Goal: Task Accomplishment & Management: Complete application form

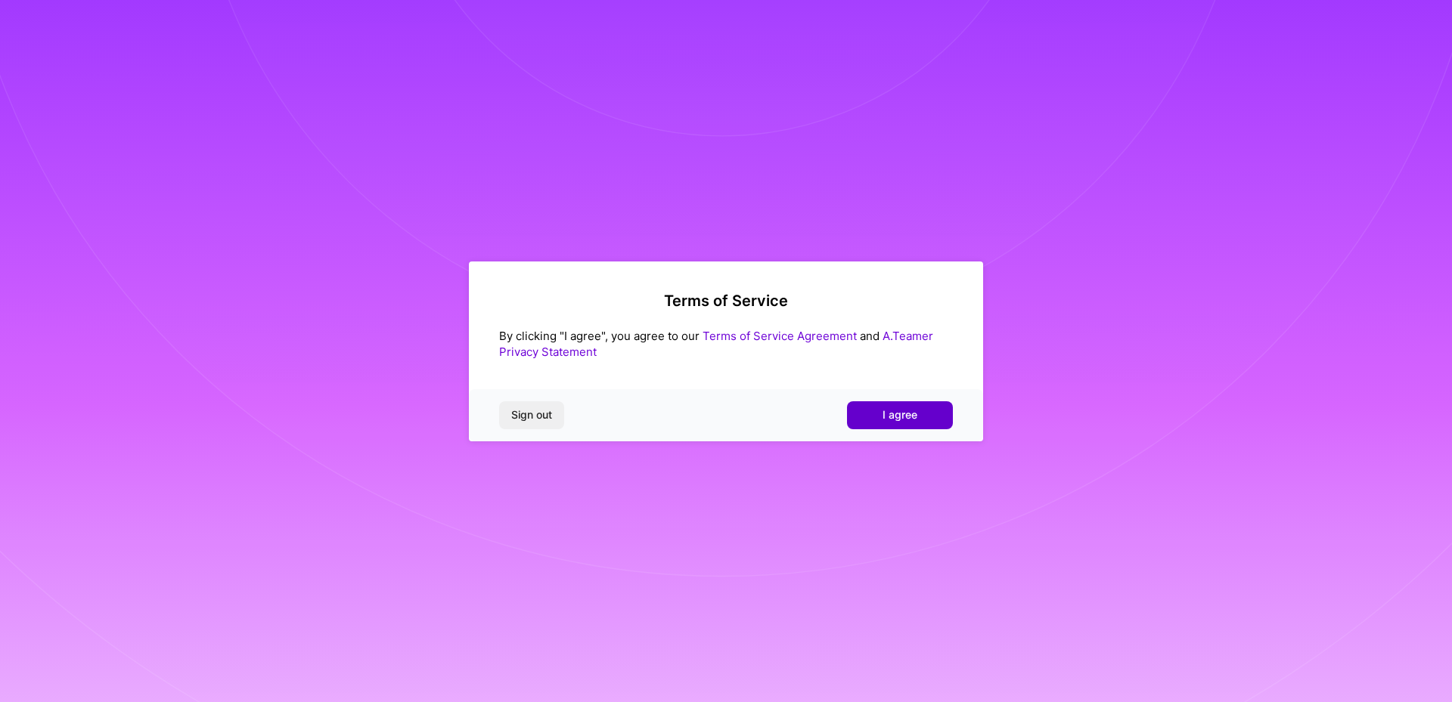
click at [901, 419] on span "I agree" at bounding box center [899, 415] width 35 height 15
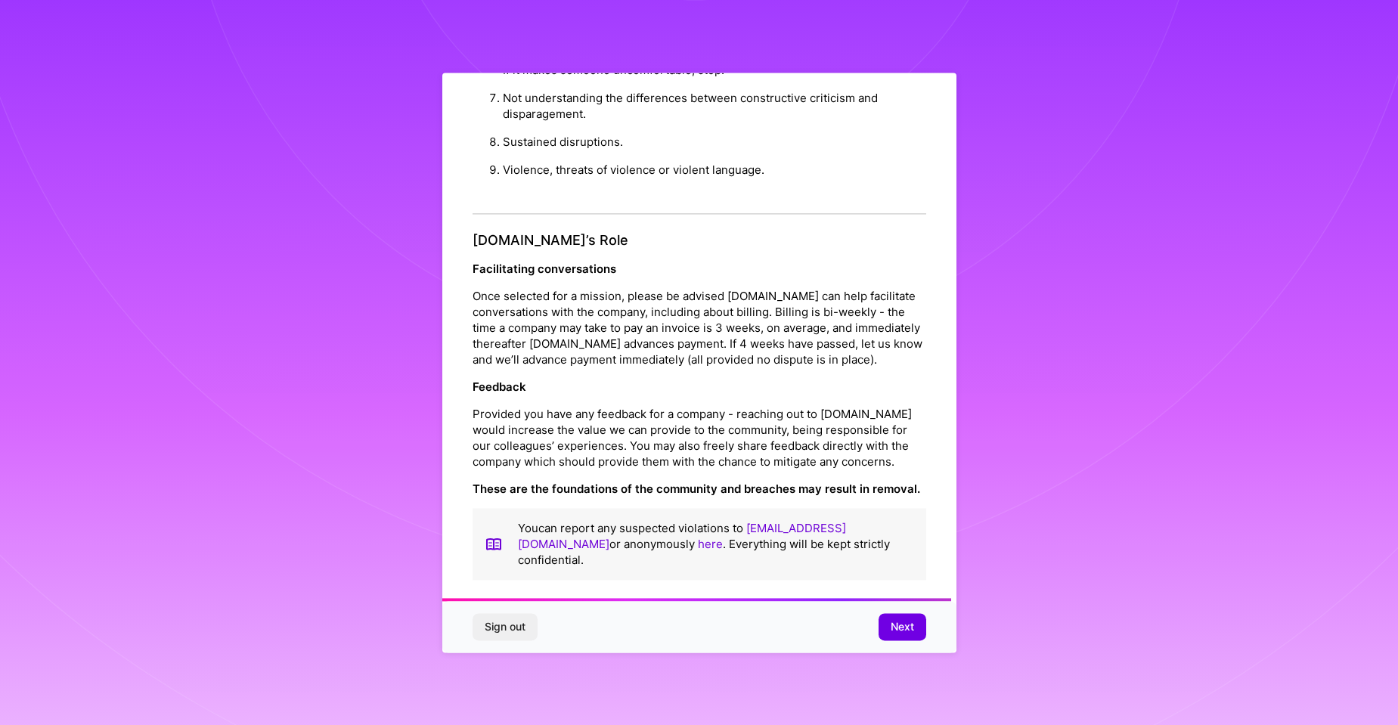
scroll to position [1602, 0]
click at [898, 629] on span "Next" at bounding box center [902, 626] width 23 height 15
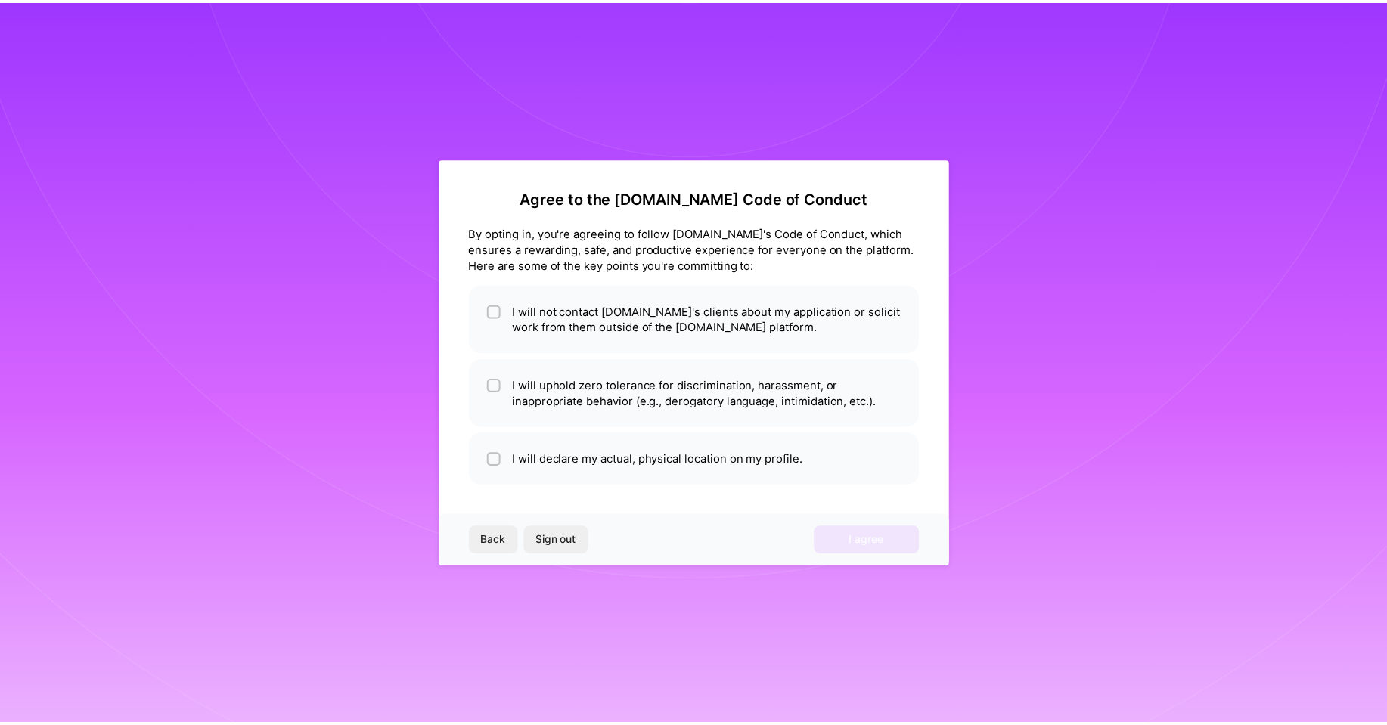
scroll to position [0, 0]
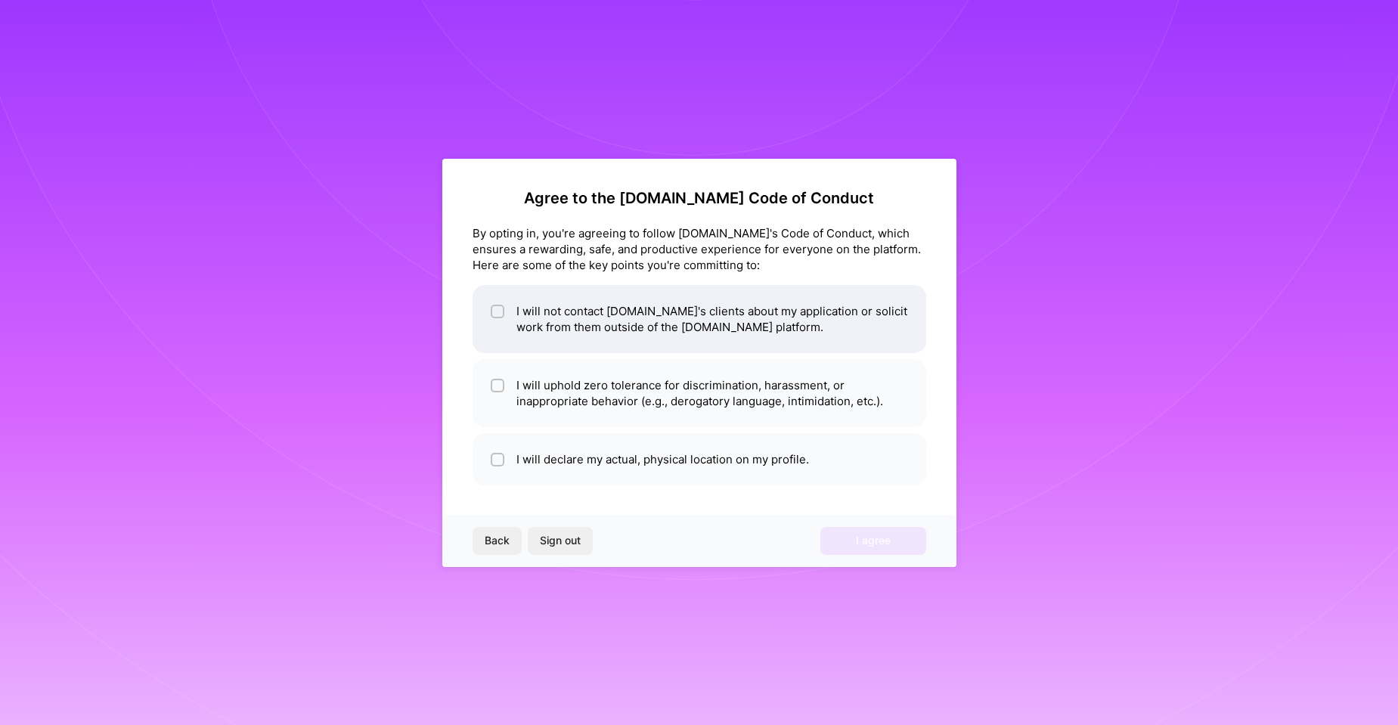
click at [578, 329] on li "I will not contact [DOMAIN_NAME]'s clients about my application or solicit work…" at bounding box center [700, 319] width 454 height 68
checkbox input "true"
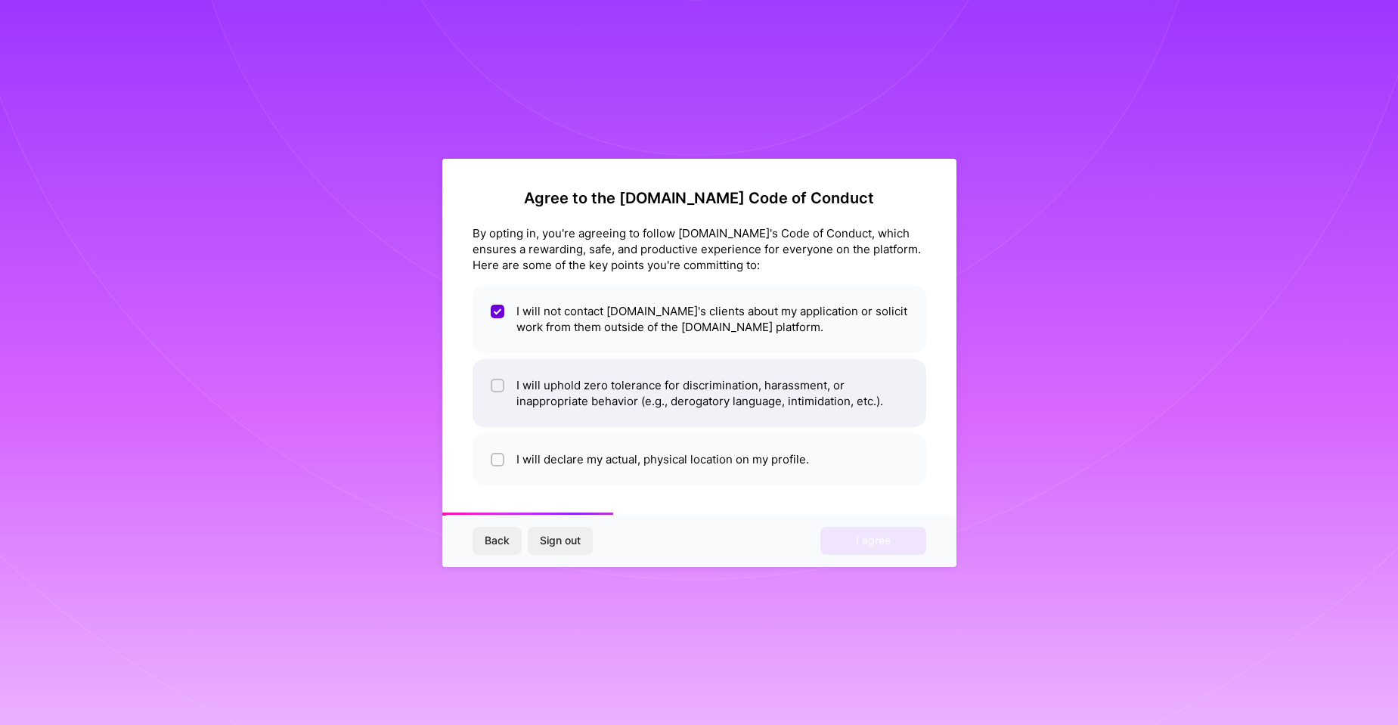
click at [588, 408] on li "I will uphold zero tolerance for discrimination, harassment, or inappropriate b…" at bounding box center [700, 393] width 454 height 68
checkbox input "true"
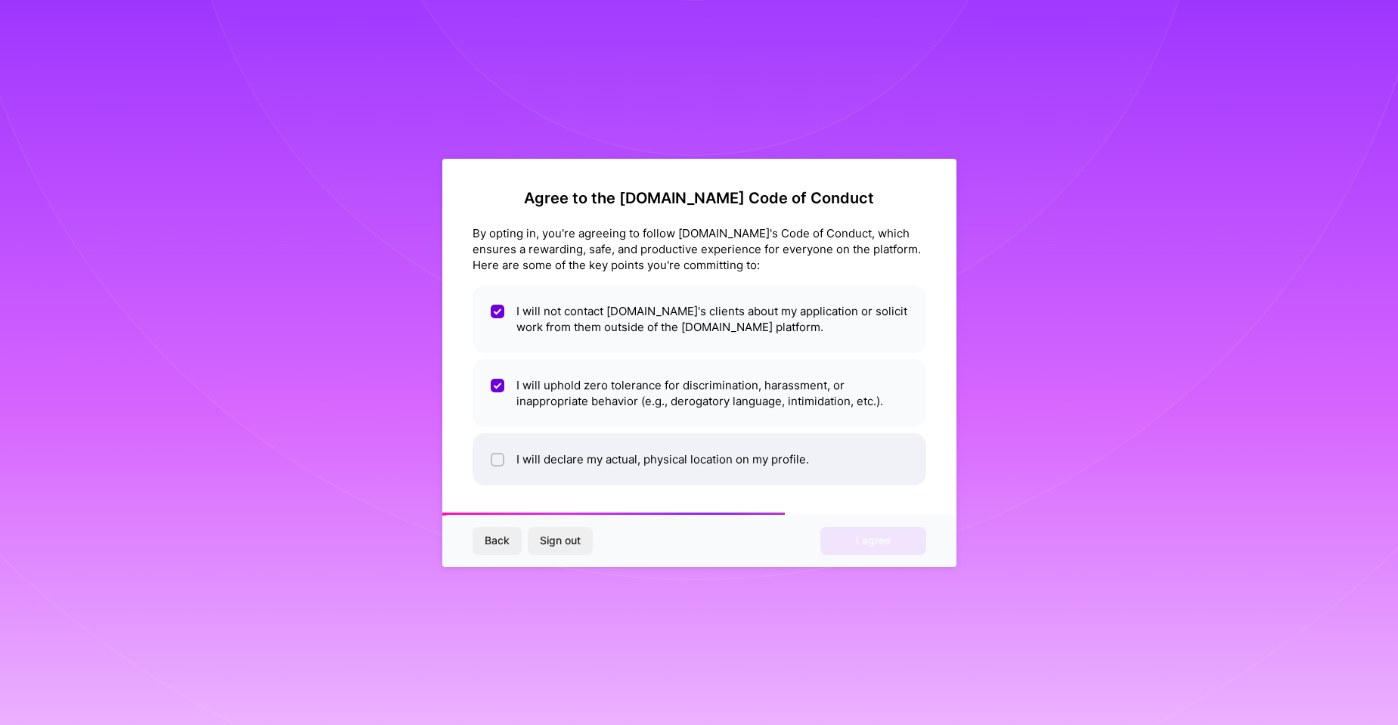
click at [582, 461] on li "I will declare my actual, physical location on my profile." at bounding box center [700, 459] width 454 height 52
checkbox input "true"
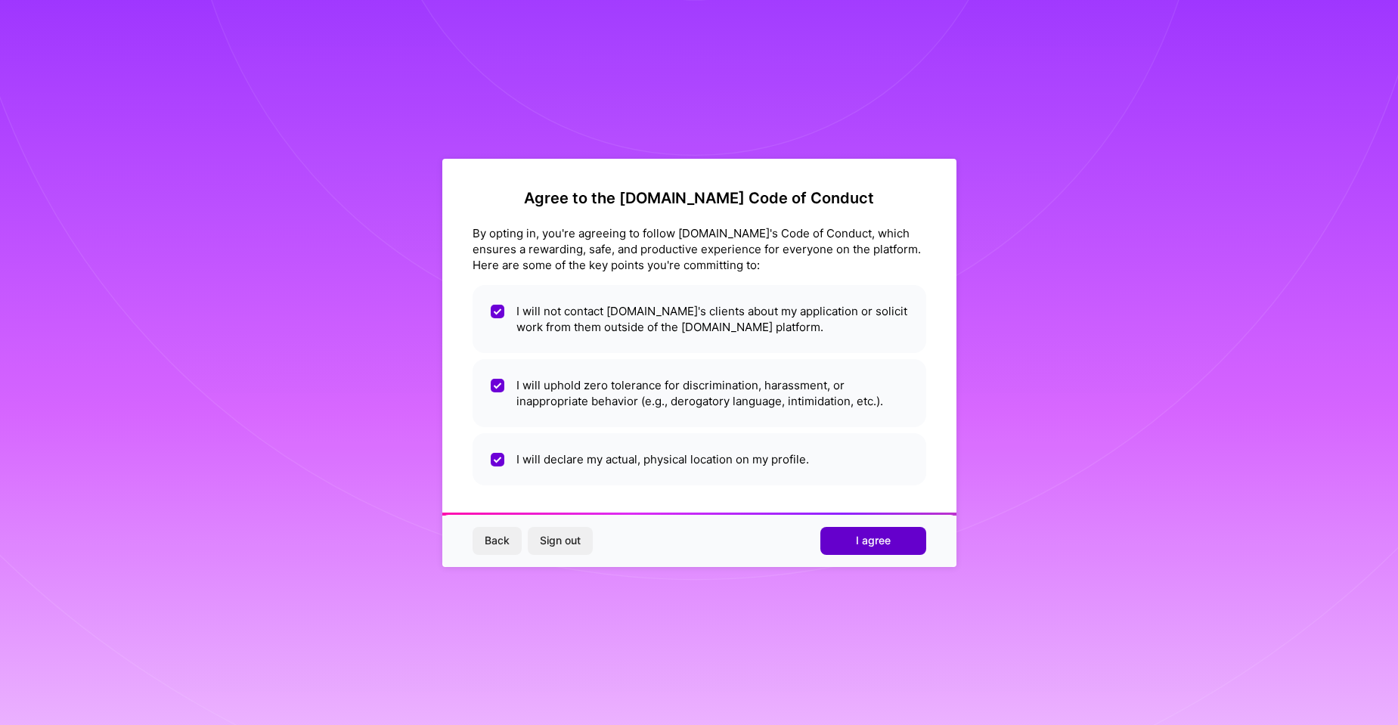
click at [859, 543] on span "I agree" at bounding box center [873, 540] width 35 height 15
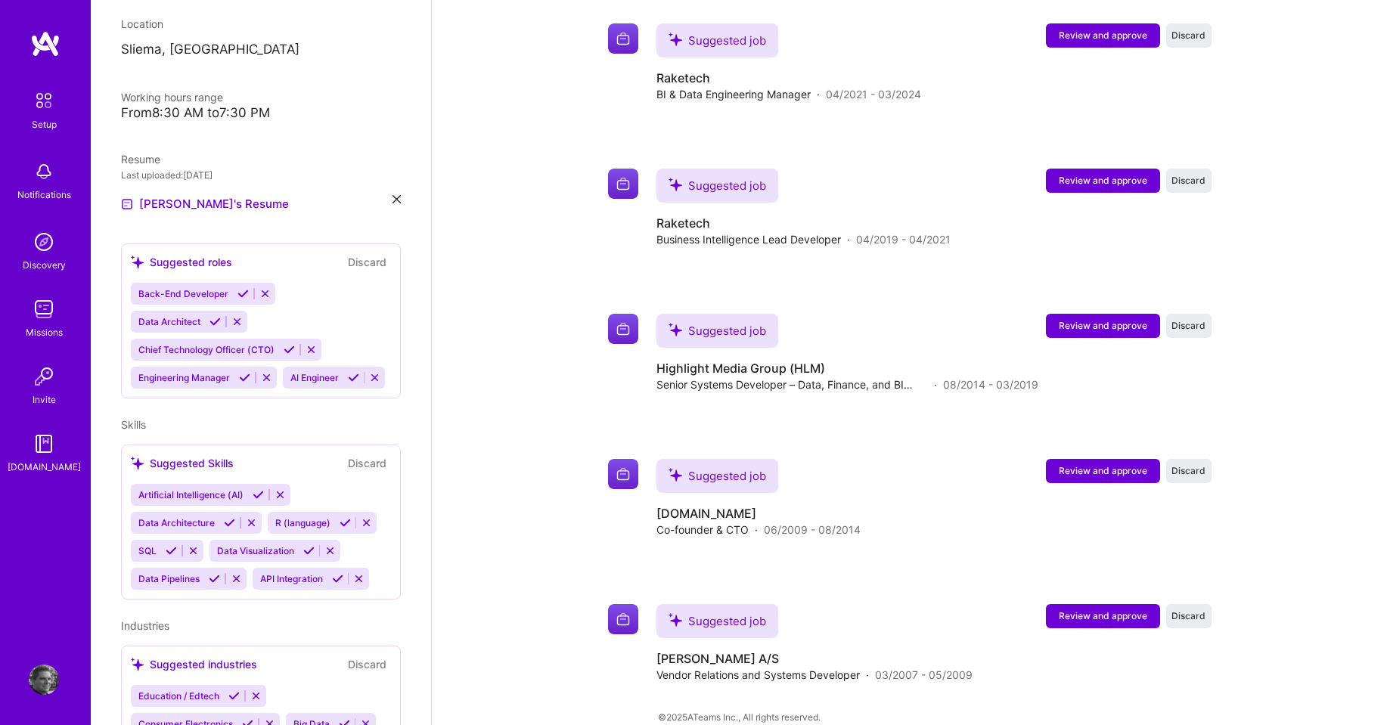
scroll to position [378, 0]
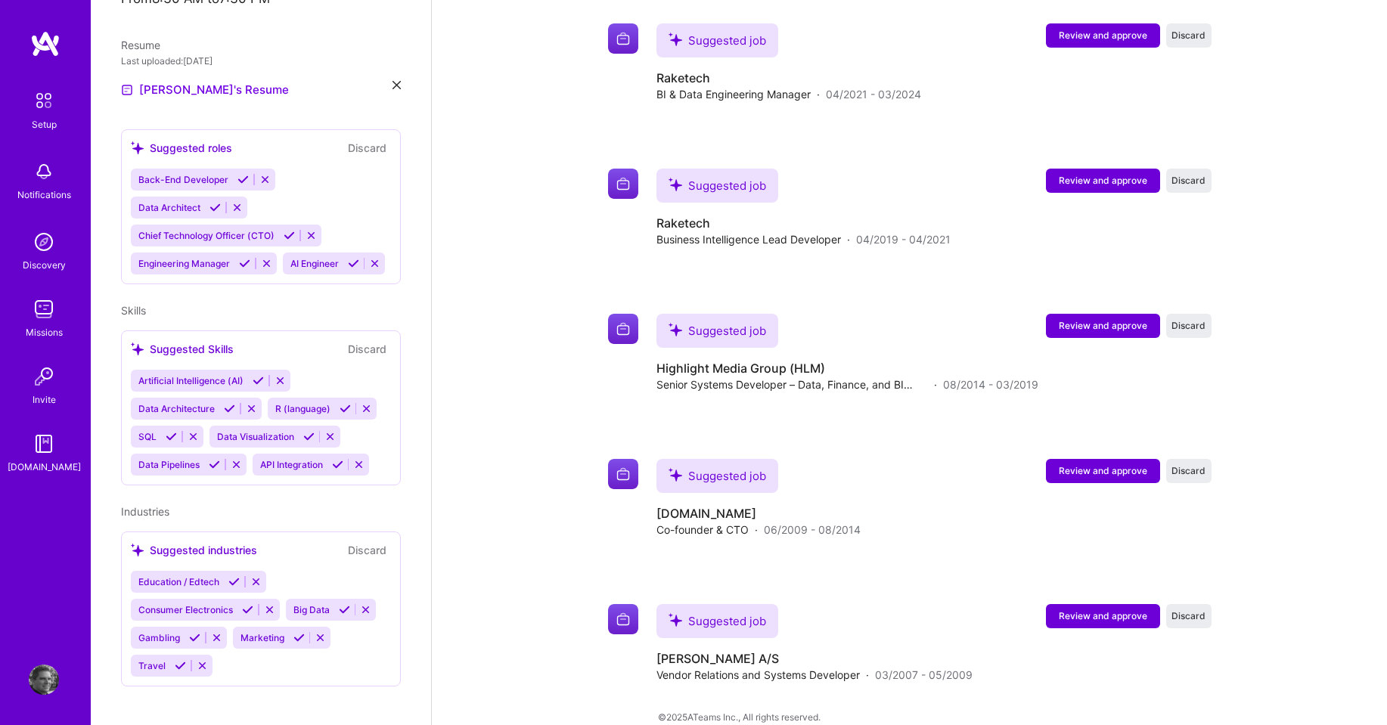
click at [192, 357] on div "Suggested Skills" at bounding box center [182, 349] width 103 height 16
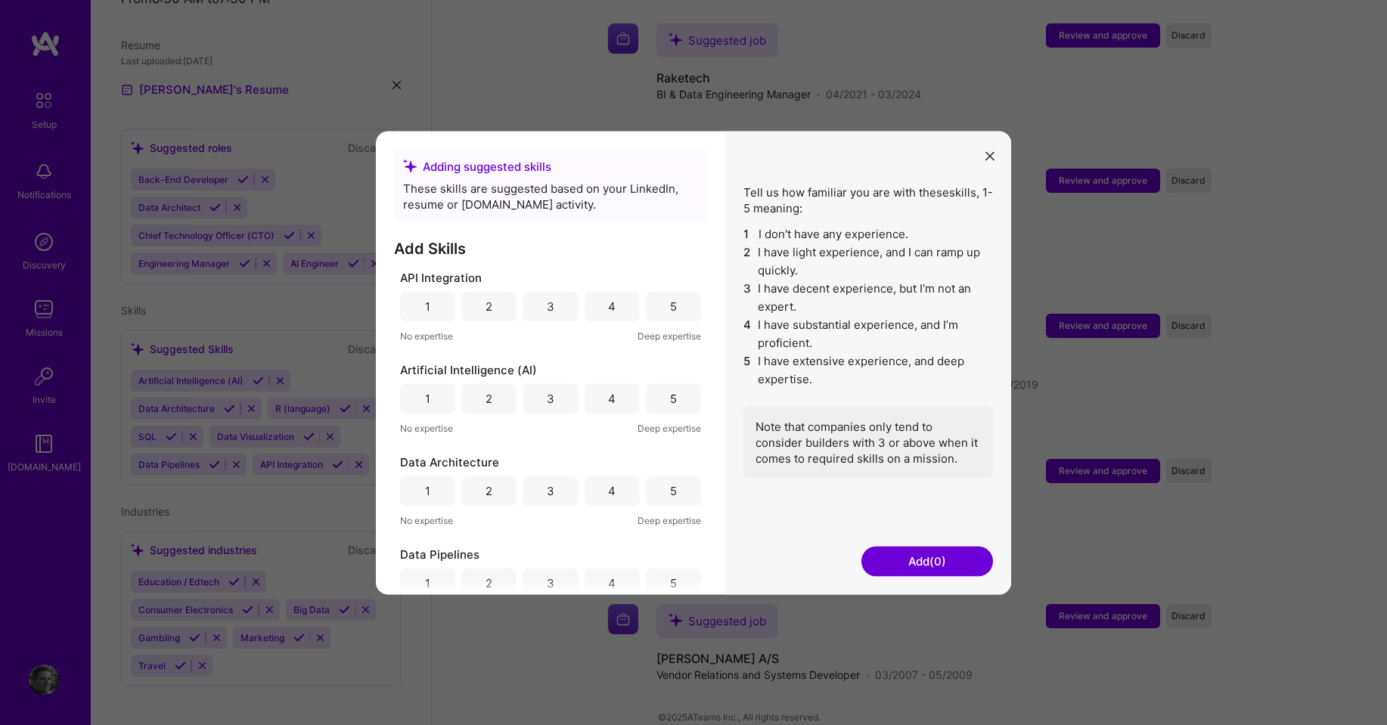
click at [653, 312] on div "5" at bounding box center [673, 306] width 55 height 30
click at [543, 404] on div "3" at bounding box center [549, 398] width 55 height 30
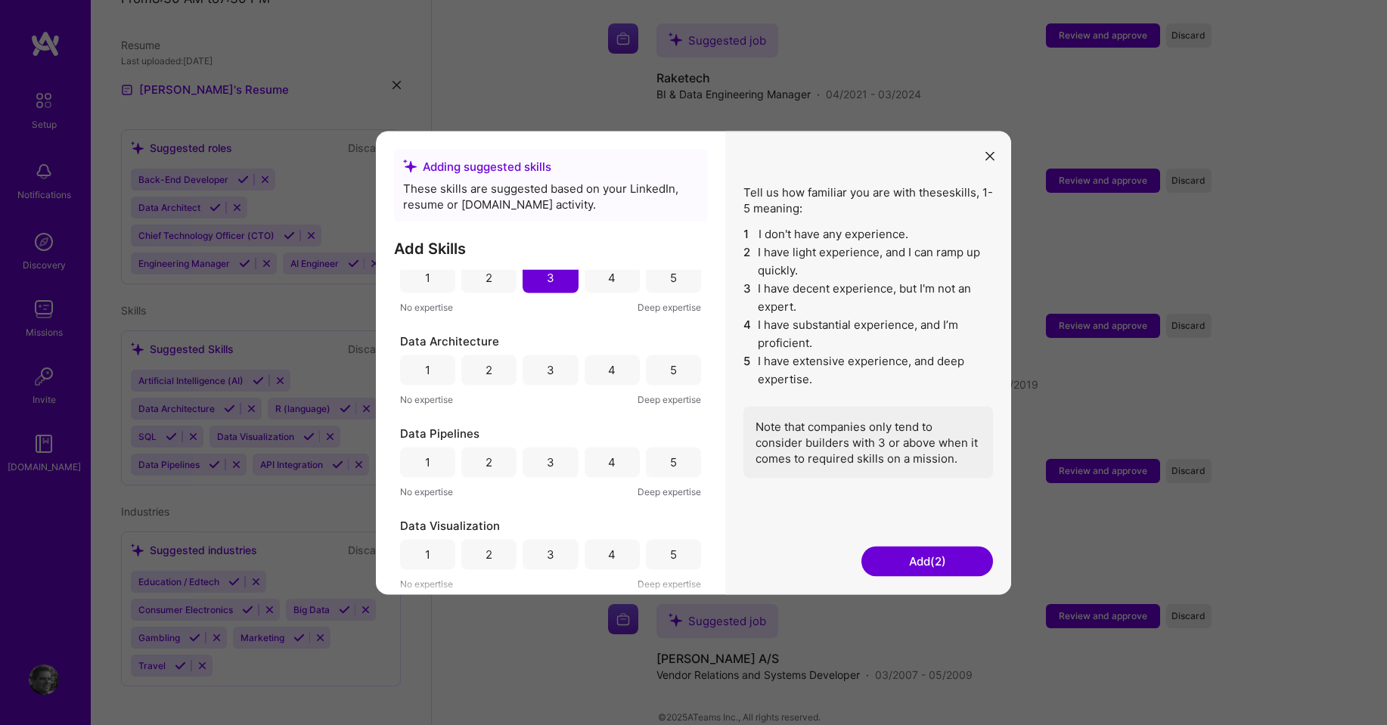
scroll to position [151, 0]
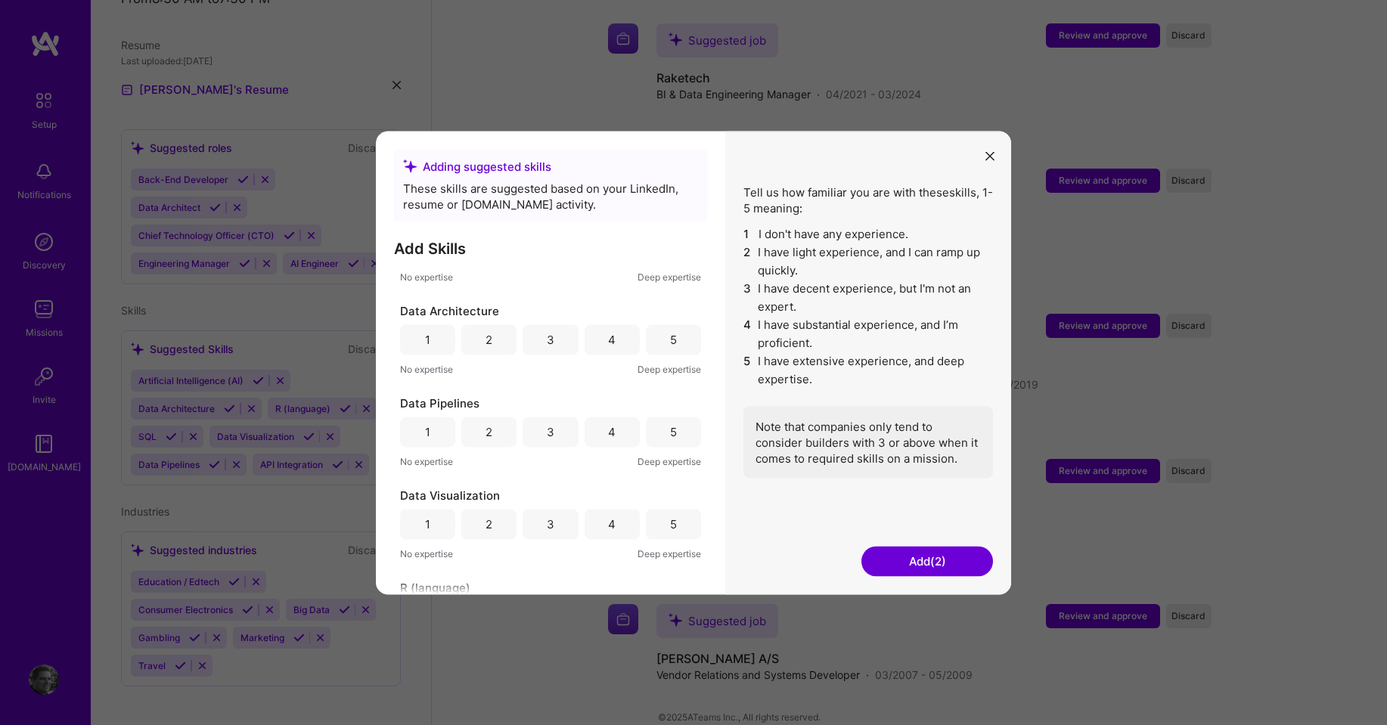
click at [543, 344] on div "3" at bounding box center [549, 339] width 55 height 30
click at [597, 426] on div "4" at bounding box center [611, 432] width 55 height 30
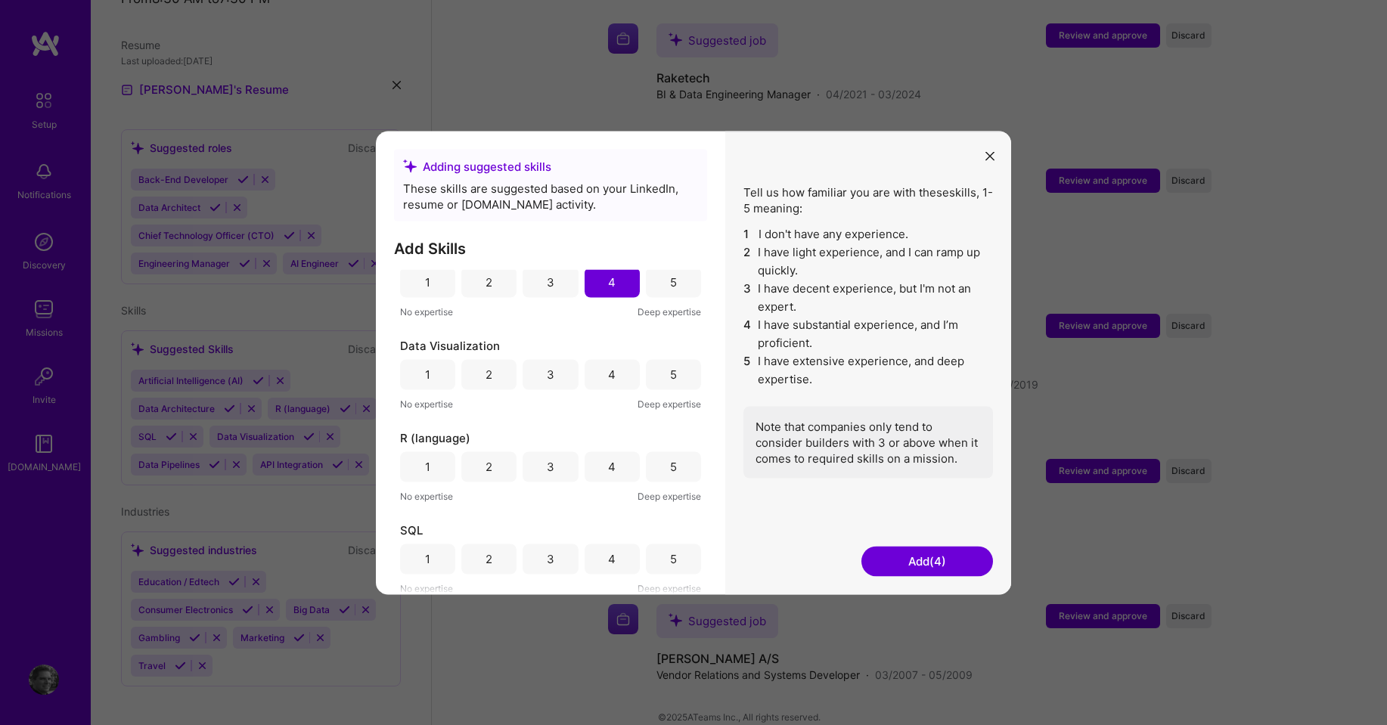
scroll to position [302, 0]
click at [591, 375] on div "4" at bounding box center [611, 373] width 55 height 30
click at [497, 464] on div "2" at bounding box center [488, 465] width 55 height 30
click at [675, 560] on div "5" at bounding box center [673, 557] width 55 height 30
click at [910, 557] on button "Add (7)" at bounding box center [927, 561] width 132 height 30
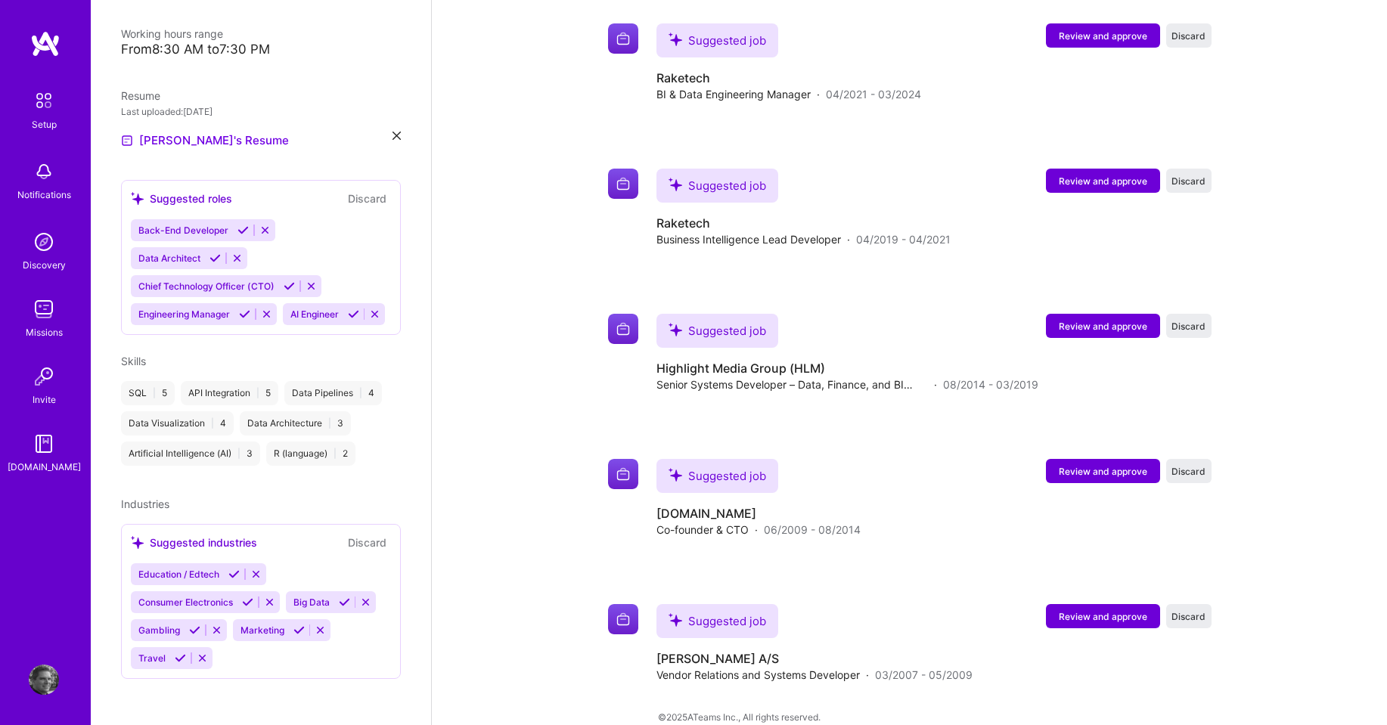
scroll to position [358, 0]
click at [180, 129] on link "[PERSON_NAME]'s Resume" at bounding box center [205, 138] width 168 height 18
click at [209, 188] on div "Suggested roles" at bounding box center [181, 196] width 101 height 16
click at [282, 325] on div "Suggested roles Discard Back-End Developer Data Architect Chief Technology Offi…" at bounding box center [261, 255] width 280 height 155
click at [160, 188] on div "Suggested roles" at bounding box center [181, 196] width 101 height 16
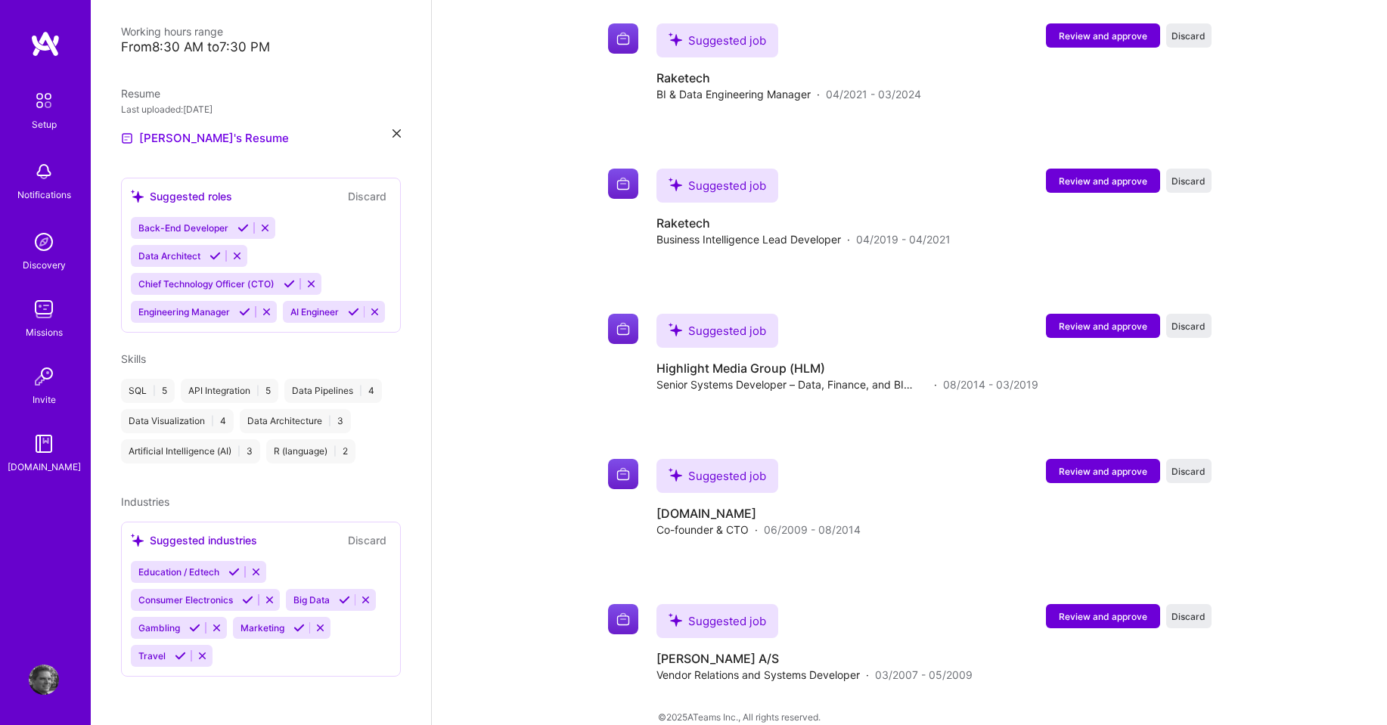
click at [132, 190] on icon at bounding box center [137, 196] width 13 height 13
click at [337, 294] on div "Back-End Developer Data Architect Chief Technology Officer (CTO) Engineering Ma…" at bounding box center [261, 270] width 260 height 106
click at [391, 234] on div "[PERSON_NAME] Systems Engineer 17 Years Experience Location [GEOGRAPHIC_DATA], …" at bounding box center [261, 362] width 340 height 725
click at [133, 358] on span "Skills" at bounding box center [133, 358] width 25 height 13
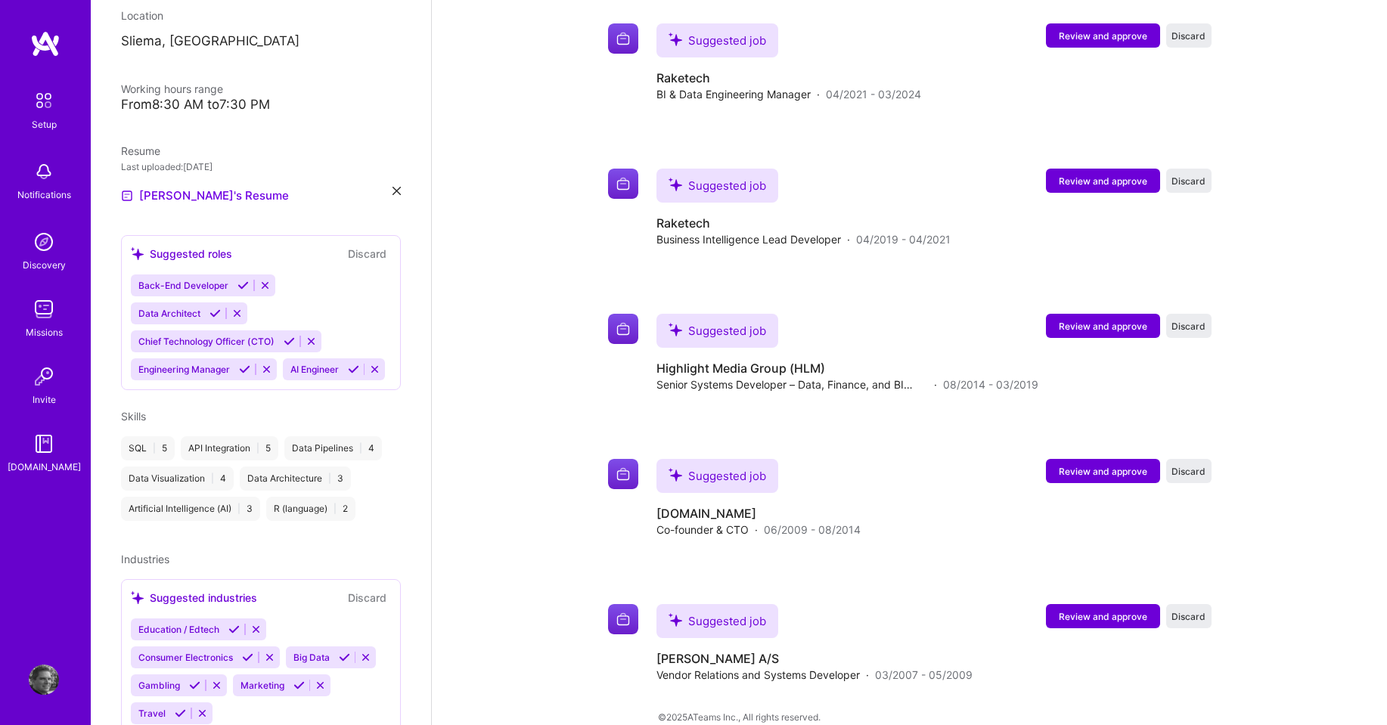
scroll to position [0, 0]
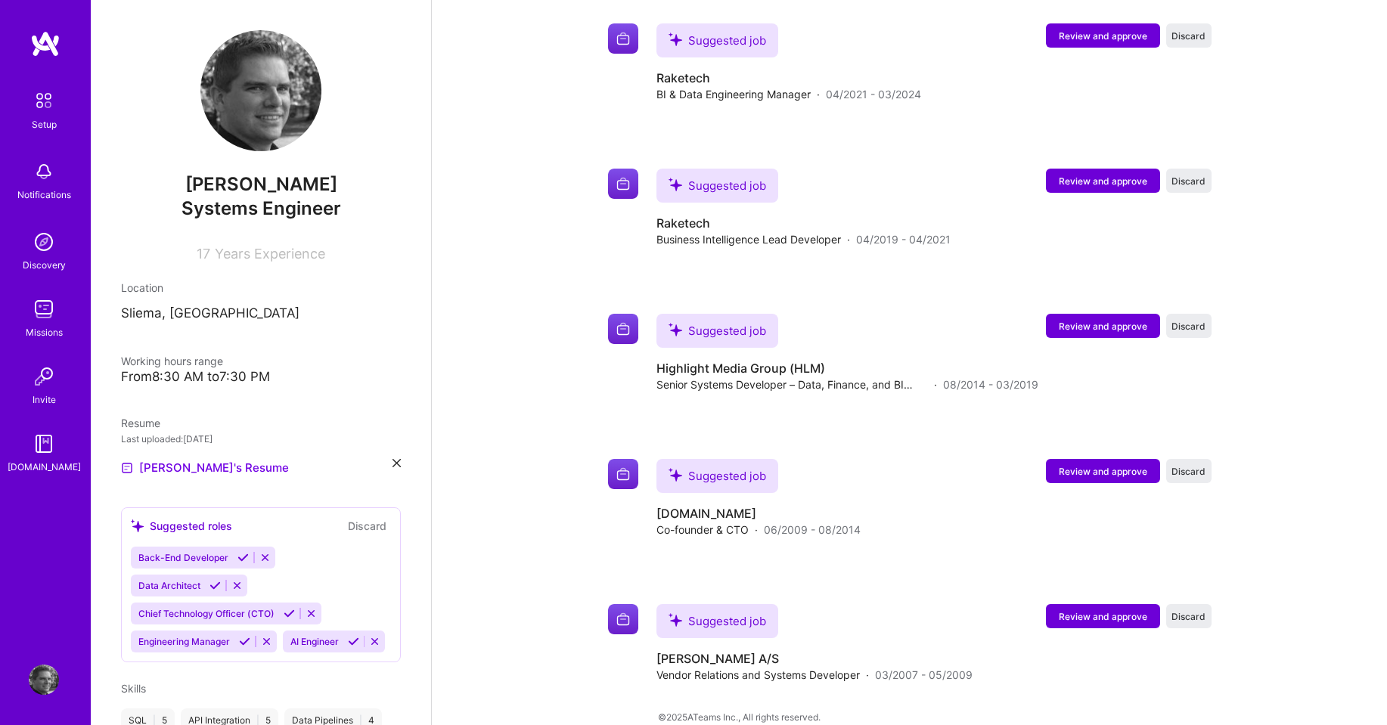
click at [50, 107] on img at bounding box center [44, 101] width 32 height 32
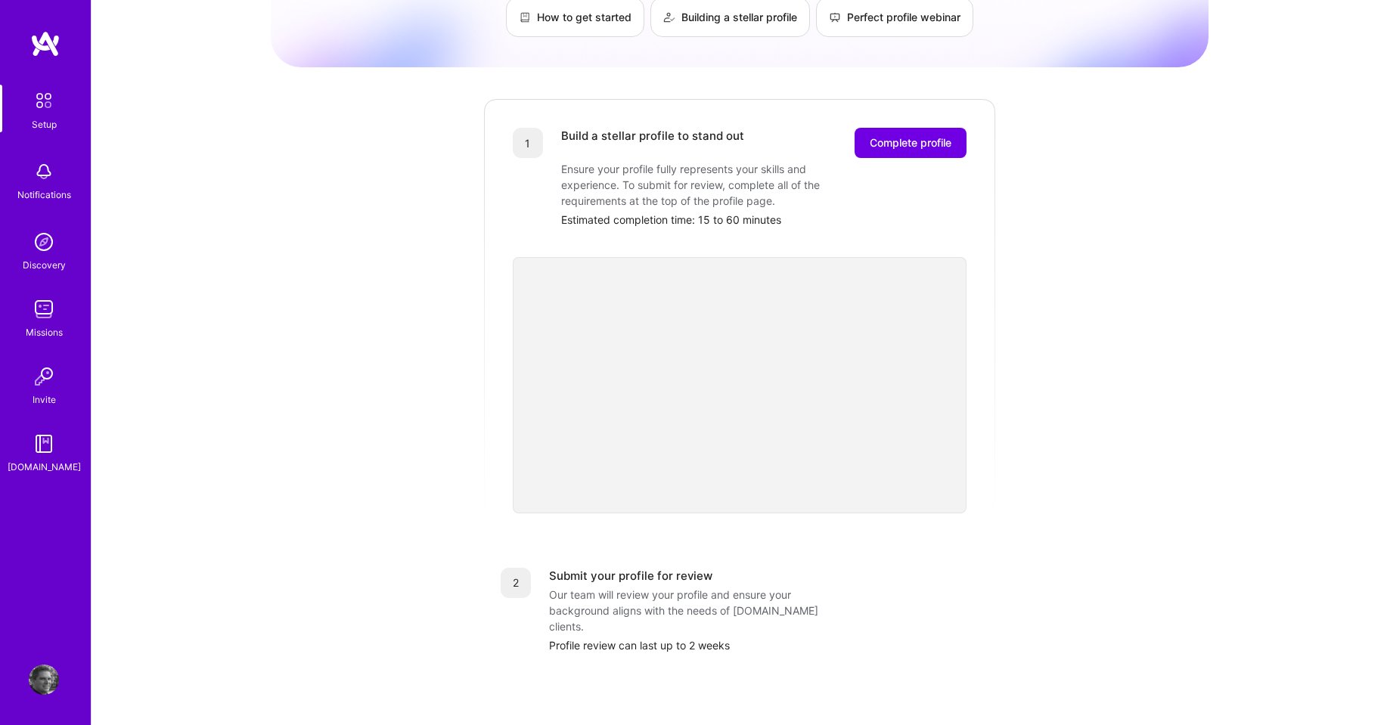
scroll to position [46, 0]
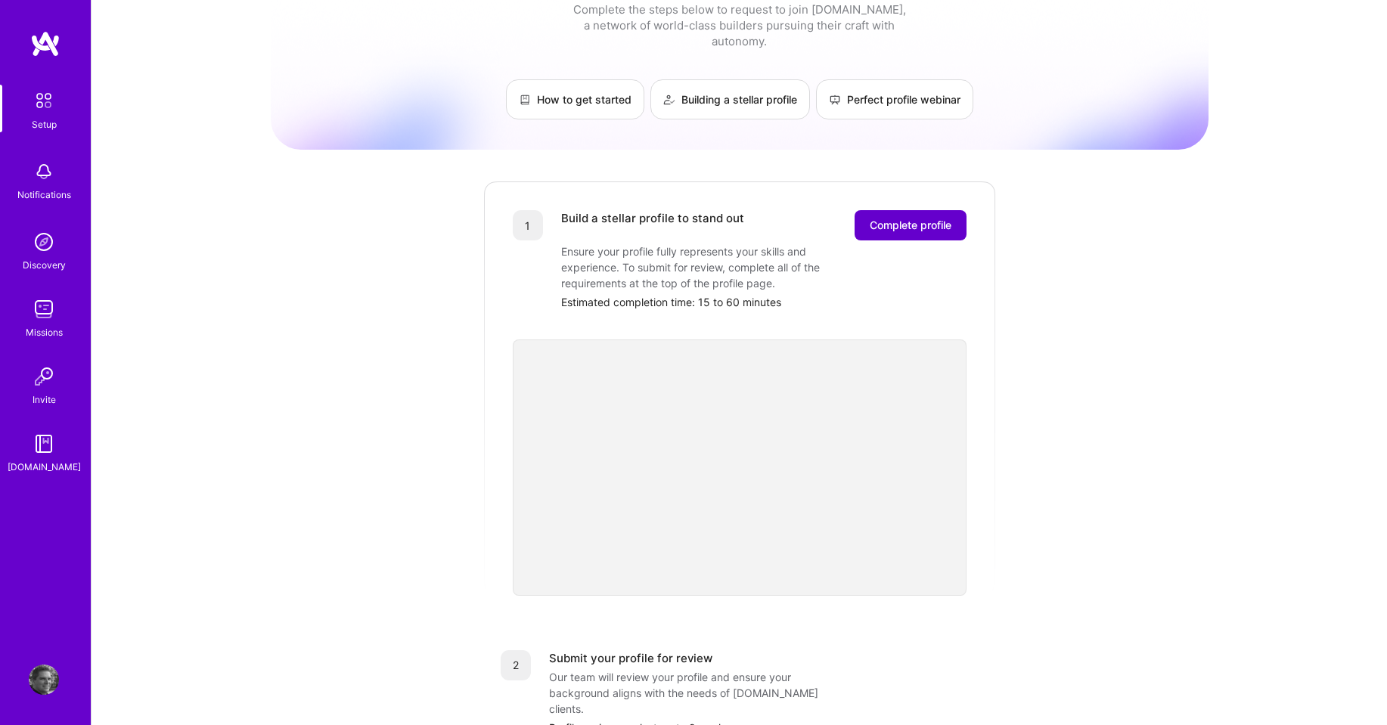
click at [895, 210] on button "Complete profile" at bounding box center [910, 225] width 112 height 30
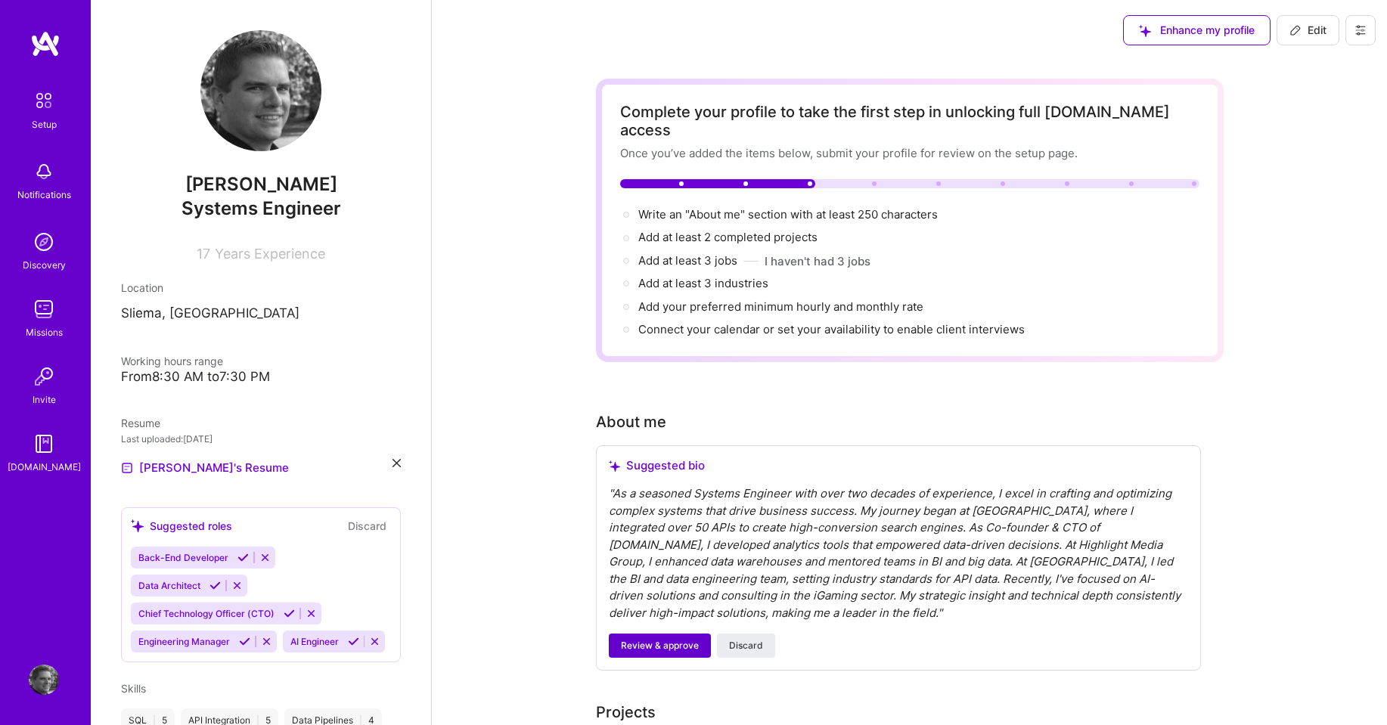
click at [652, 639] on span "Review & approve" at bounding box center [660, 646] width 78 height 14
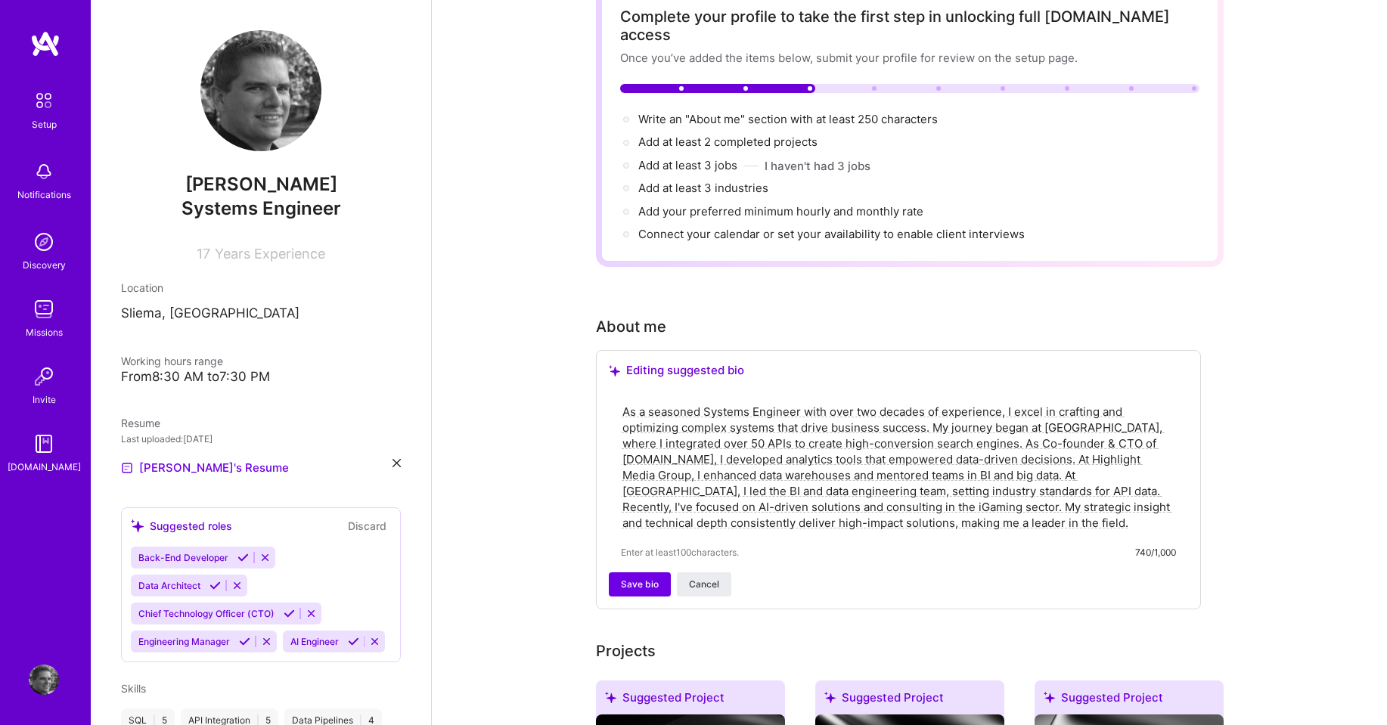
scroll to position [227, 0]
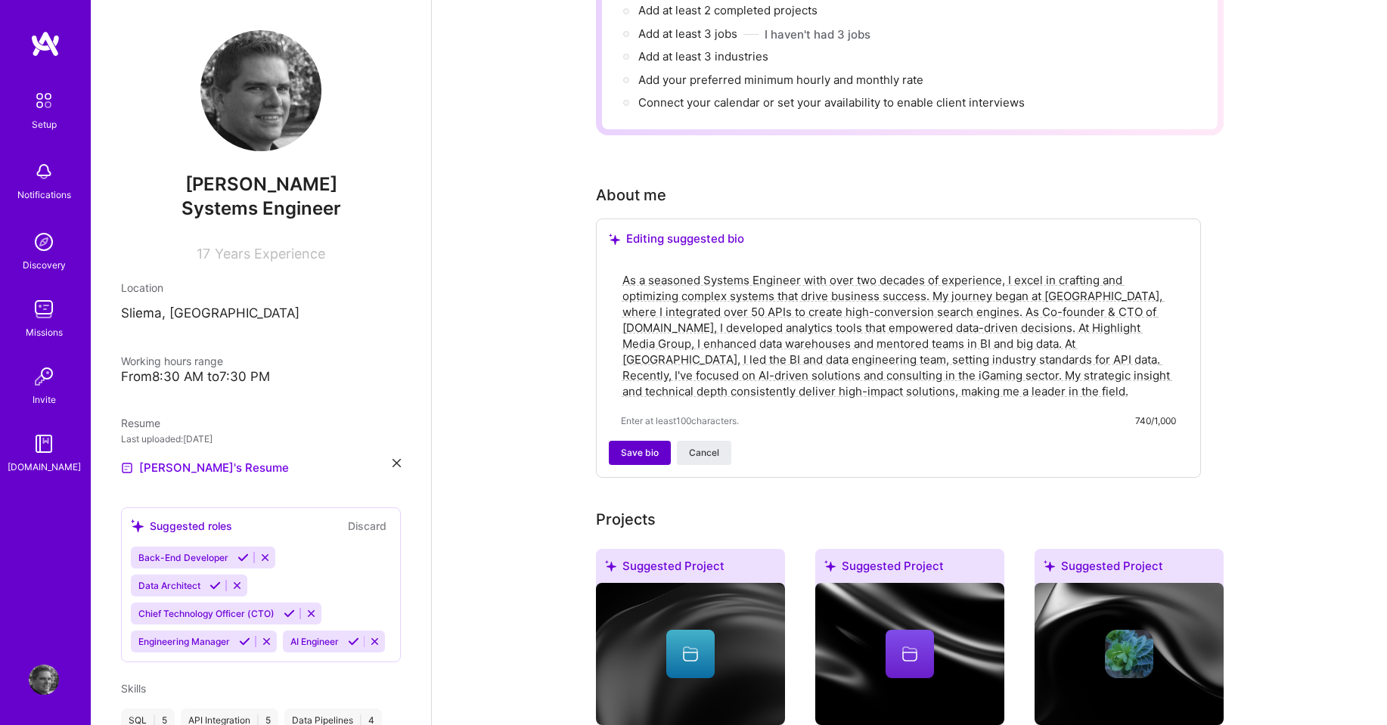
click at [636, 442] on button "Save bio" at bounding box center [640, 453] width 62 height 24
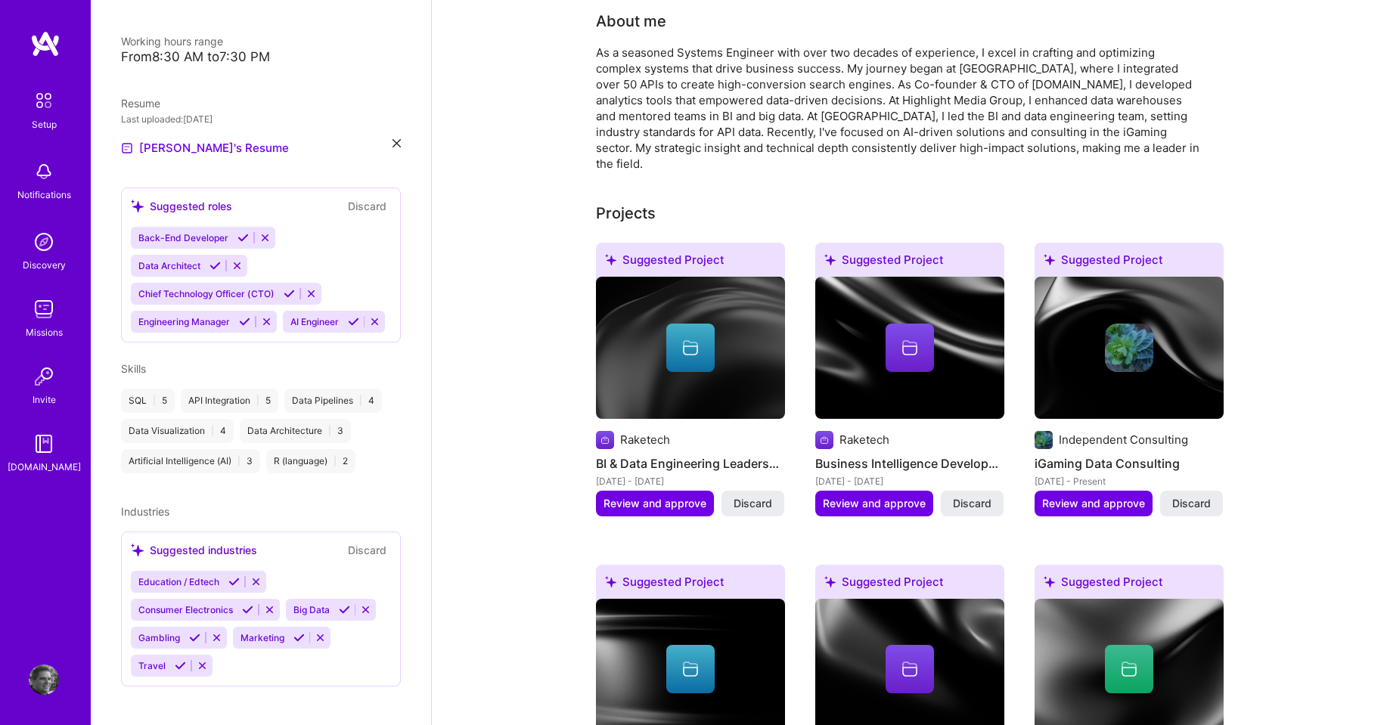
scroll to position [358, 0]
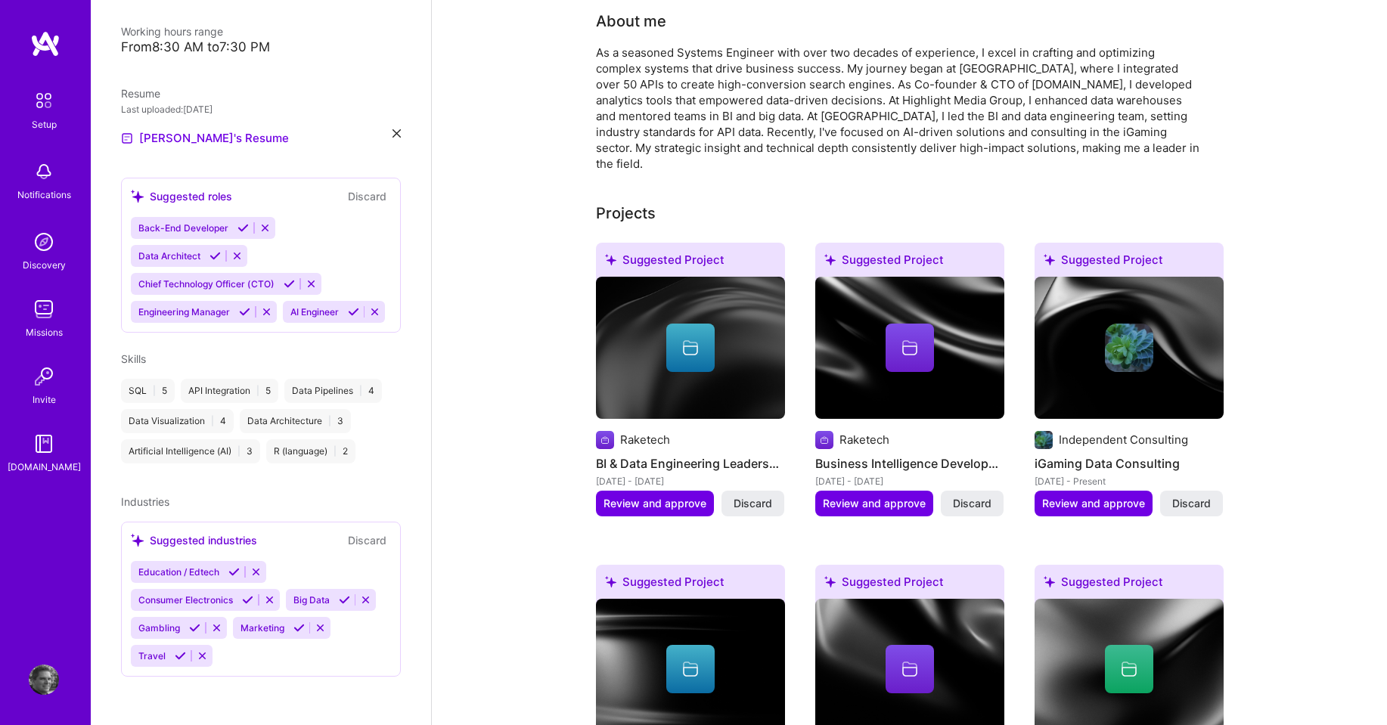
click at [243, 222] on icon at bounding box center [242, 227] width 11 height 11
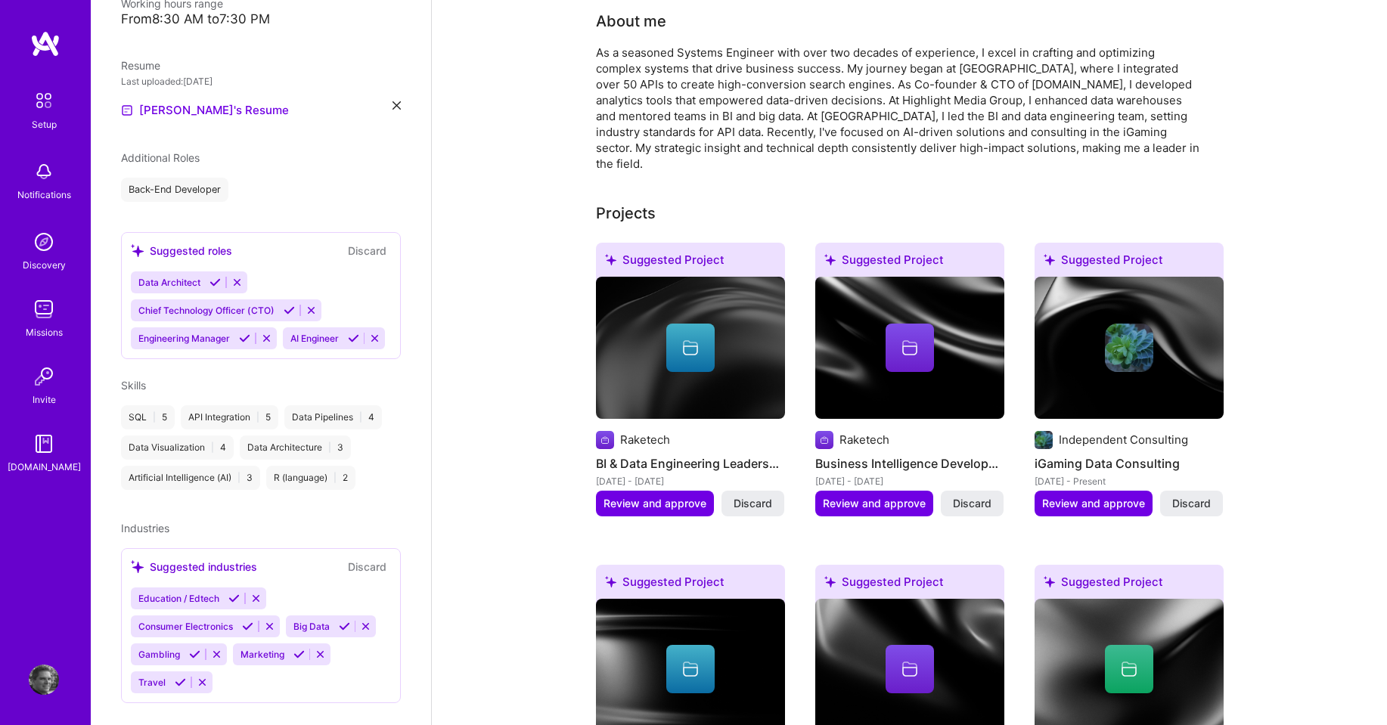
click at [245, 339] on icon at bounding box center [244, 338] width 11 height 11
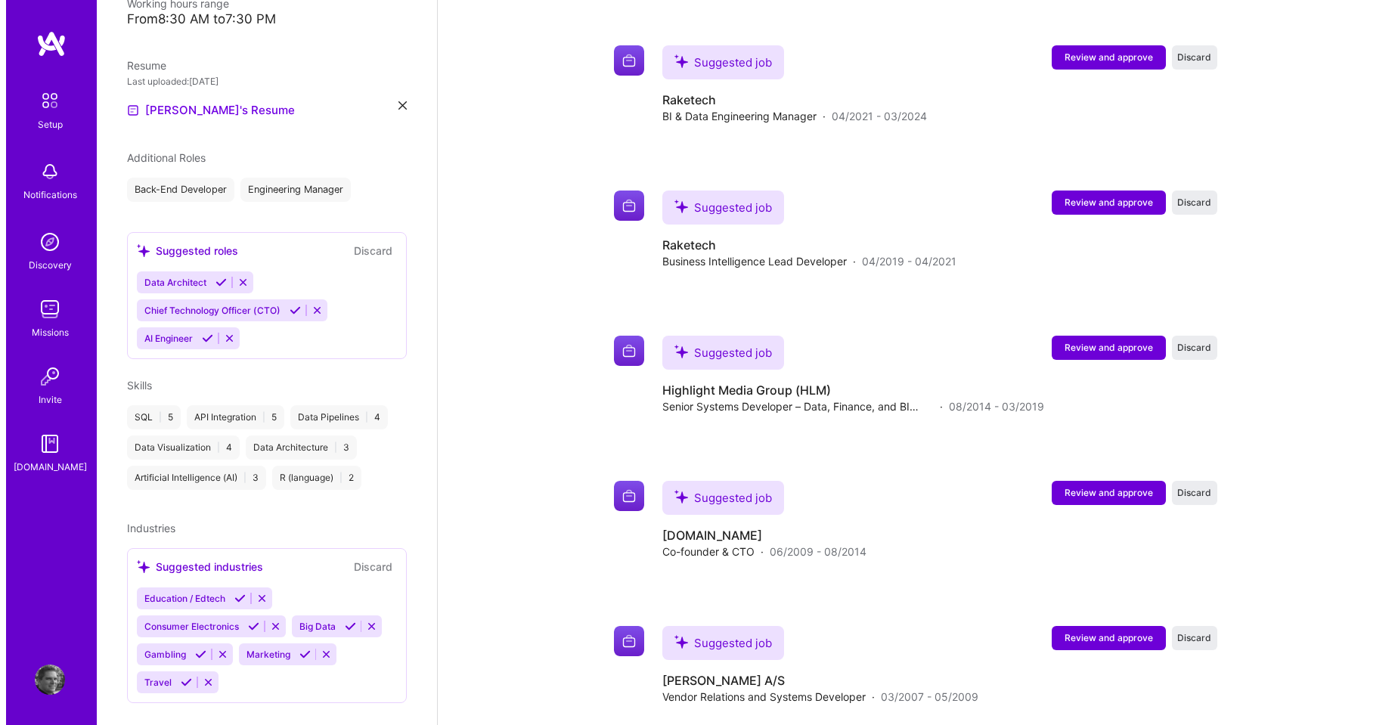
scroll to position [1382, 0]
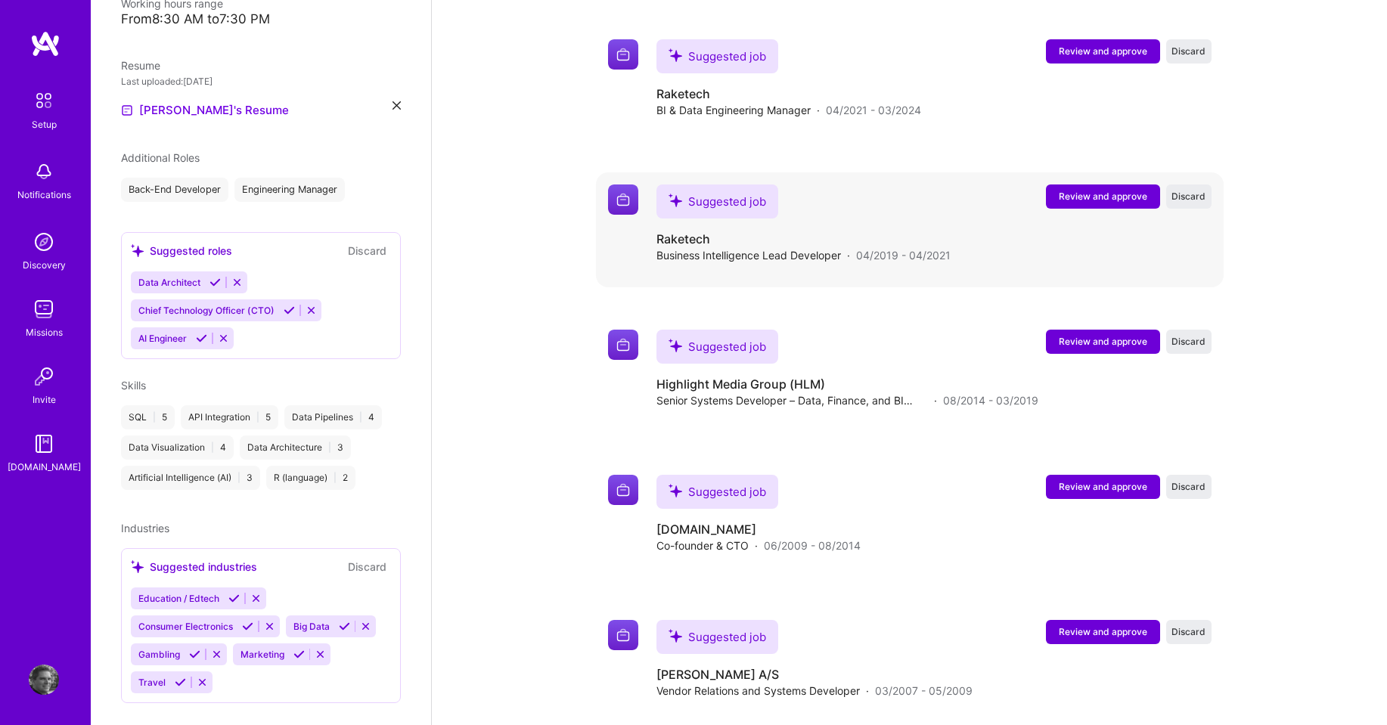
click at [1080, 190] on span "Review and approve" at bounding box center [1103, 196] width 88 height 13
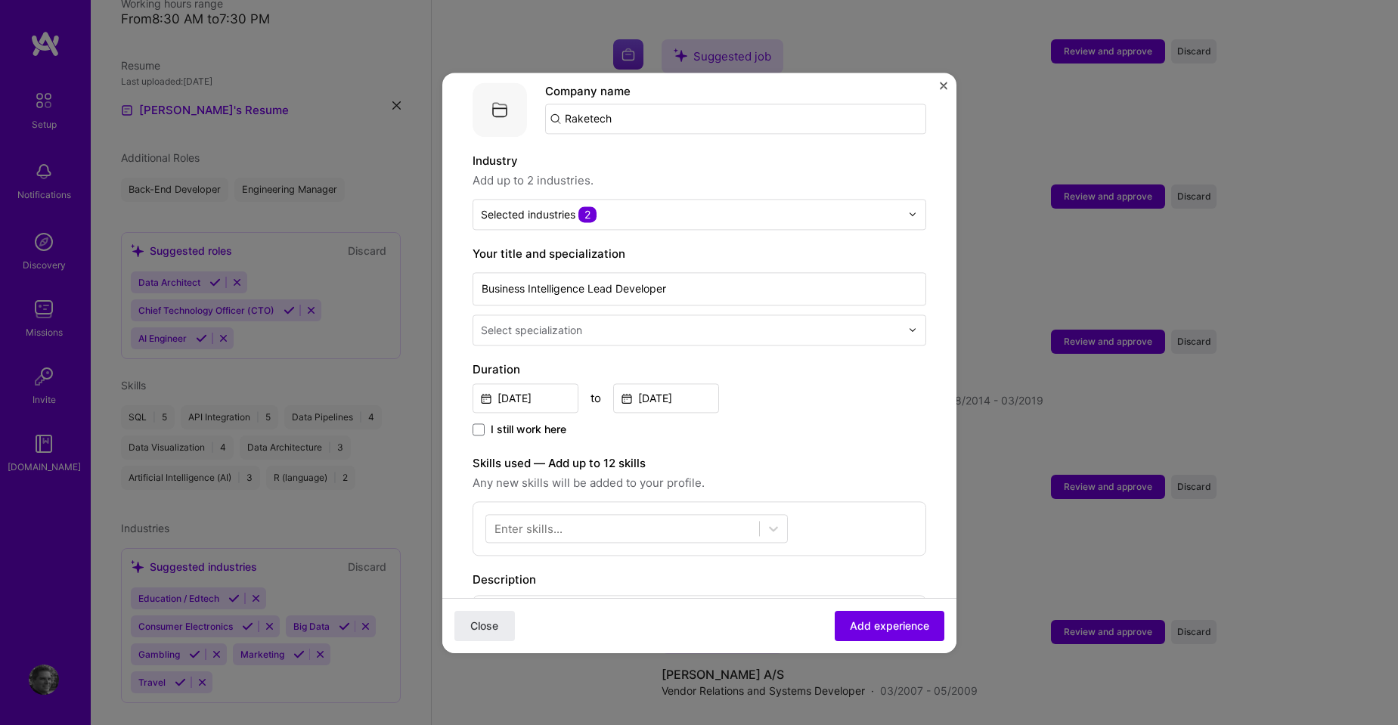
scroll to position [151, 0]
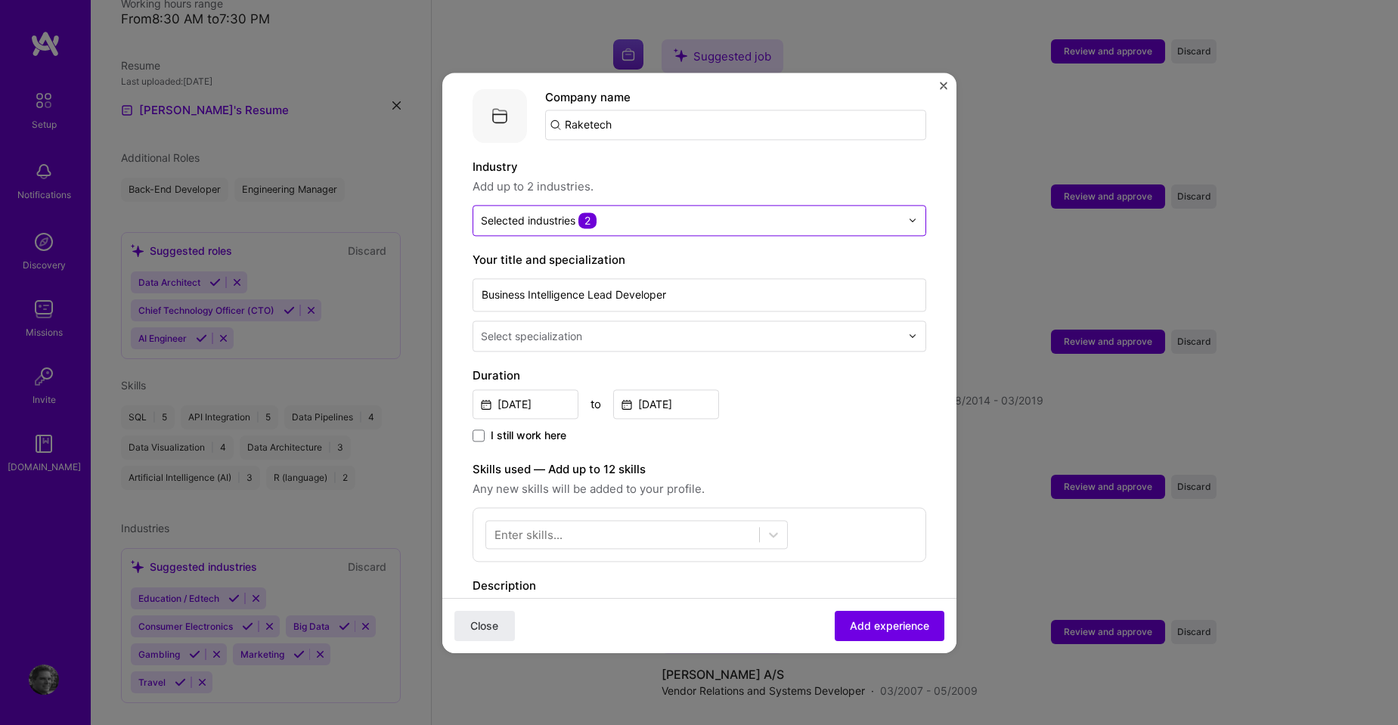
click at [614, 212] on input "text" at bounding box center [691, 220] width 420 height 16
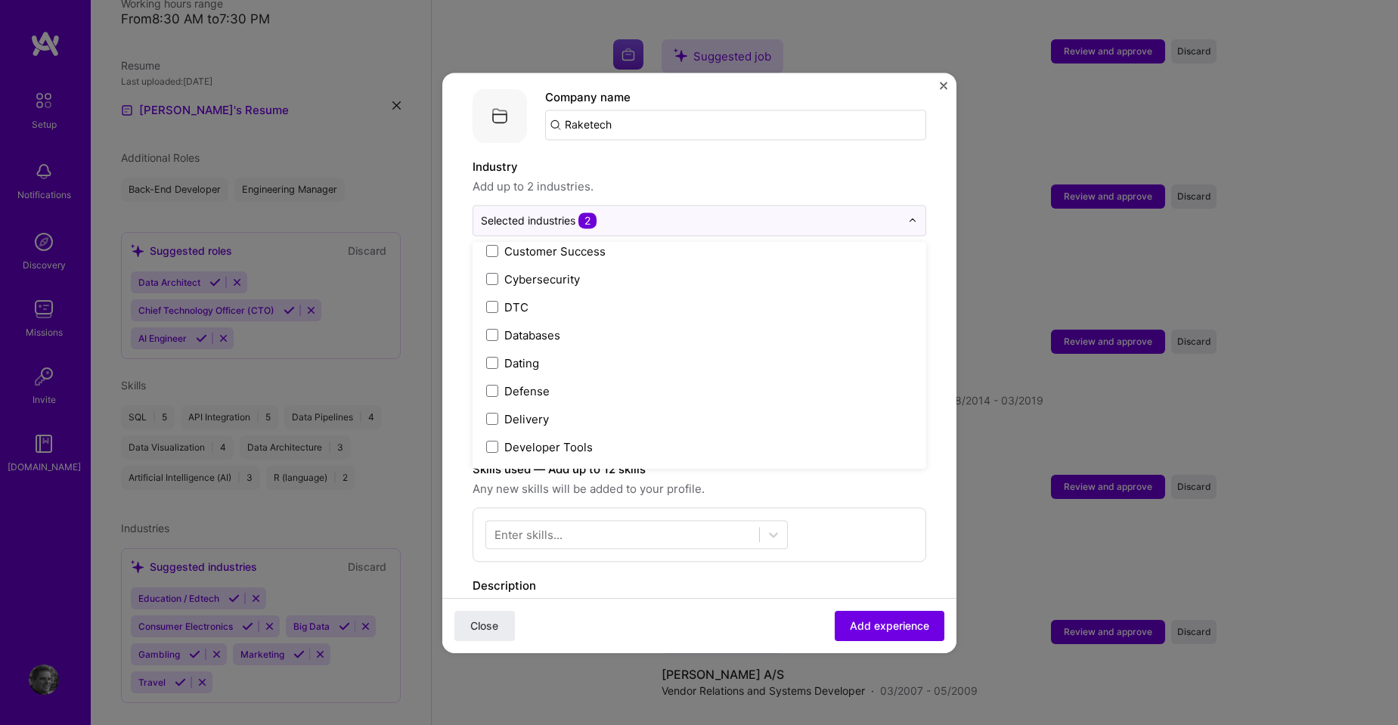
scroll to position [1134, 0]
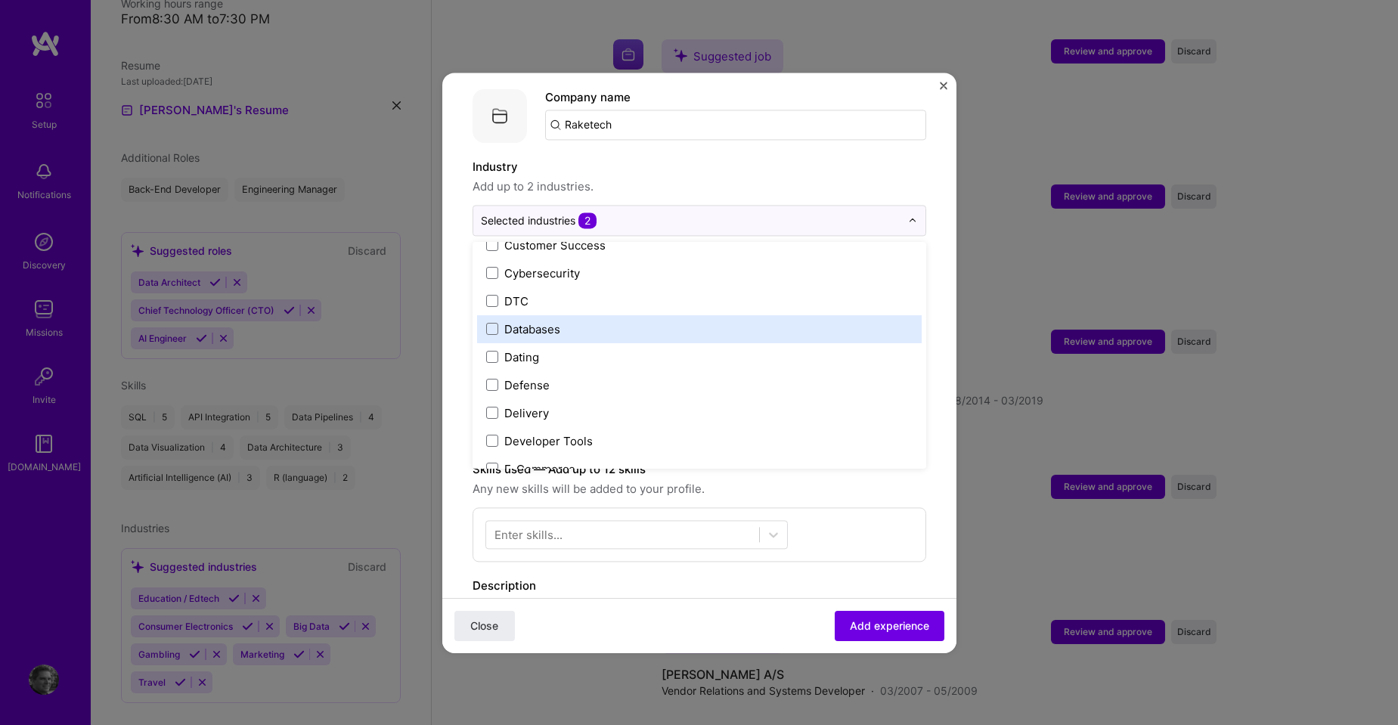
click at [854, 321] on label "Databases" at bounding box center [699, 329] width 426 height 16
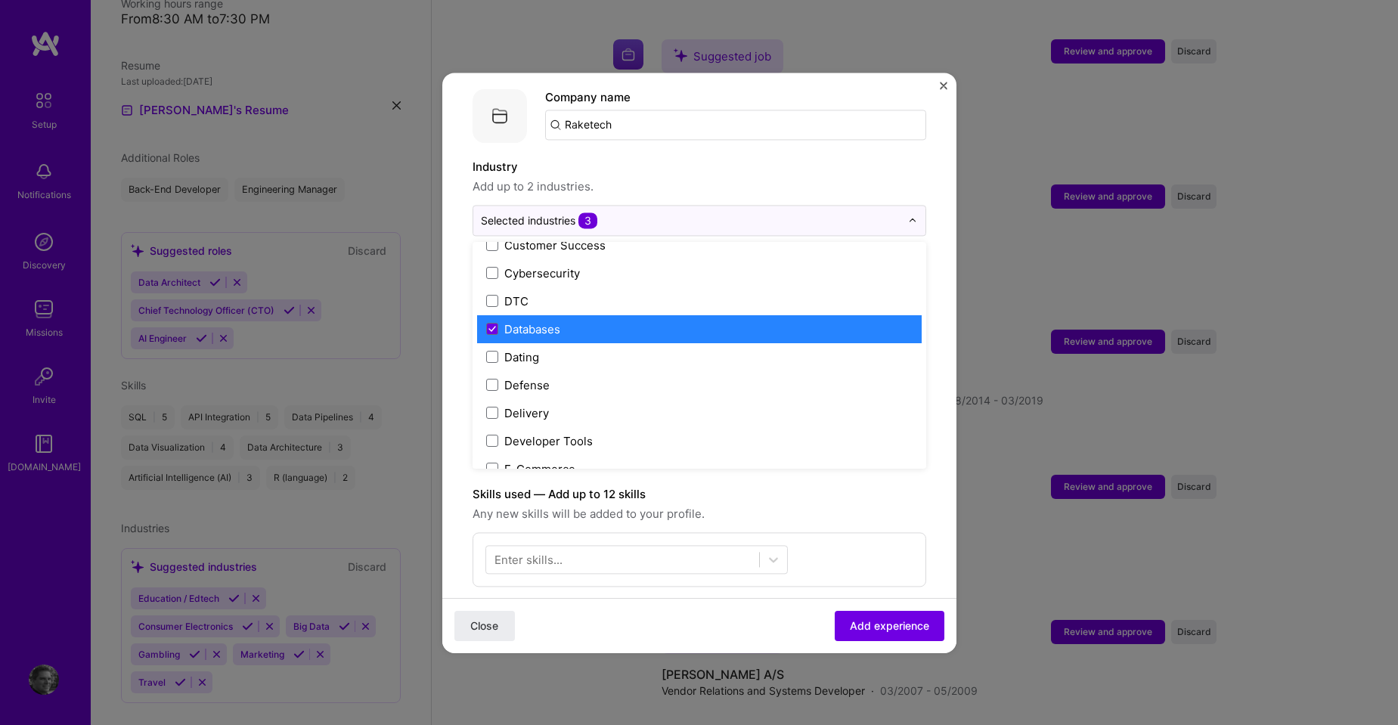
click at [801, 321] on label "Databases" at bounding box center [699, 329] width 426 height 16
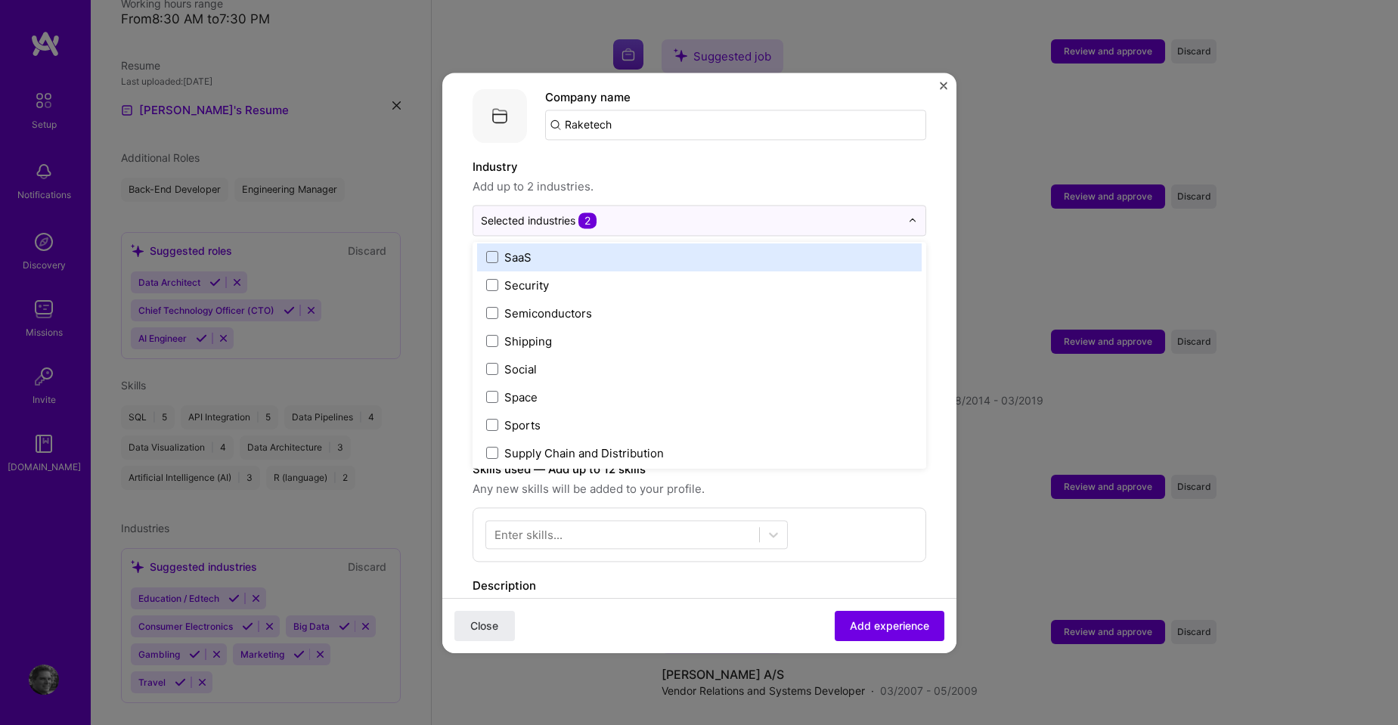
scroll to position [3139, 0]
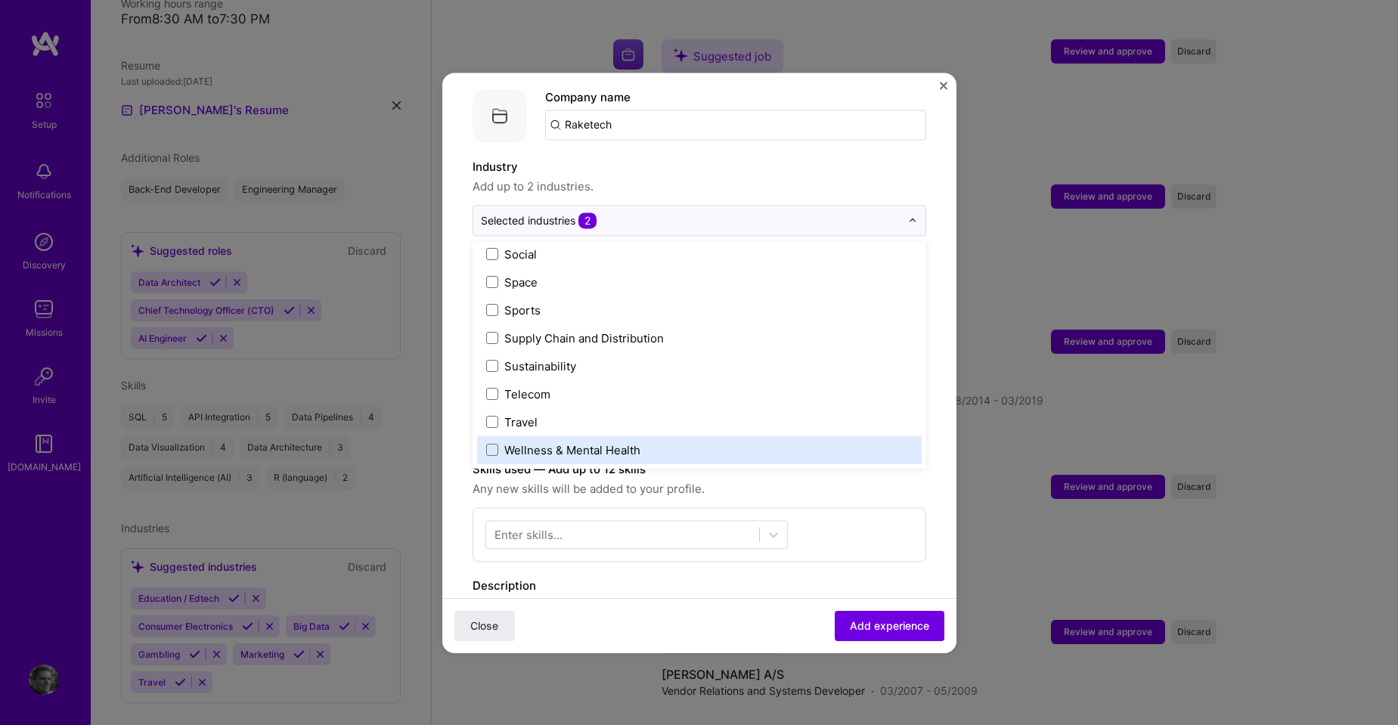
click at [867, 480] on span "Any new skills will be added to your profile." at bounding box center [700, 489] width 454 height 18
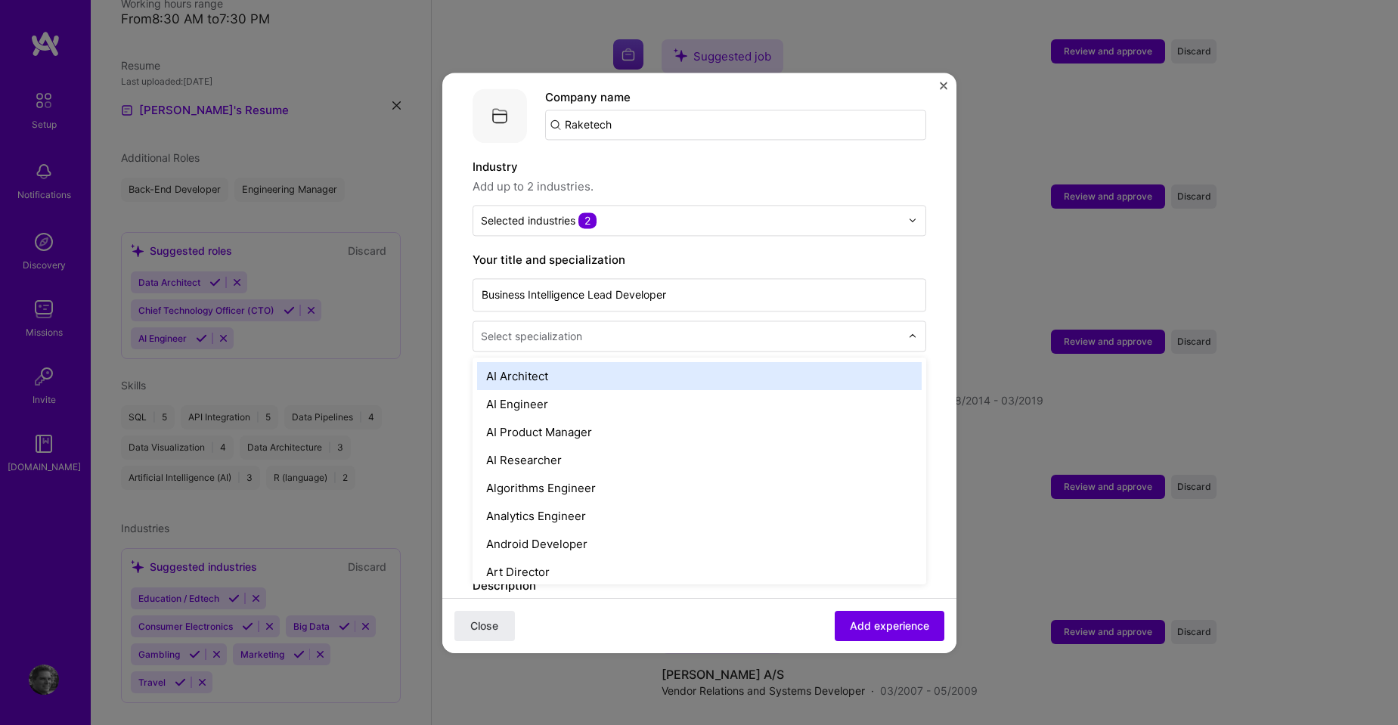
click at [559, 328] on div "Select specialization" at bounding box center [531, 336] width 101 height 16
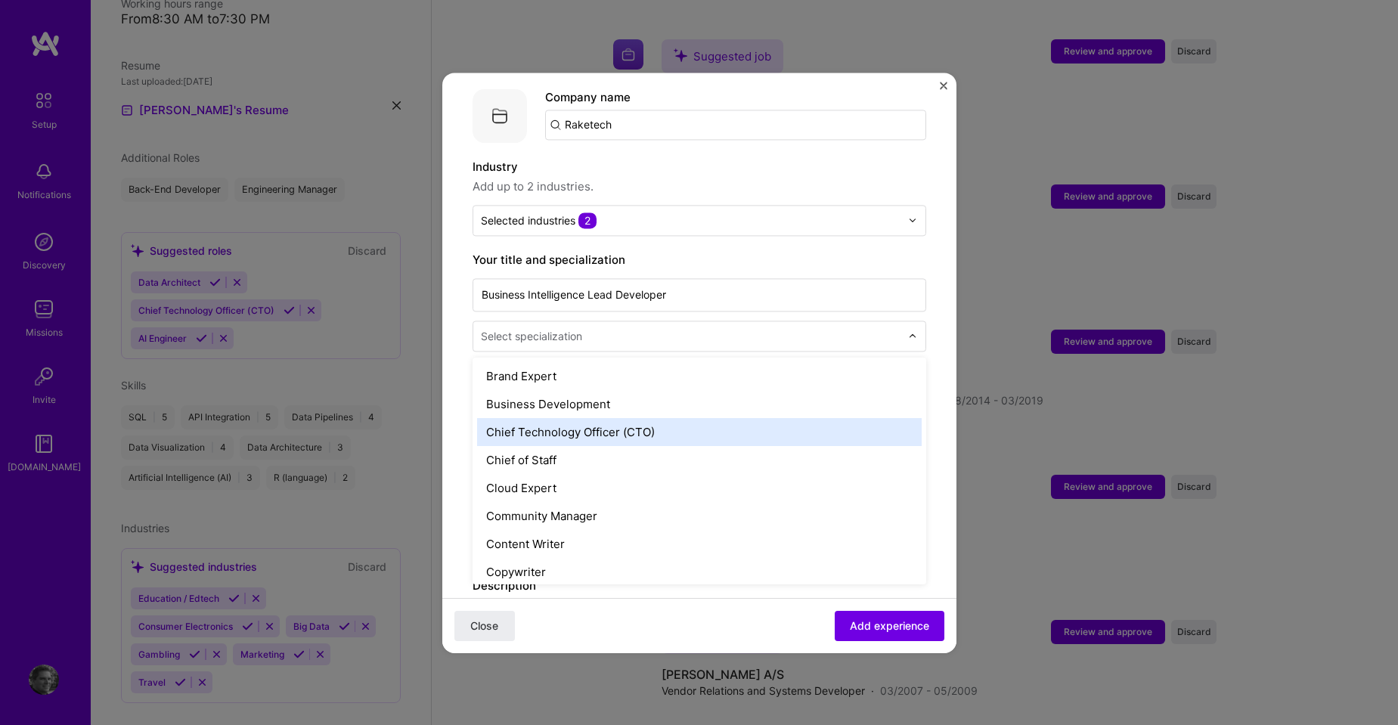
scroll to position [454, 0]
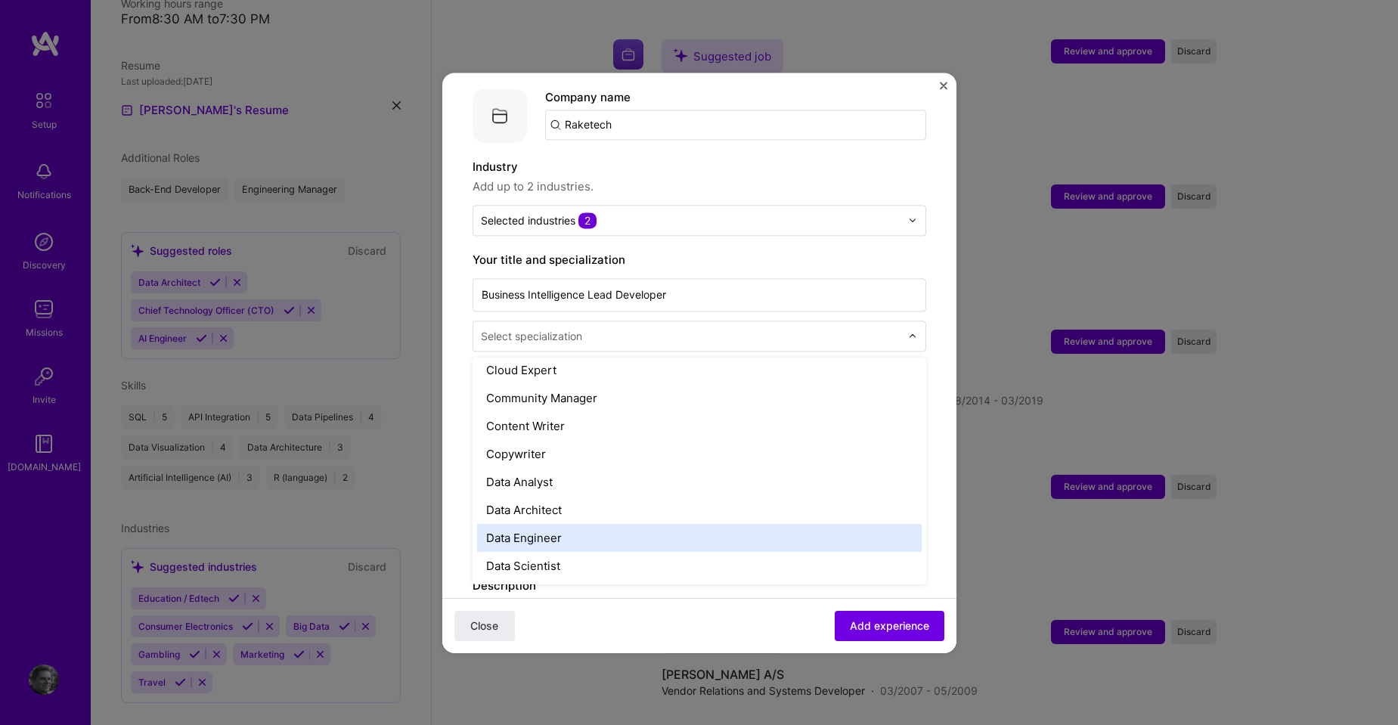
click at [673, 524] on div "Data Engineer" at bounding box center [699, 538] width 445 height 28
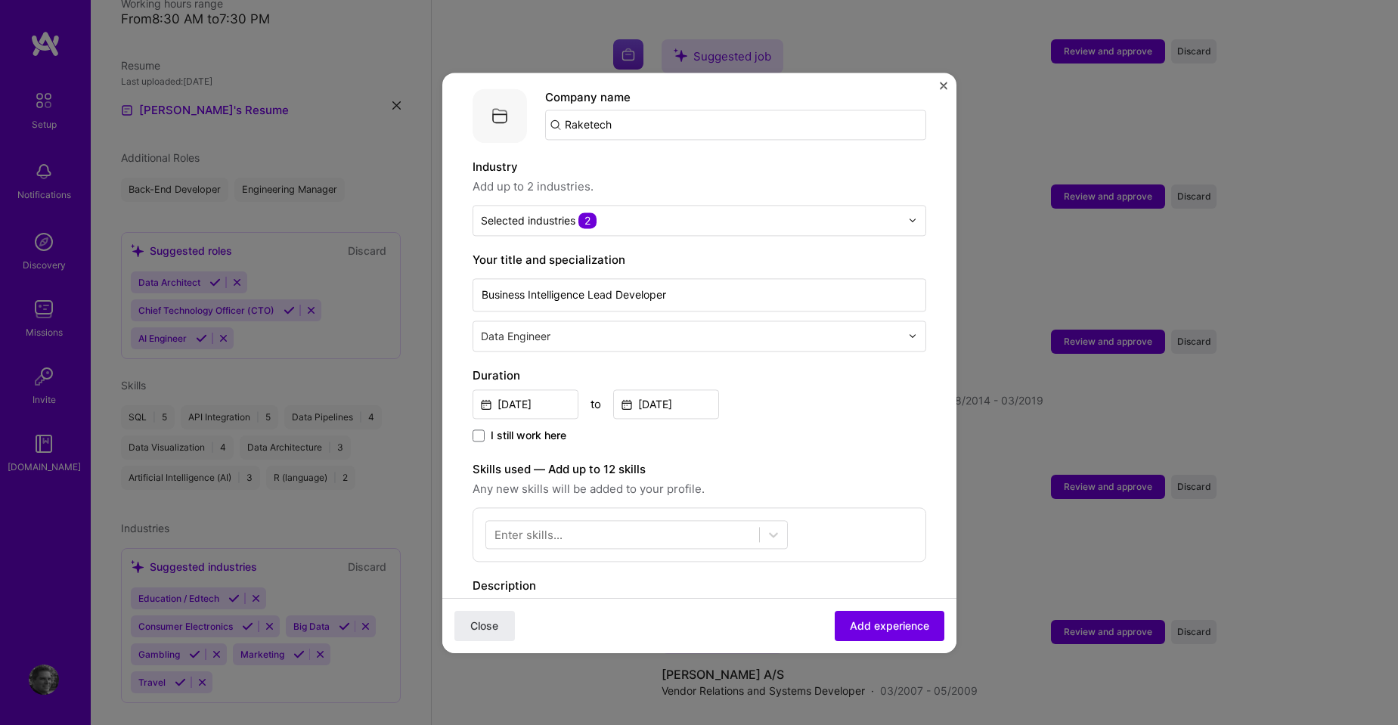
click at [848, 397] on div "[DATE] to [DATE]" at bounding box center [700, 402] width 454 height 33
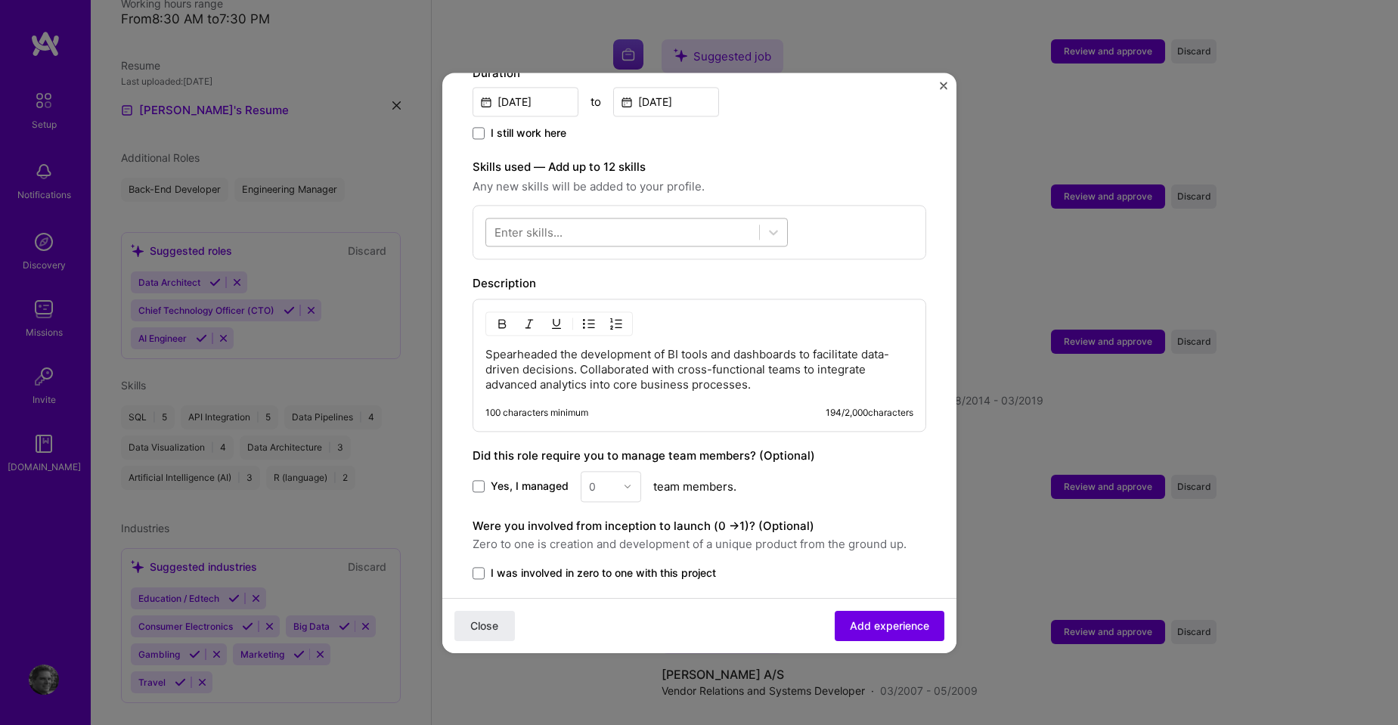
click at [710, 219] on div at bounding box center [622, 231] width 273 height 25
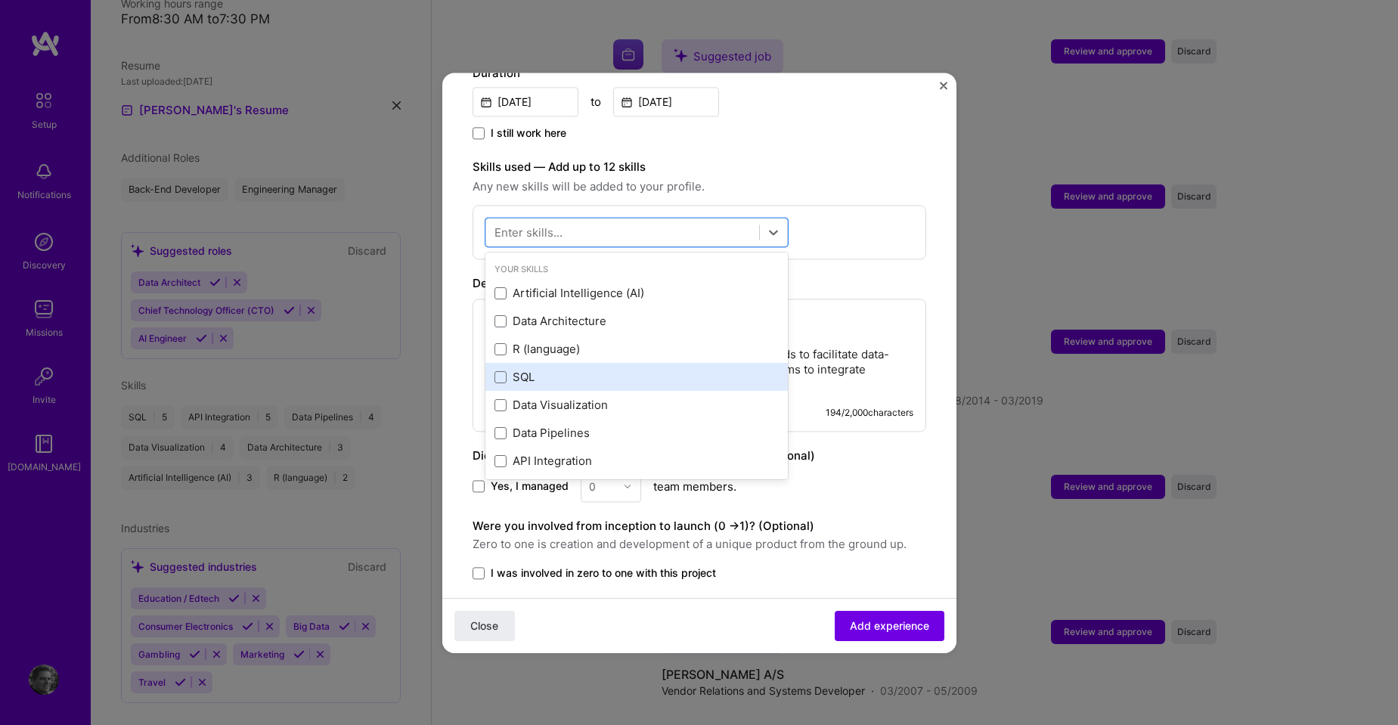
click at [523, 370] on div "SQL" at bounding box center [637, 378] width 284 height 16
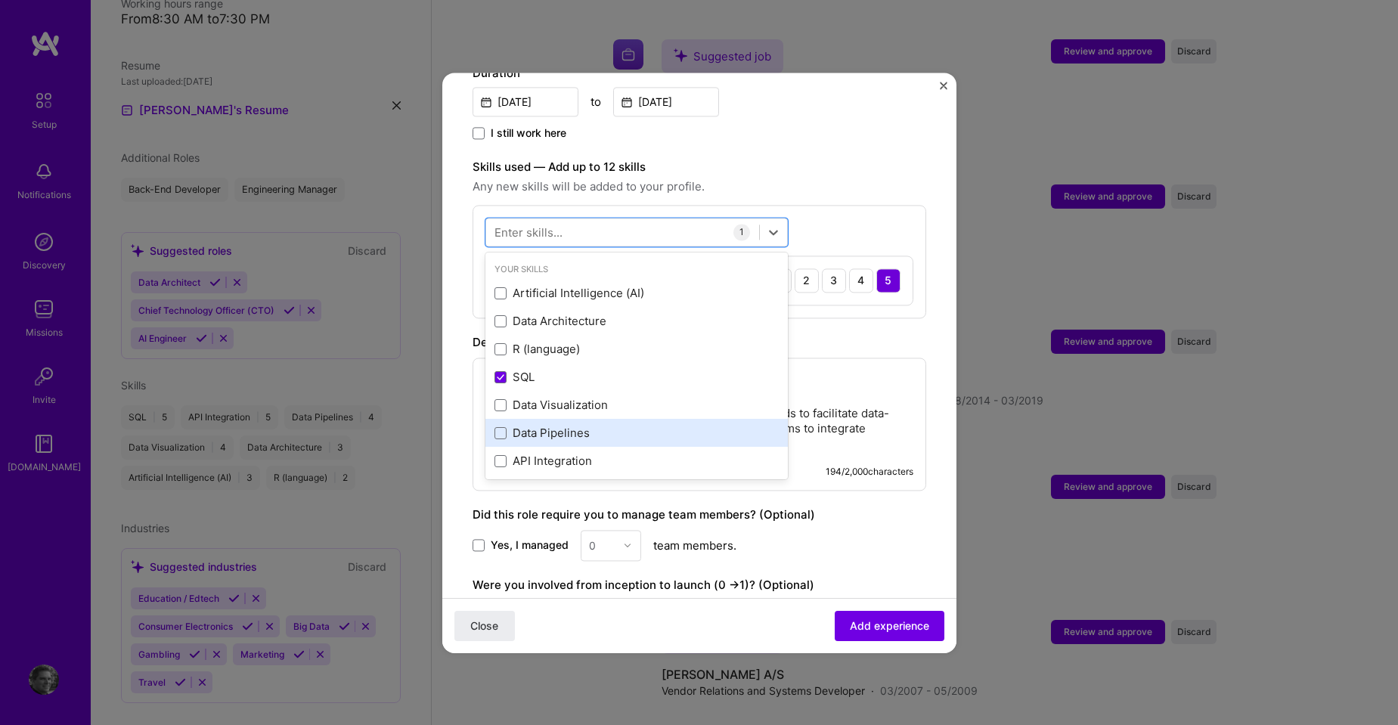
click at [565, 426] on div "Data Pipelines" at bounding box center [637, 434] width 284 height 16
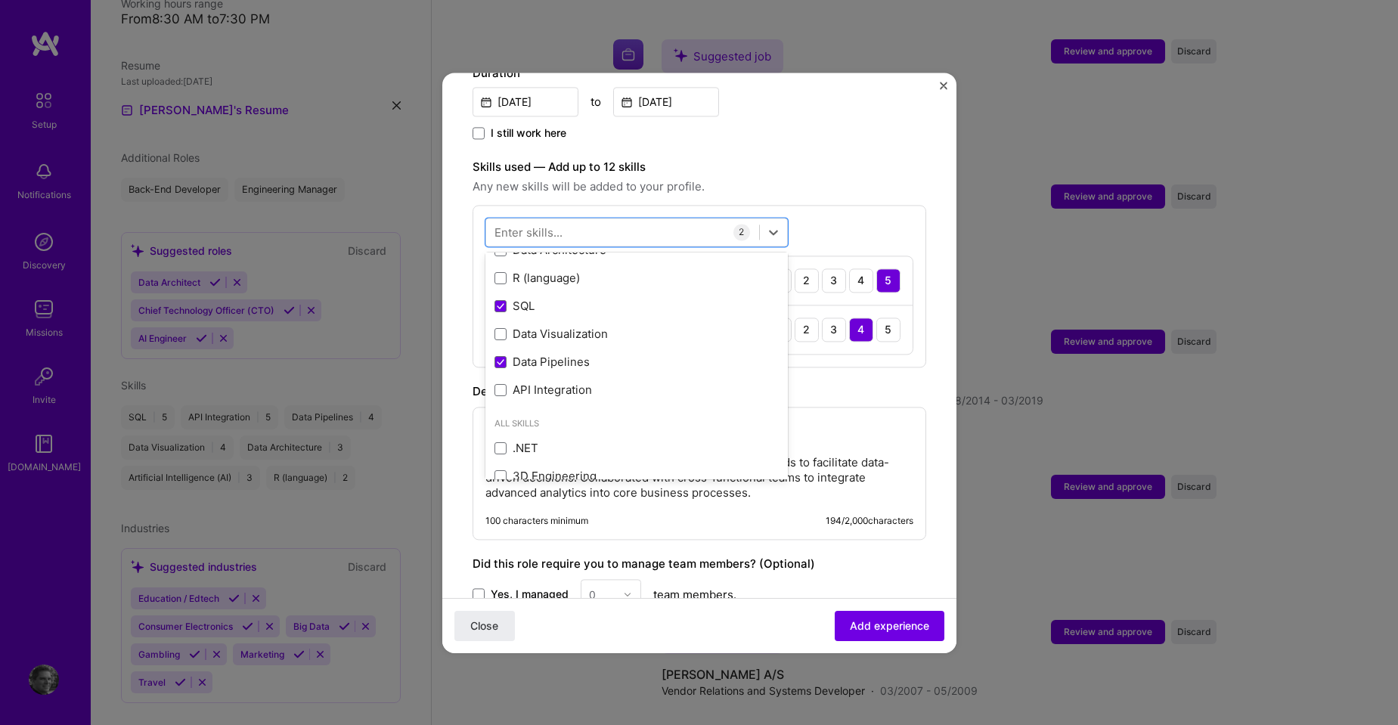
scroll to position [76, 0]
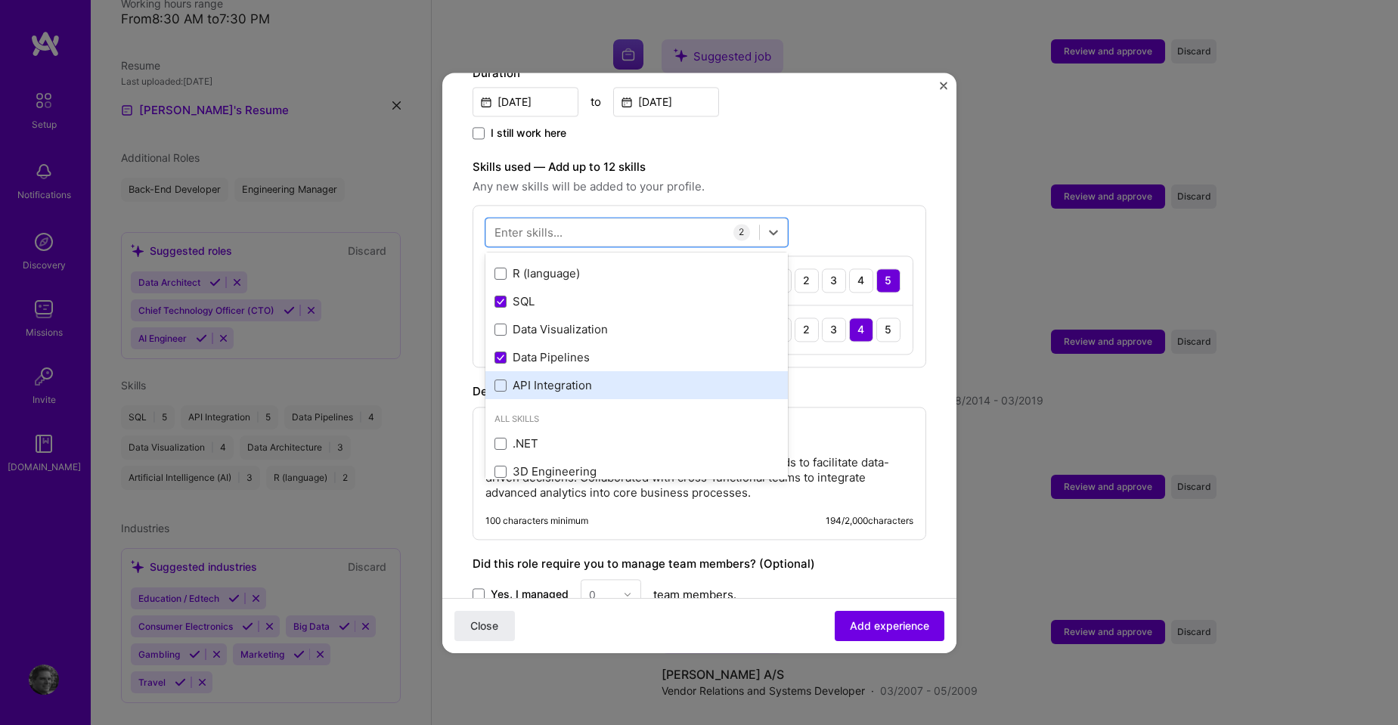
click at [567, 378] on div "API Integration" at bounding box center [636, 386] width 302 height 28
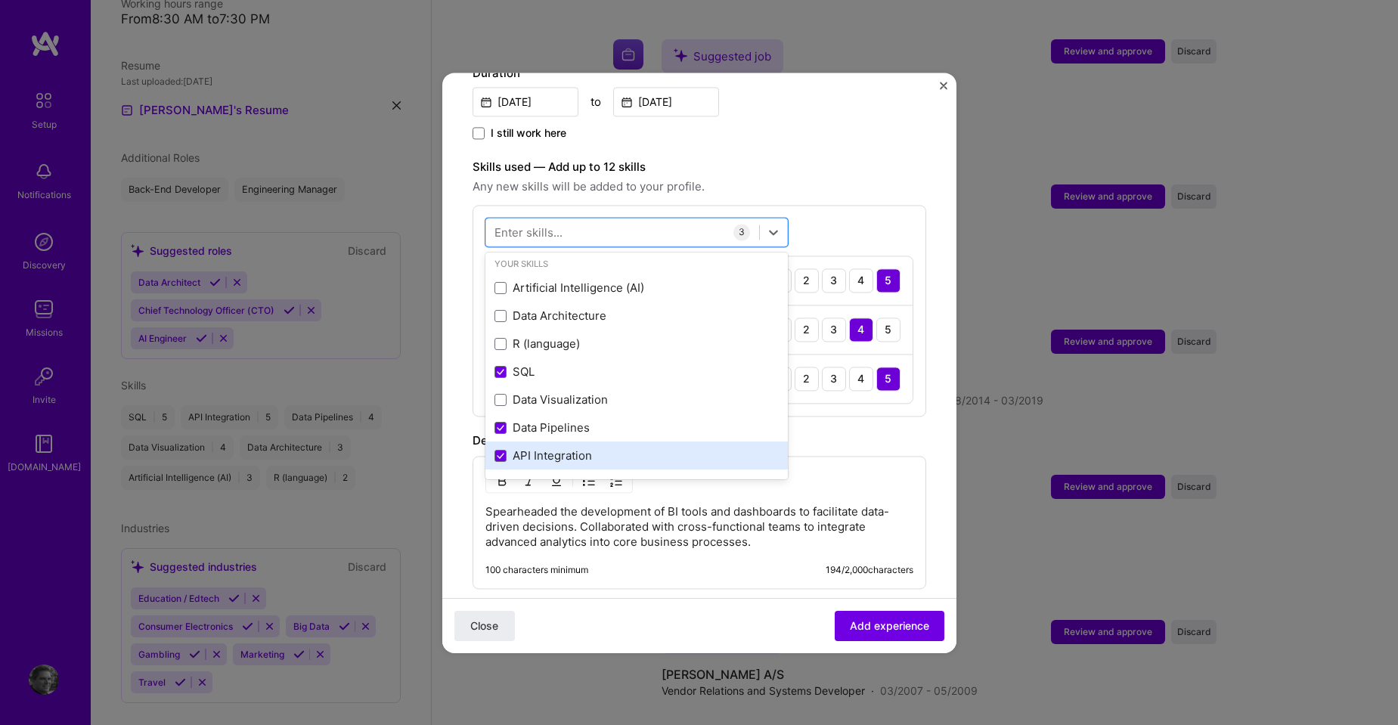
scroll to position [0, 0]
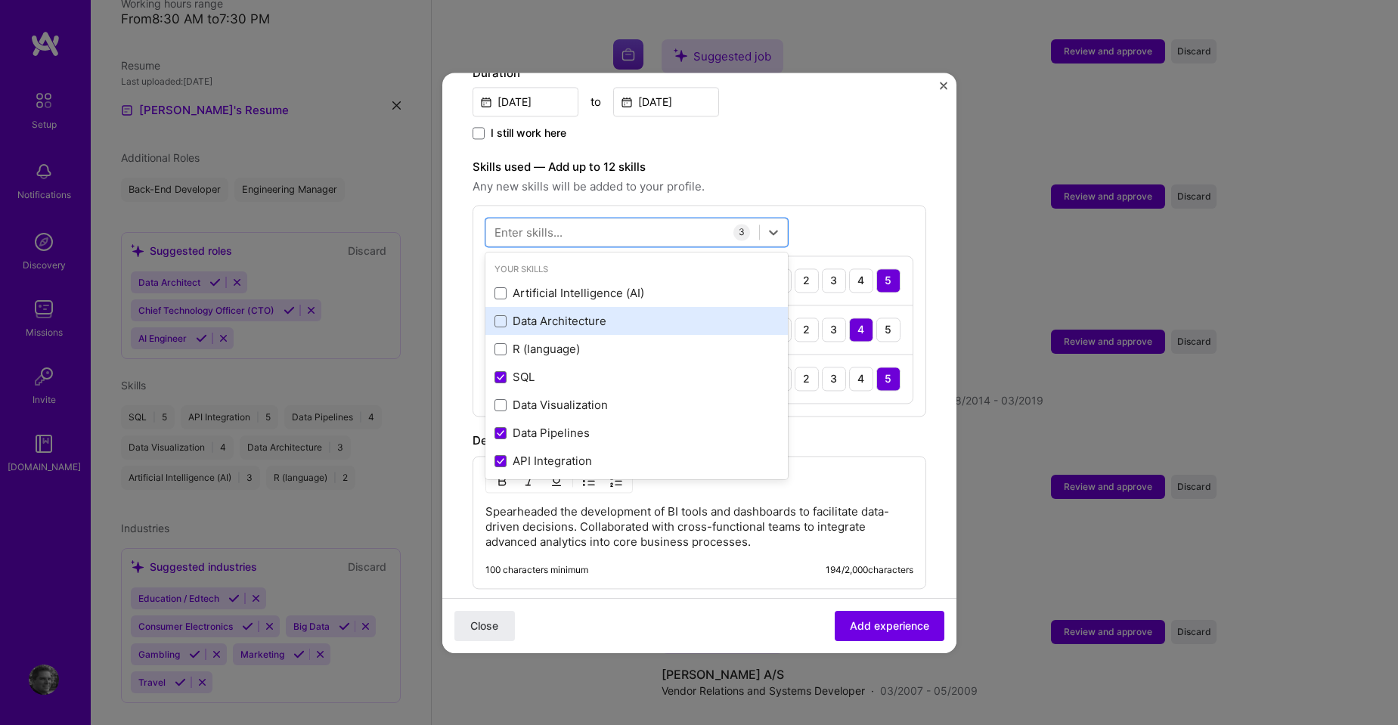
click at [591, 314] on div "Data Architecture" at bounding box center [637, 322] width 284 height 16
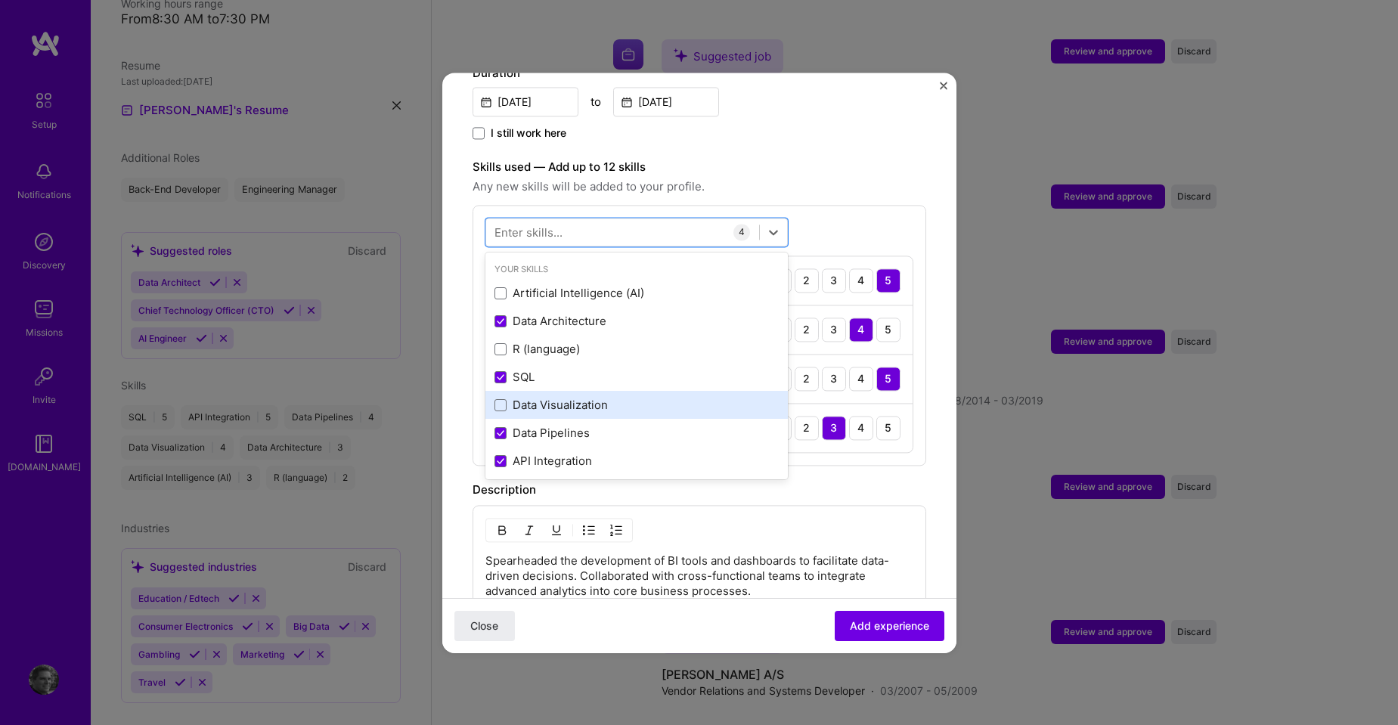
click at [582, 398] on div "Data Visualization" at bounding box center [637, 406] width 284 height 16
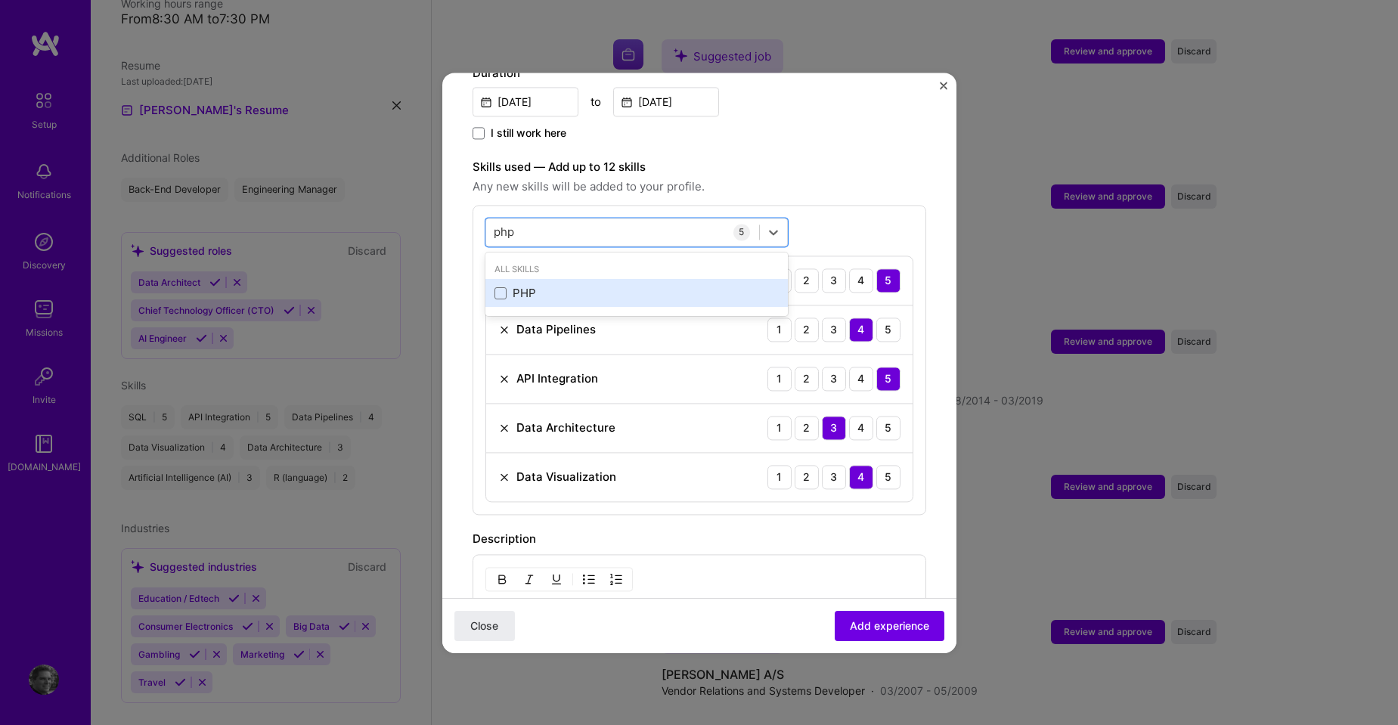
click at [507, 286] on div "PHP" at bounding box center [637, 294] width 284 height 16
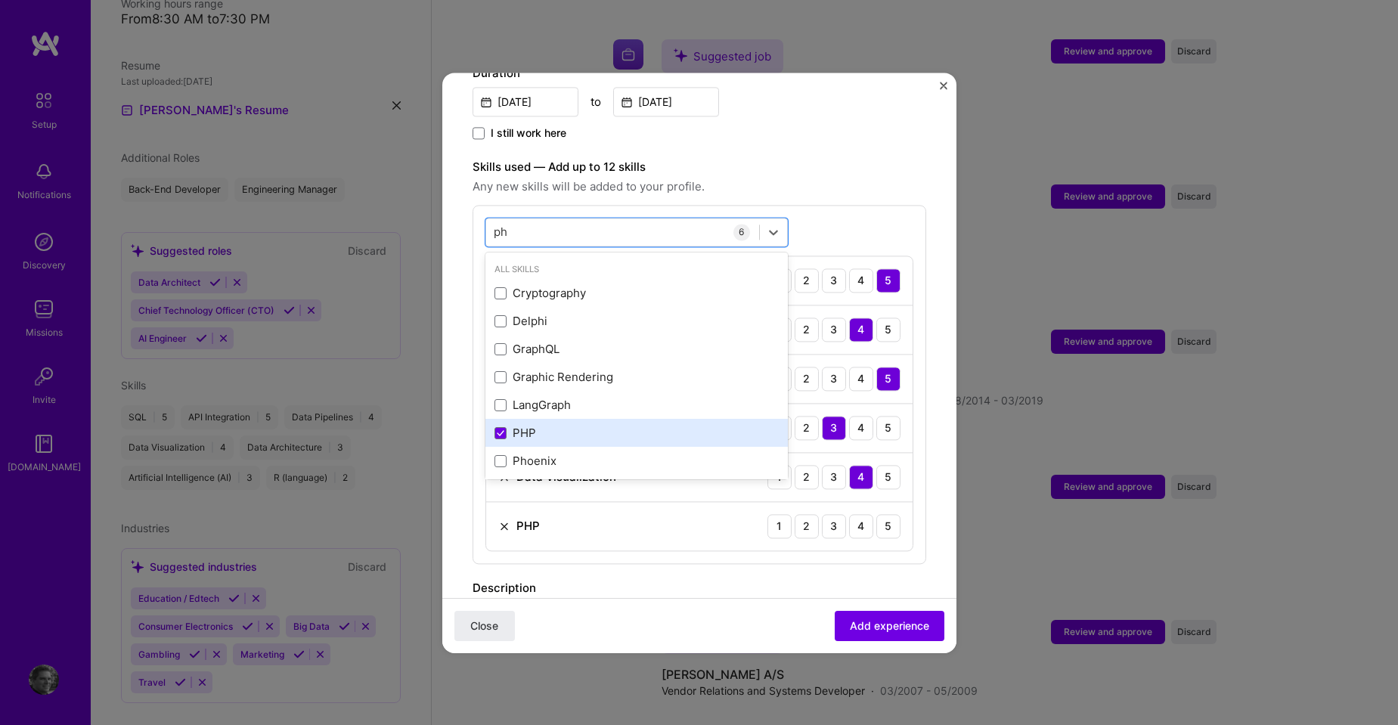
type input "p"
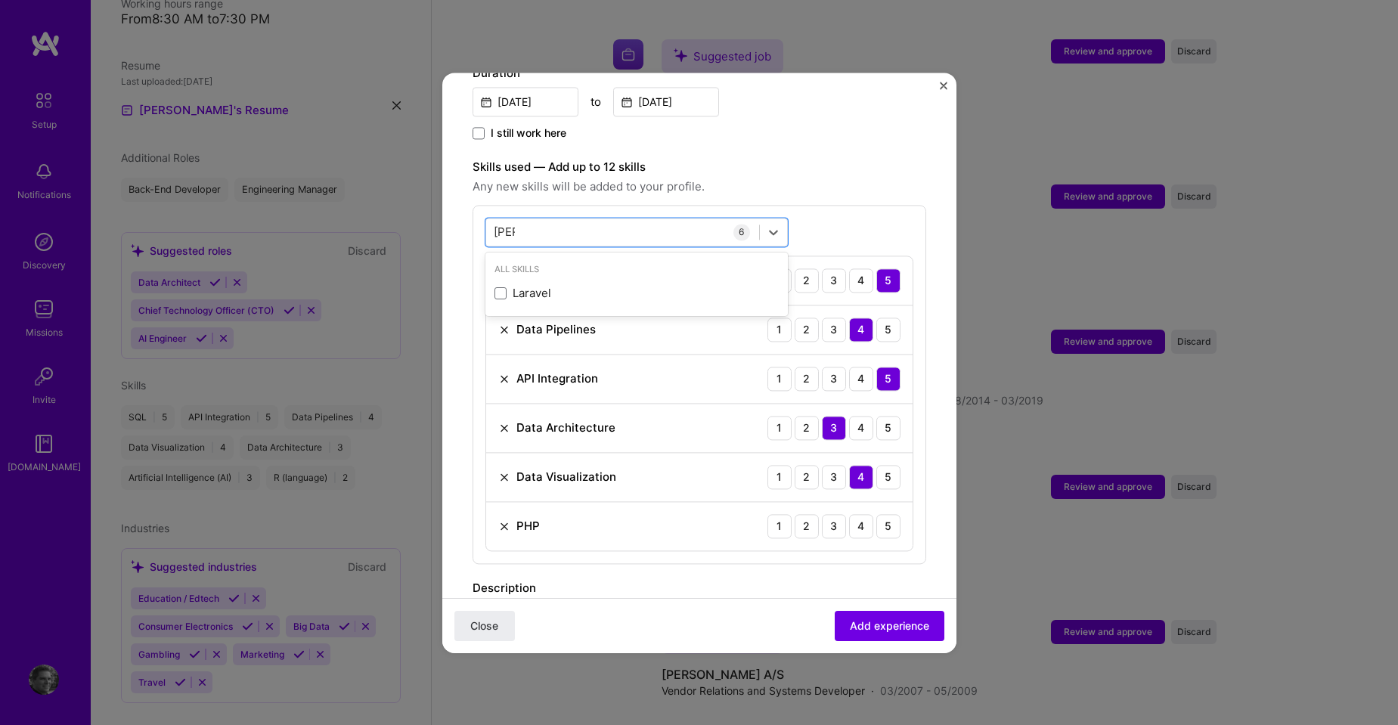
click at [510, 286] on div "Laravel" at bounding box center [637, 294] width 284 height 16
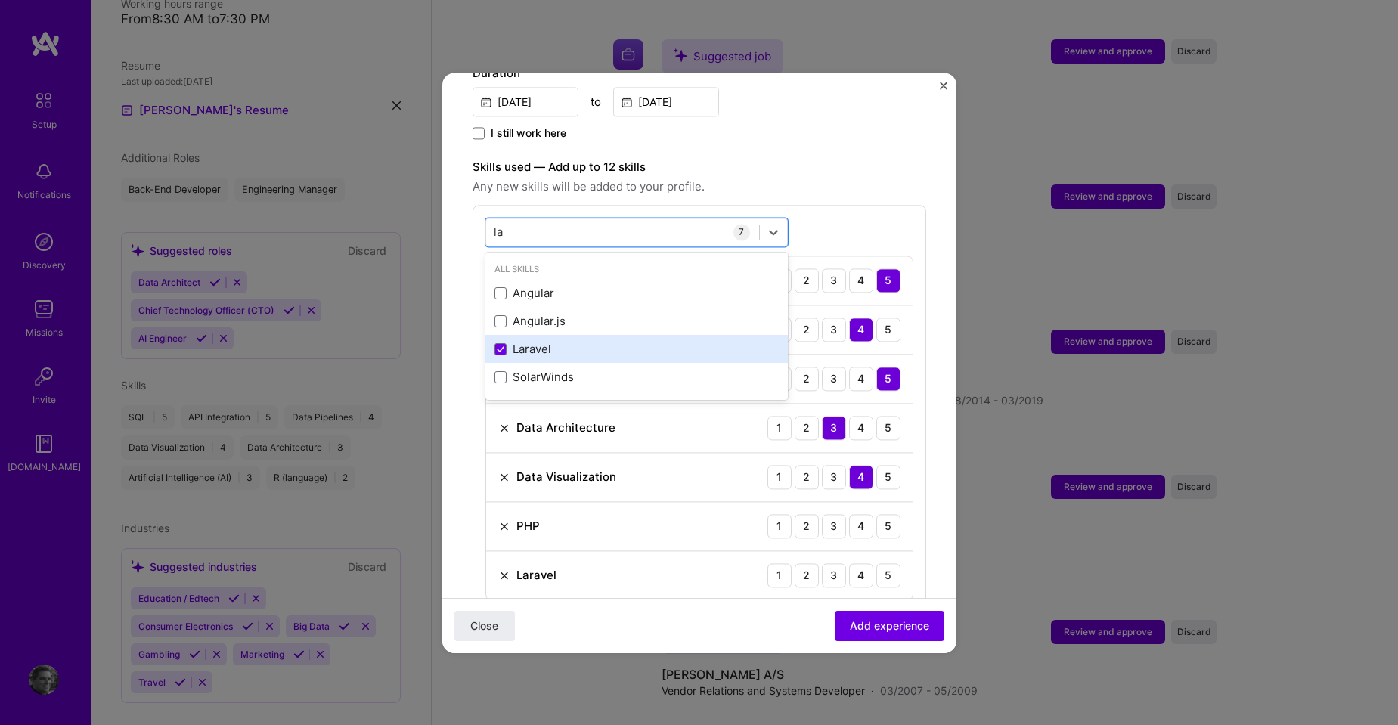
type input "l"
click at [861, 160] on div "Skills used — Add up to 12 skills Any new skills will be added to your profile." at bounding box center [700, 177] width 454 height 38
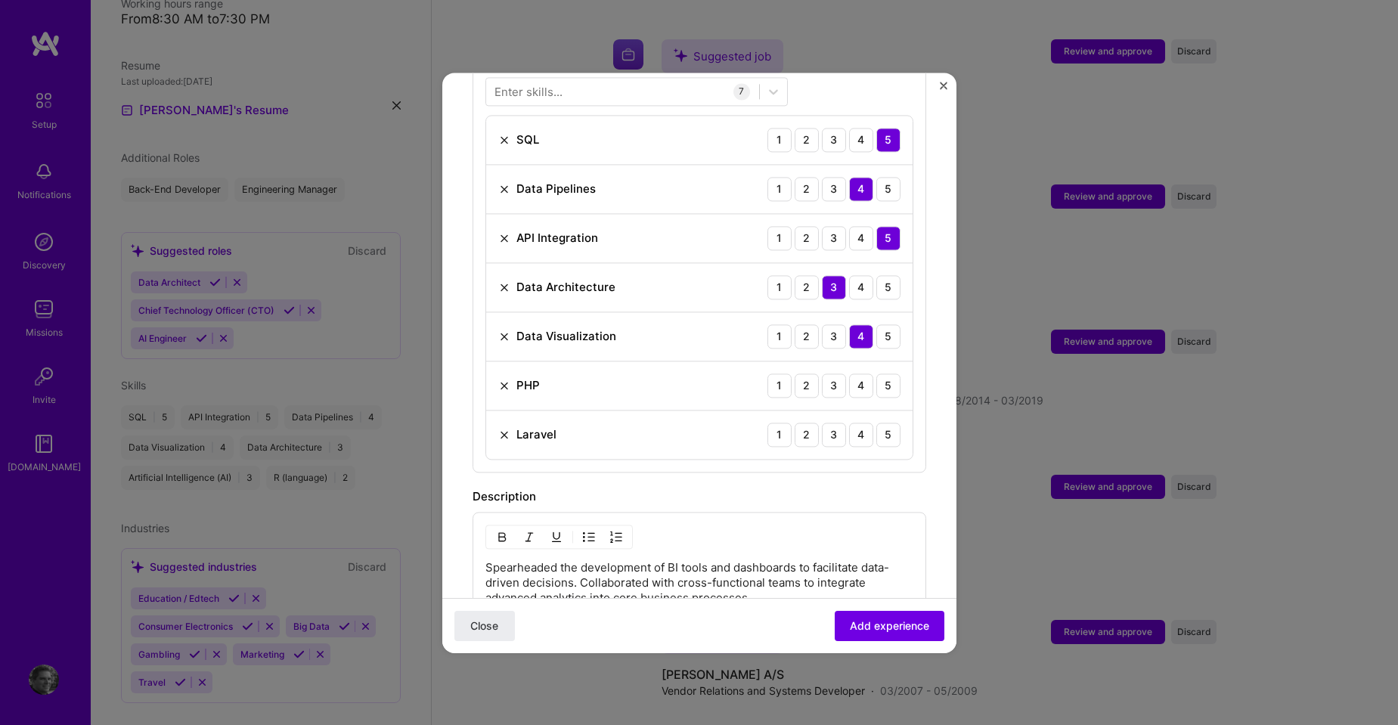
scroll to position [605, 0]
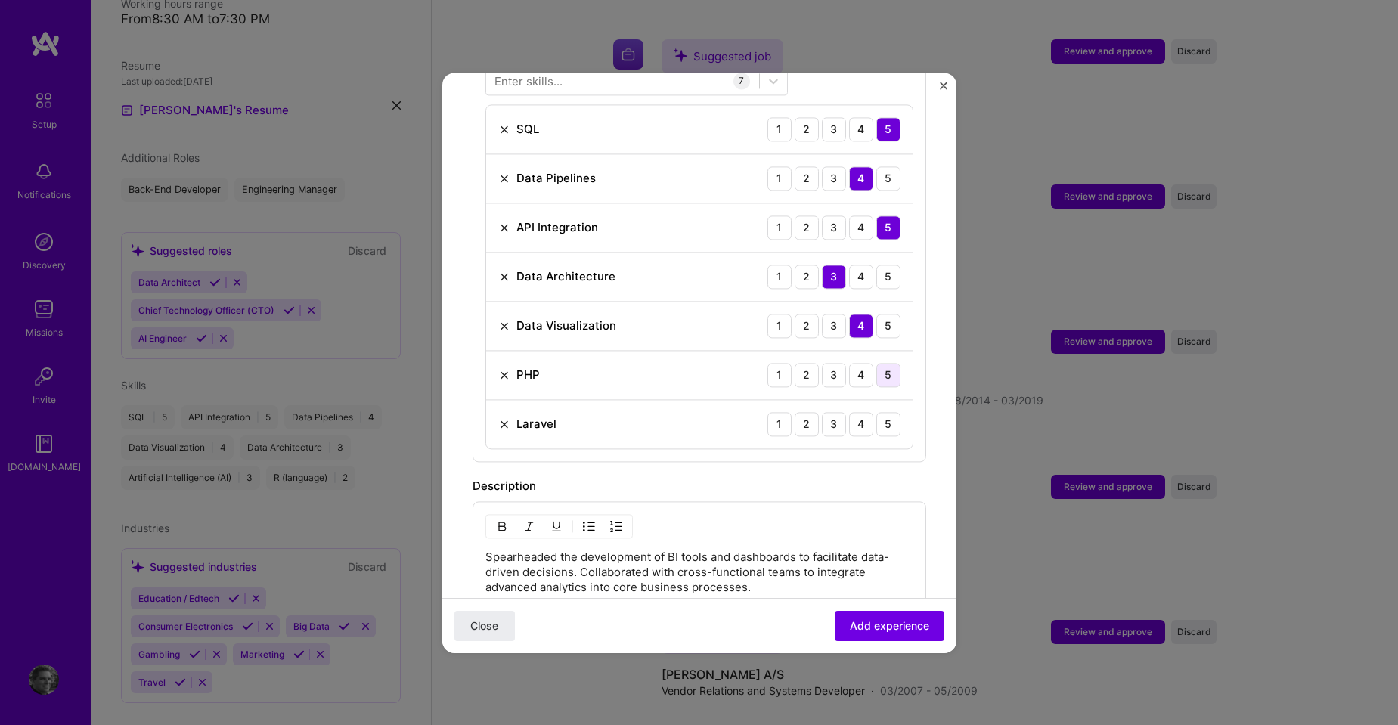
click at [884, 363] on div "5" at bounding box center [888, 375] width 24 height 24
click at [857, 412] on div "4" at bounding box center [861, 424] width 24 height 24
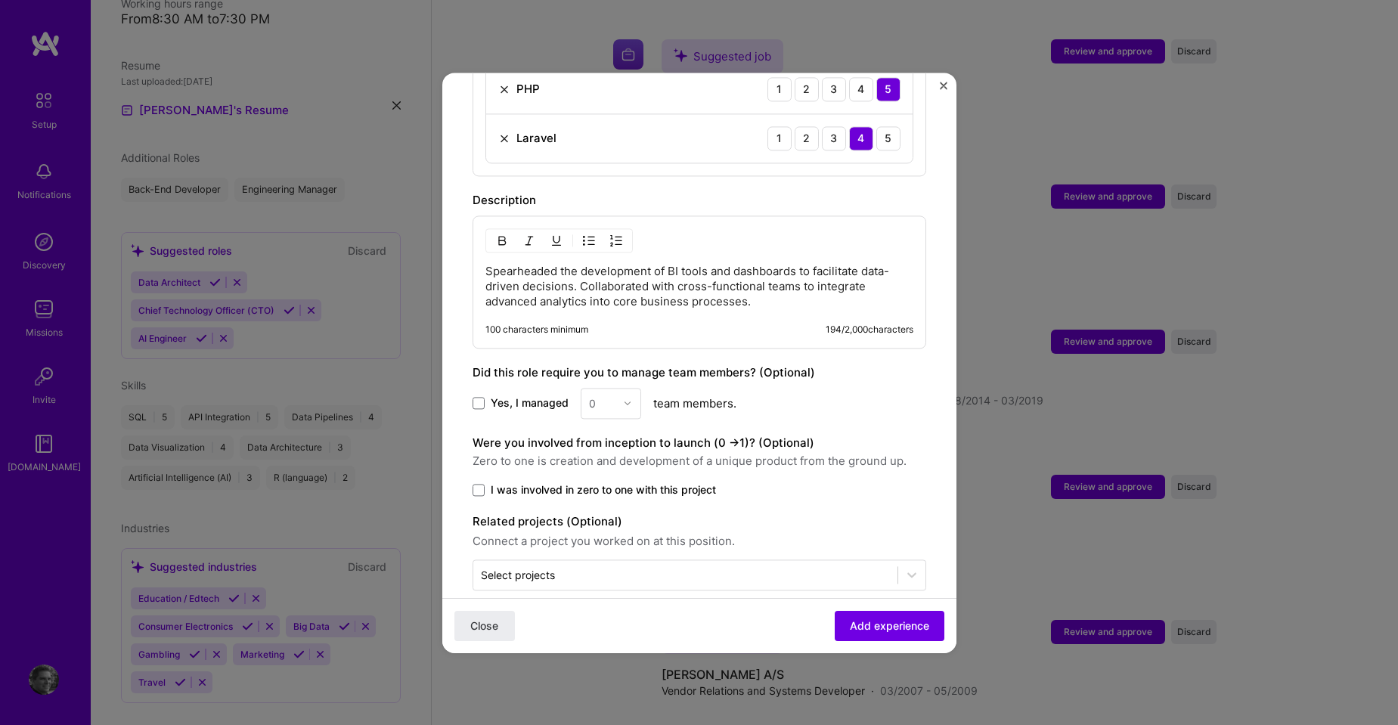
scroll to position [898, 0]
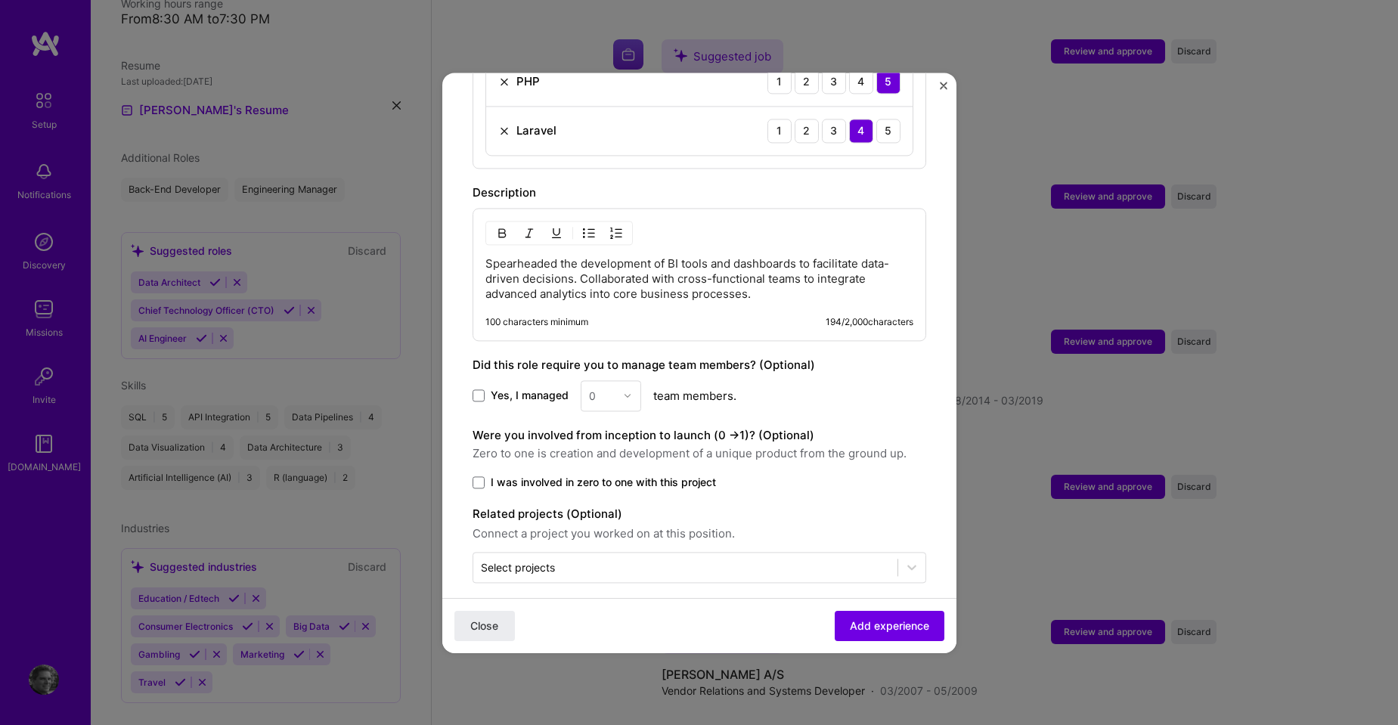
click at [478, 389] on span at bounding box center [479, 395] width 12 height 12
click at [0, 0] on input "Yes, I managed" at bounding box center [0, 0] width 0 height 0
click at [631, 381] on div at bounding box center [631, 395] width 17 height 29
click at [604, 450] on div "2" at bounding box center [610, 464] width 51 height 28
click at [478, 476] on span at bounding box center [479, 482] width 12 height 12
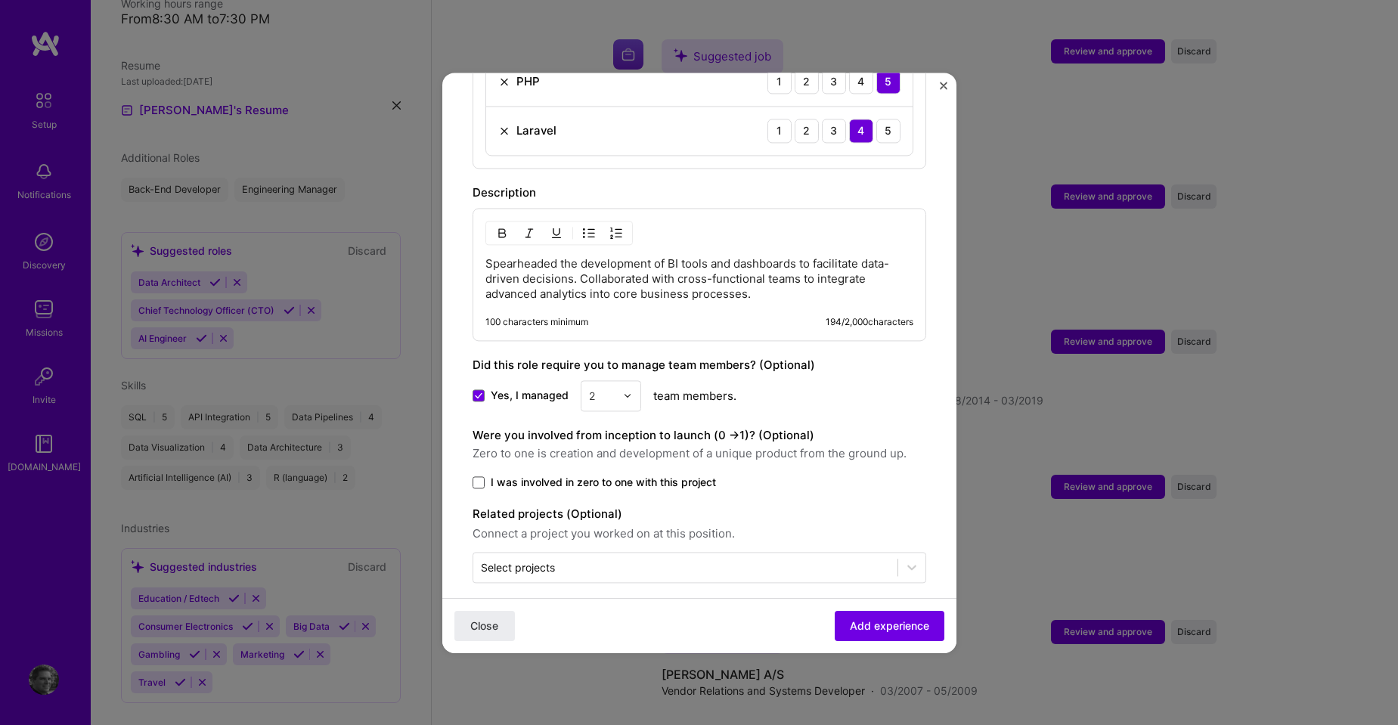
click at [0, 0] on input "I was involved in zero to one with this project" at bounding box center [0, 0] width 0 height 0
click at [794, 560] on input "text" at bounding box center [685, 568] width 409 height 16
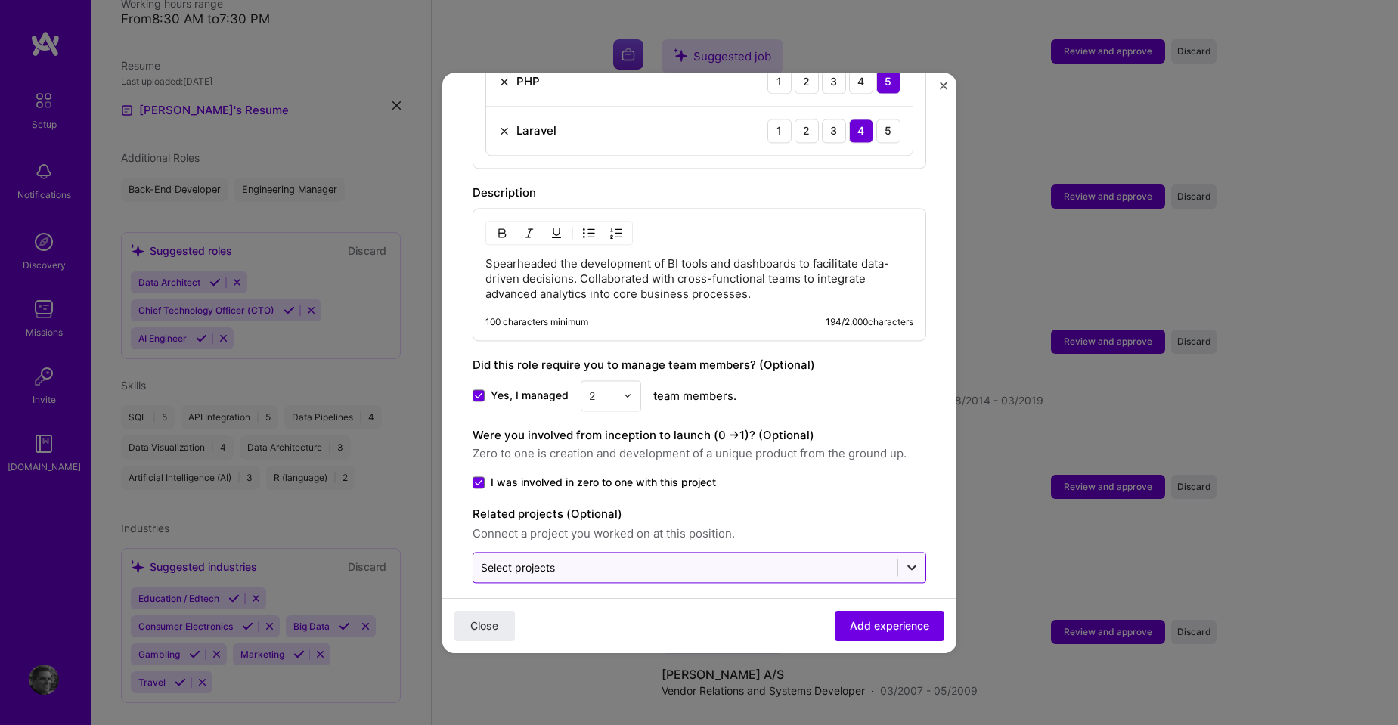
click at [904, 560] on icon at bounding box center [911, 567] width 15 height 15
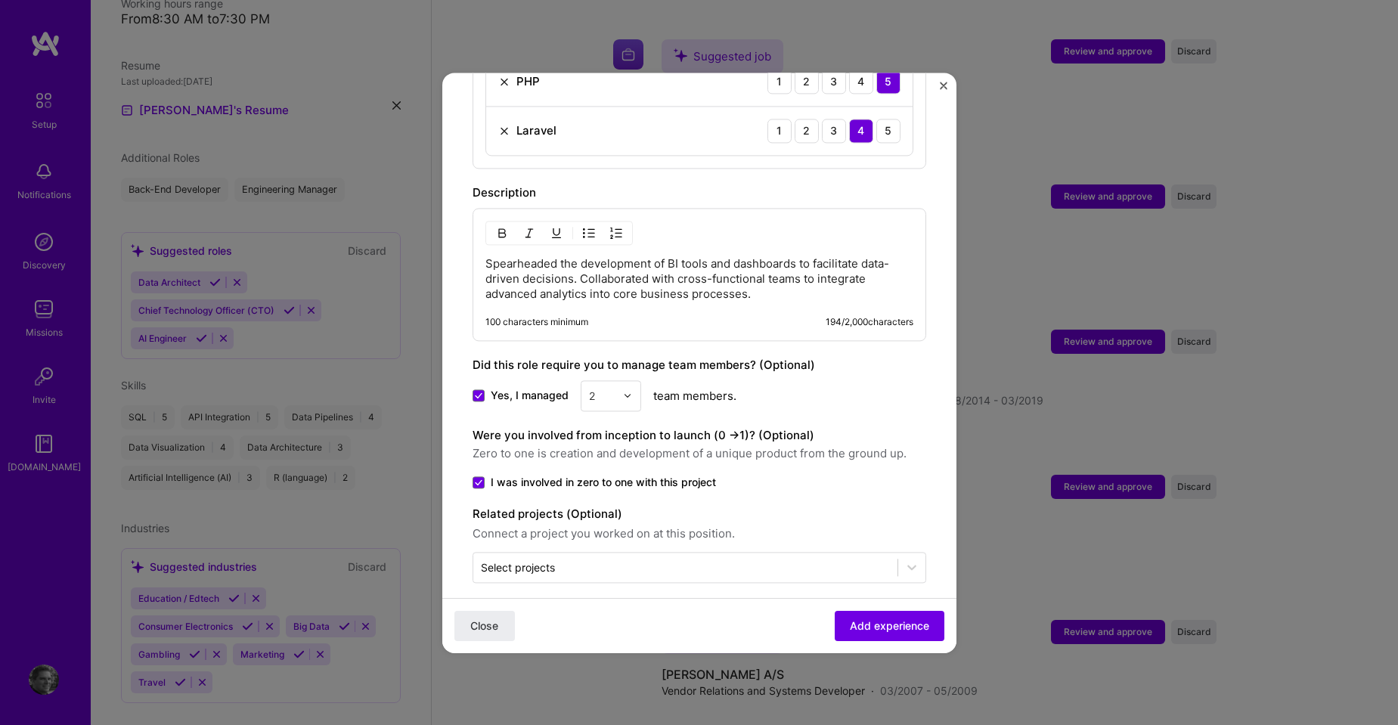
click at [899, 505] on label "Related projects (Optional)" at bounding box center [700, 514] width 454 height 18
click at [876, 616] on button "Add experience" at bounding box center [890, 625] width 110 height 30
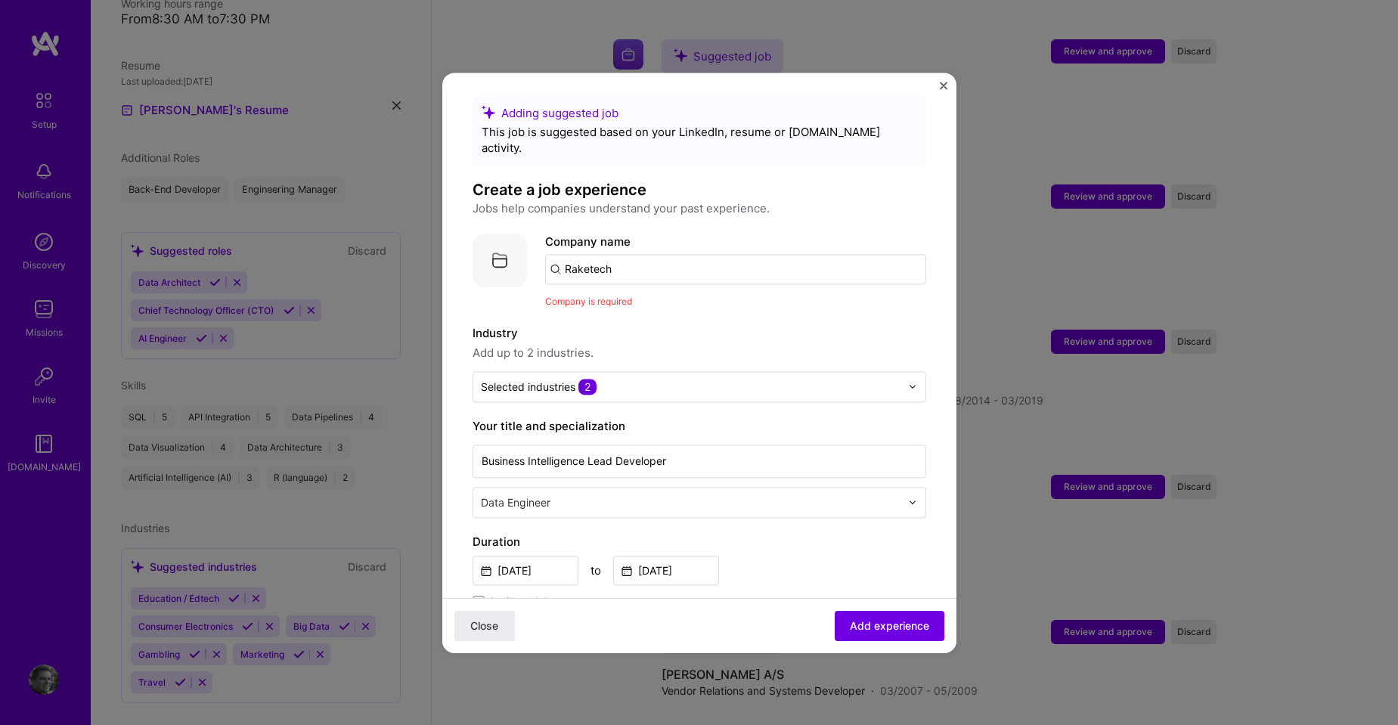
scroll to position [0, 0]
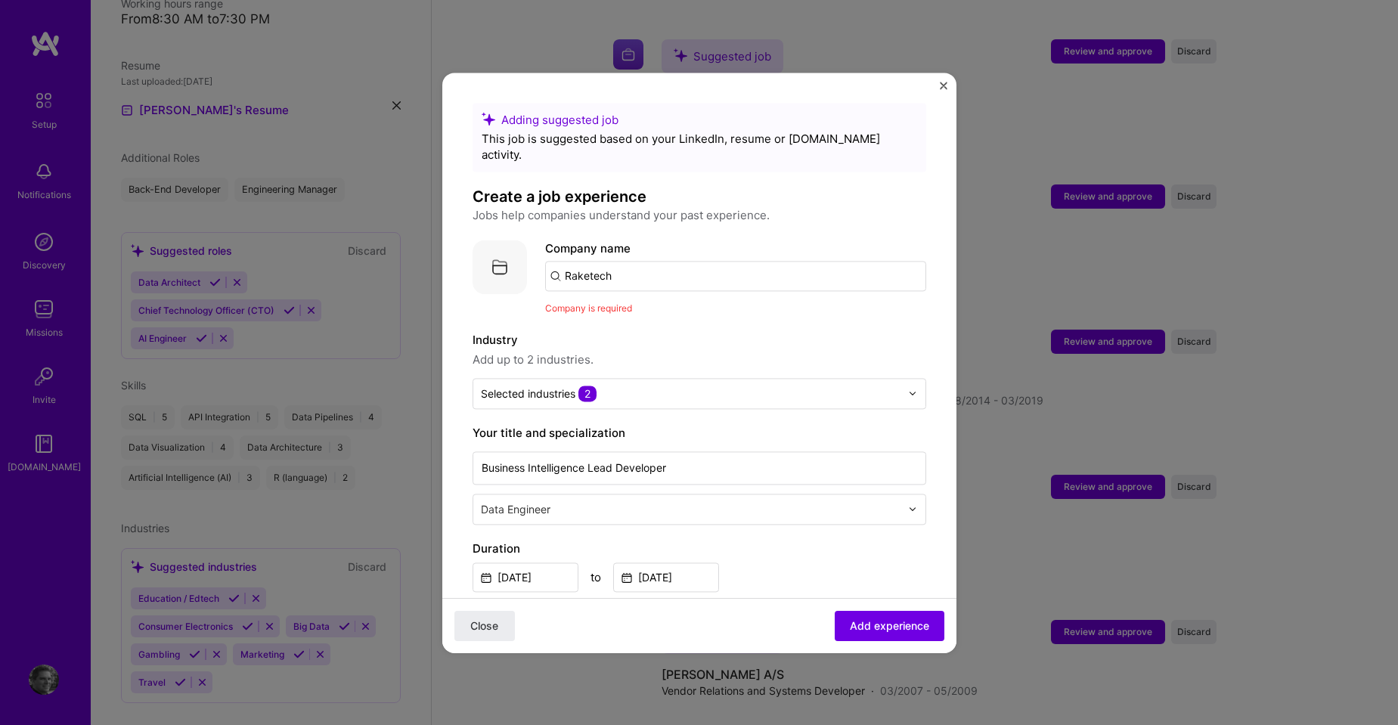
click at [645, 271] on input "Raketech" at bounding box center [735, 276] width 381 height 30
type input "Raketech"
click at [672, 305] on div "Raketech" at bounding box center [662, 318] width 64 height 26
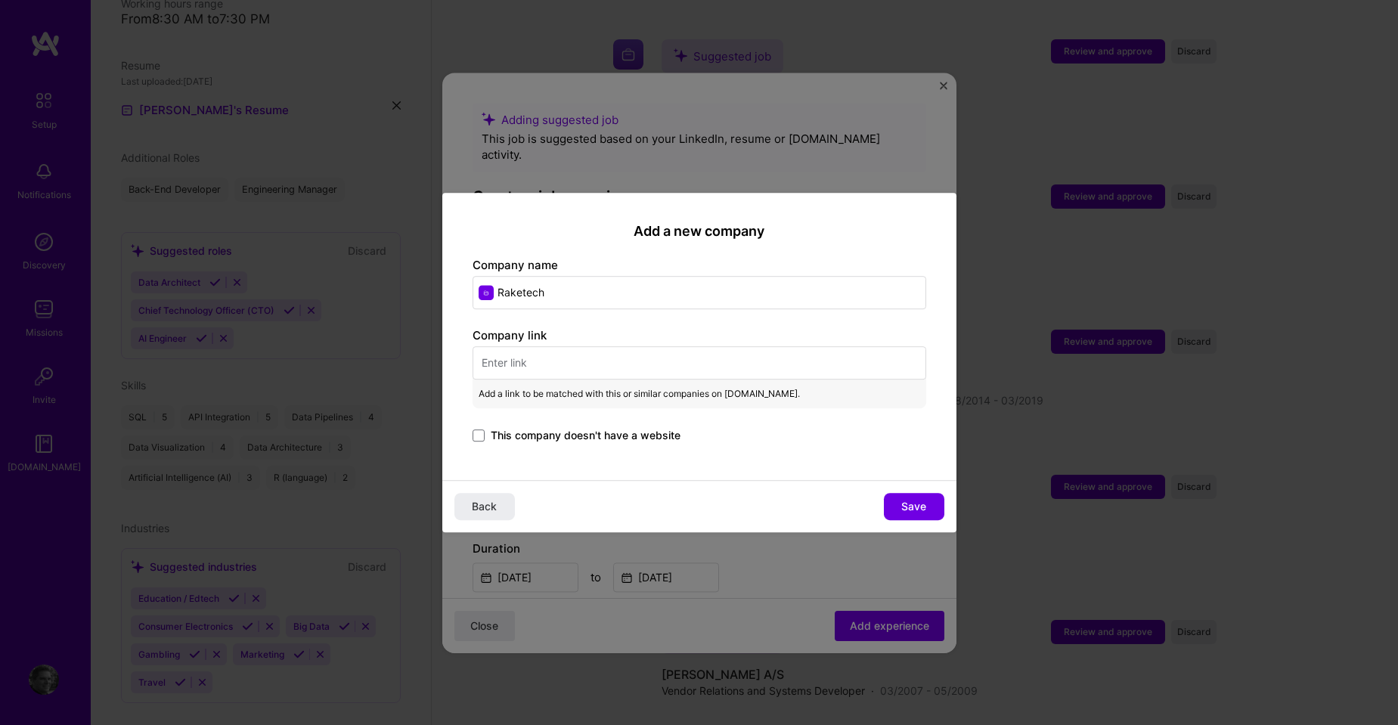
click at [577, 352] on input "text" at bounding box center [700, 362] width 454 height 33
paste input "[URL][DOMAIN_NAME]"
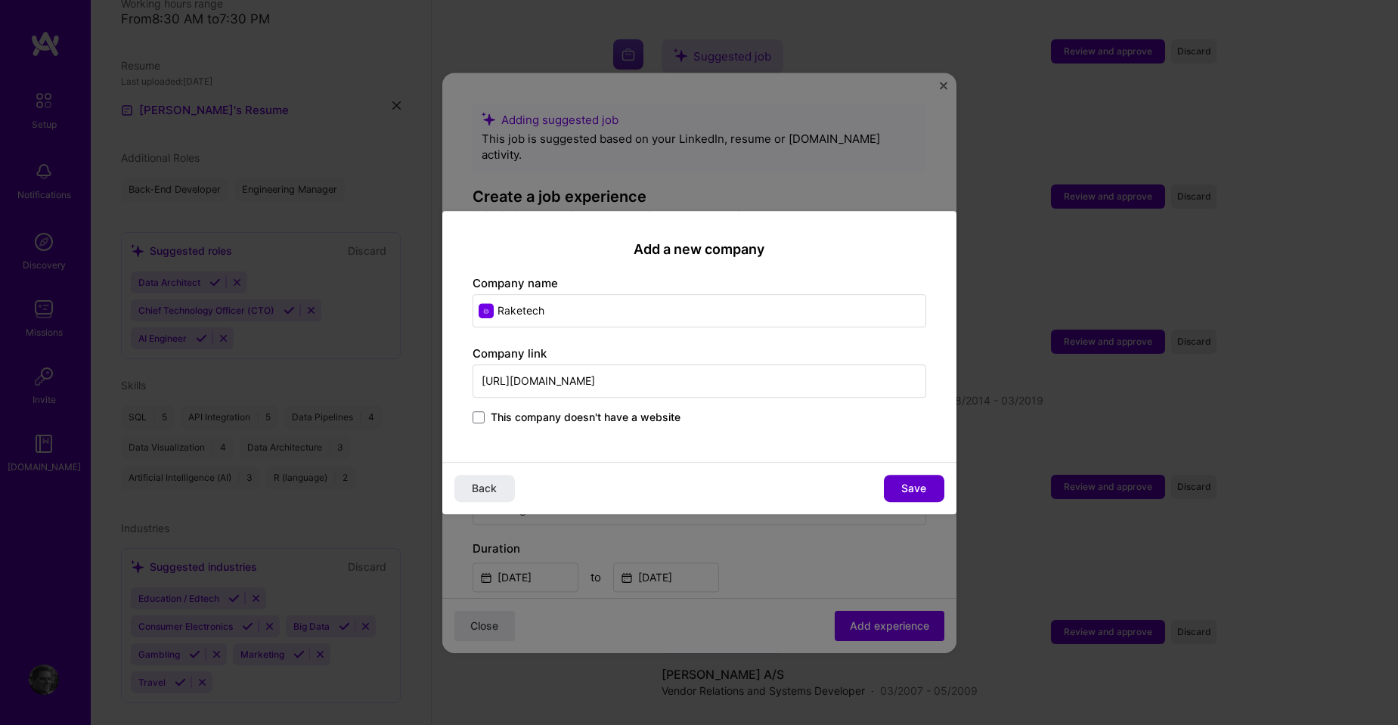
type input "[URL][DOMAIN_NAME]"
click at [912, 485] on span "Save" at bounding box center [913, 488] width 25 height 15
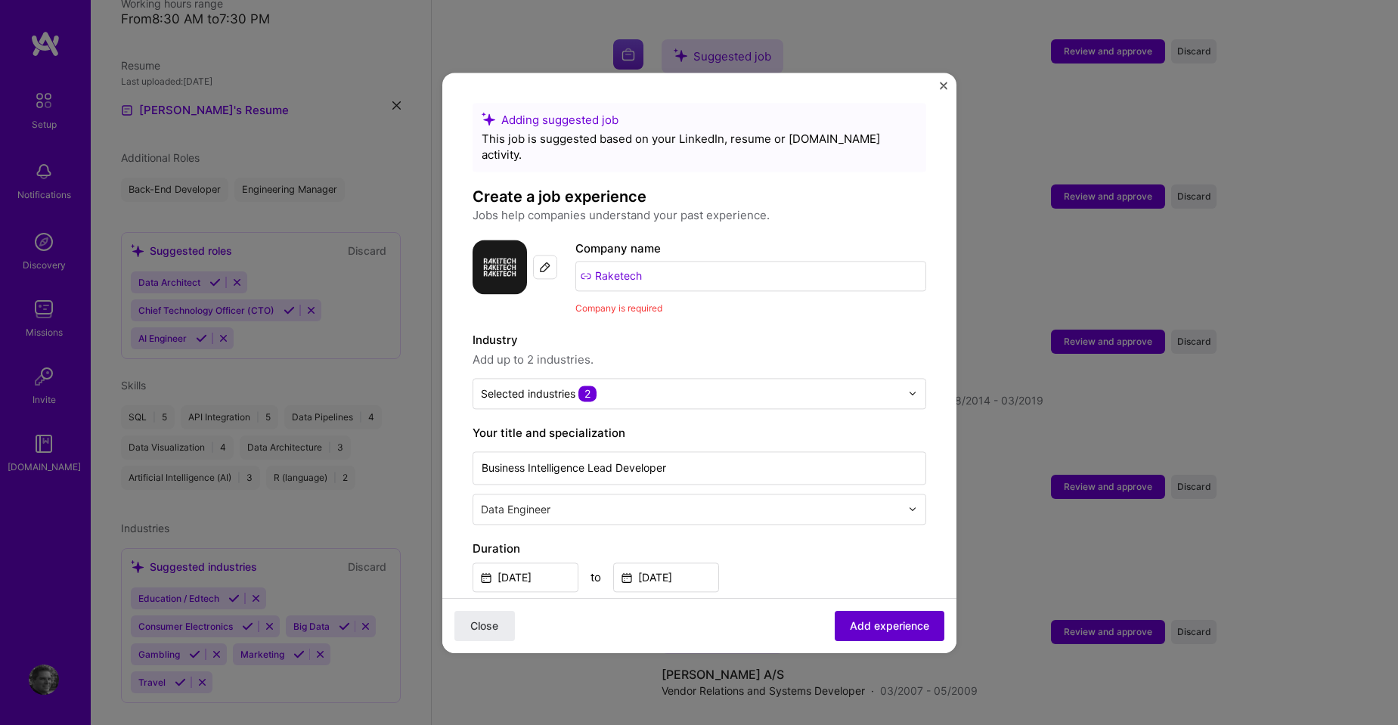
click at [857, 626] on span "Add experience" at bounding box center [889, 625] width 79 height 15
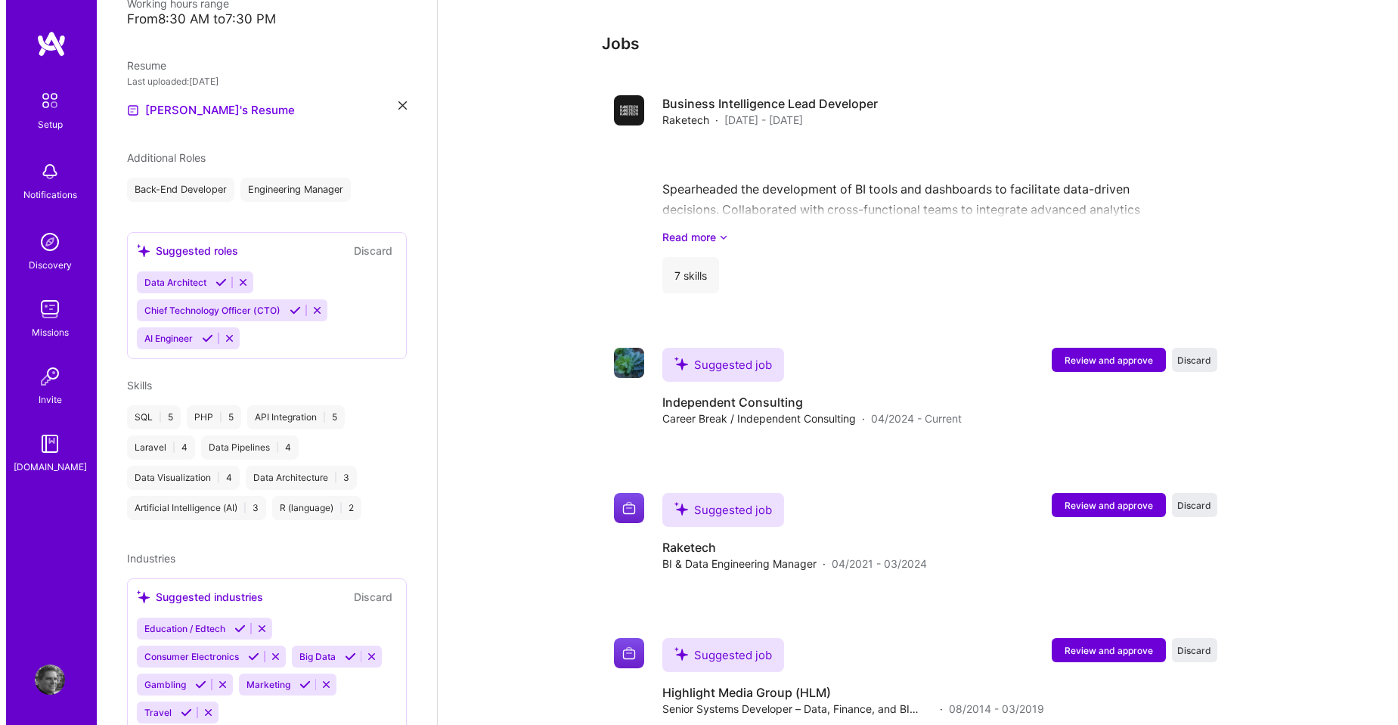
scroll to position [1236, 0]
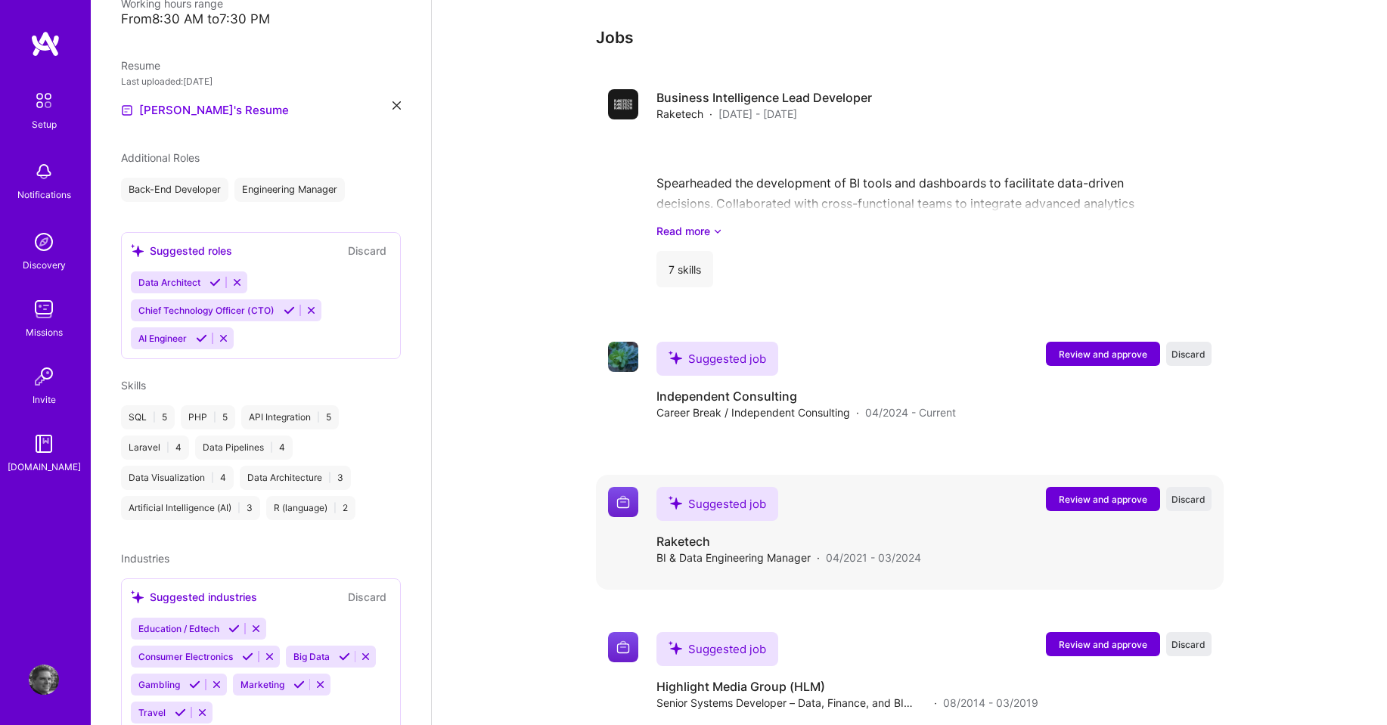
click at [1070, 493] on span "Review and approve" at bounding box center [1103, 499] width 88 height 13
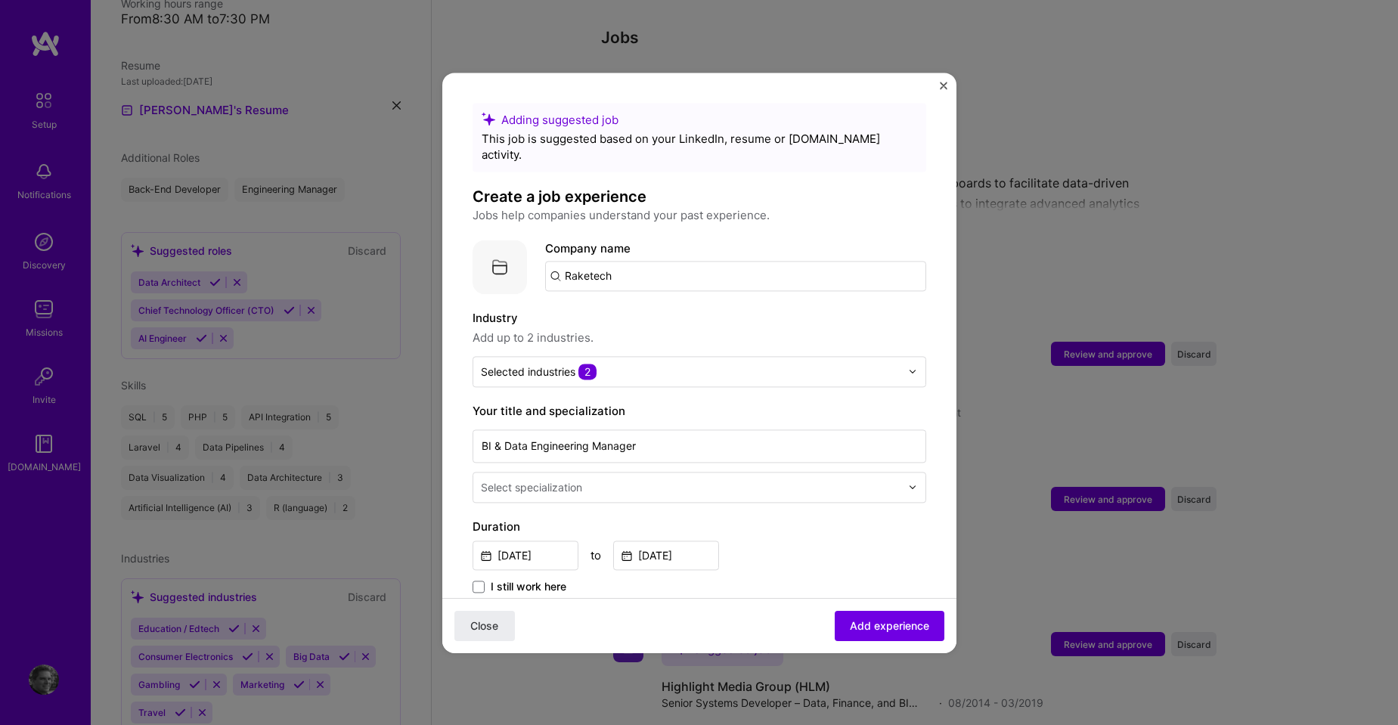
click at [630, 261] on input "Raketech" at bounding box center [735, 276] width 381 height 30
type input "Raketech"
click at [602, 305] on span "Raketech" at bounding box center [616, 313] width 50 height 16
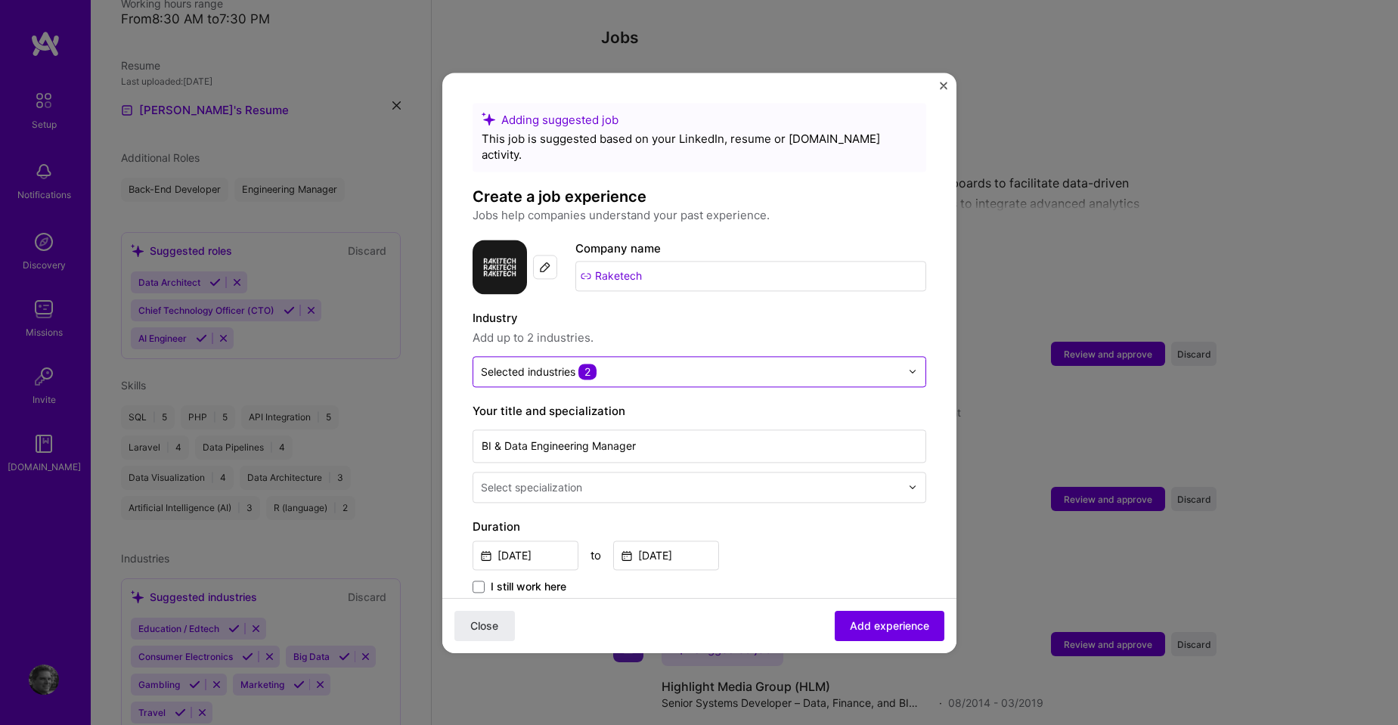
click at [629, 364] on input "text" at bounding box center [691, 372] width 420 height 16
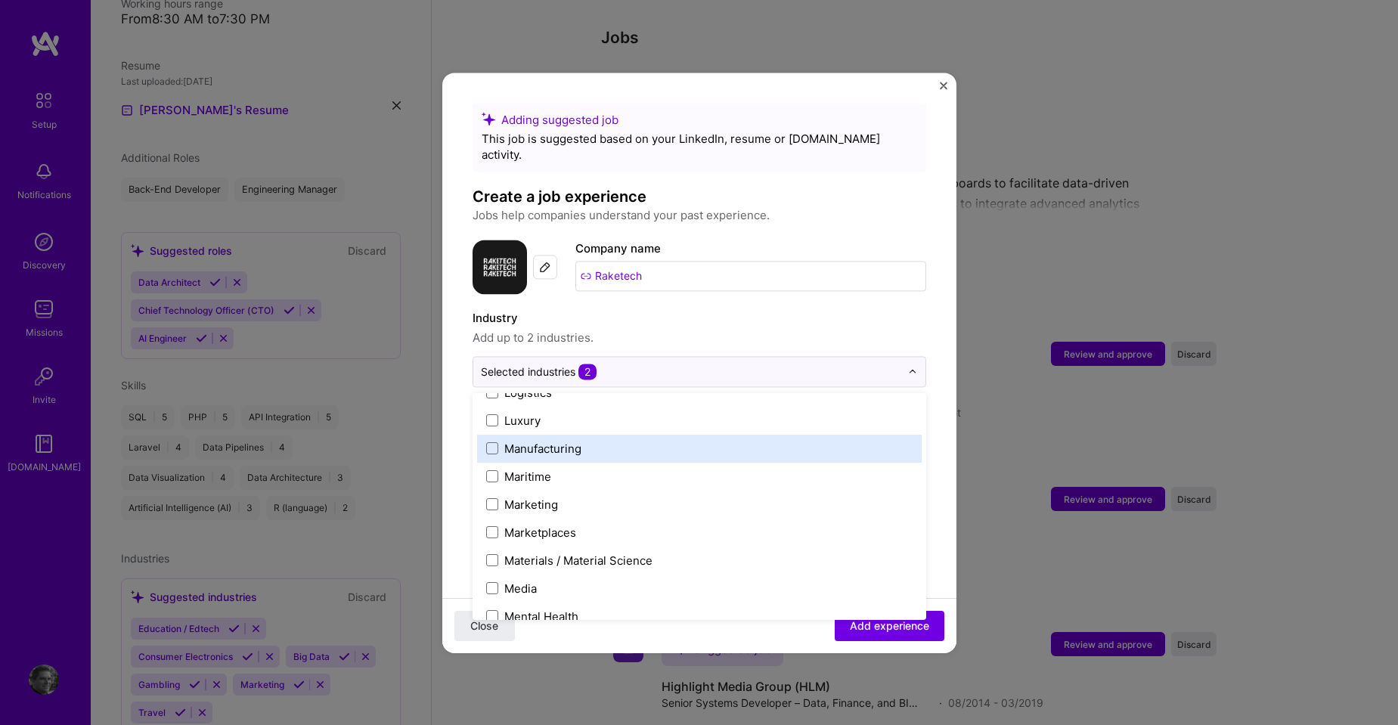
scroll to position [2268, 0]
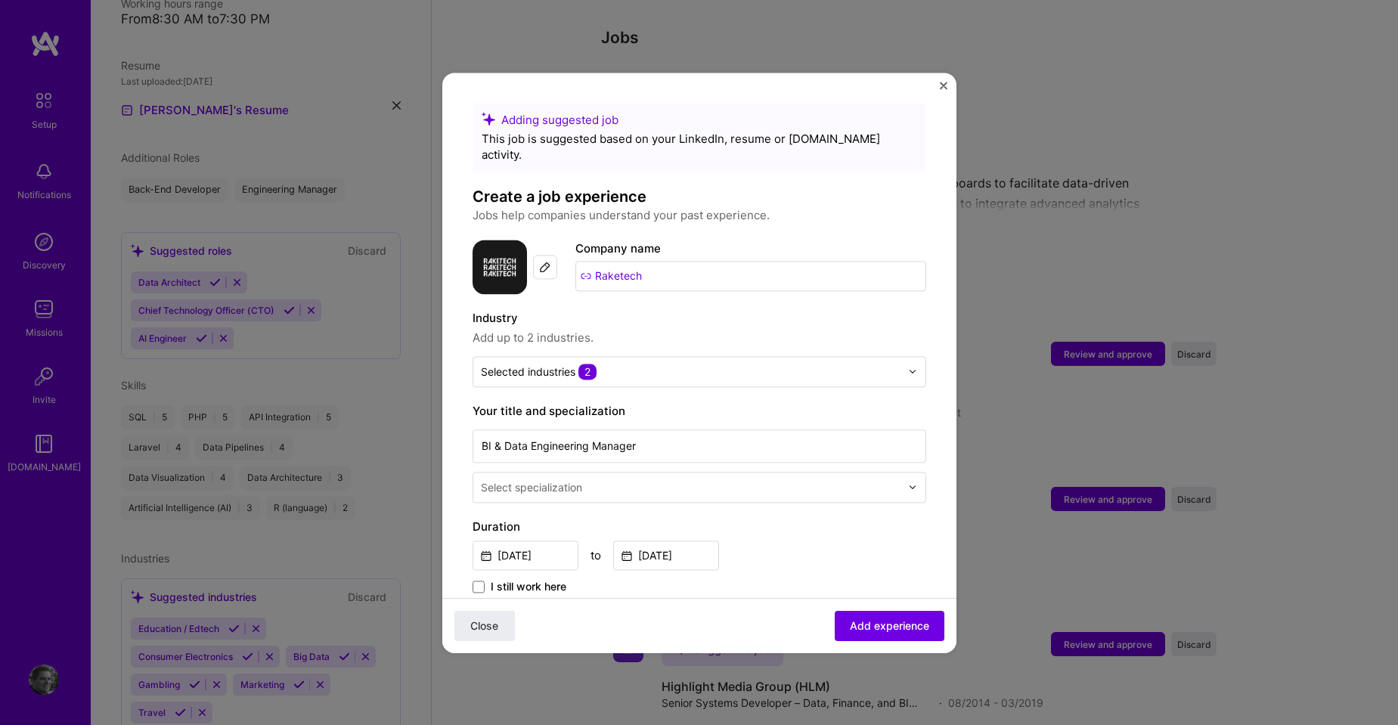
click at [684, 640] on div "Close Add experience" at bounding box center [699, 624] width 514 height 55
click at [669, 479] on input "text" at bounding box center [692, 487] width 423 height 16
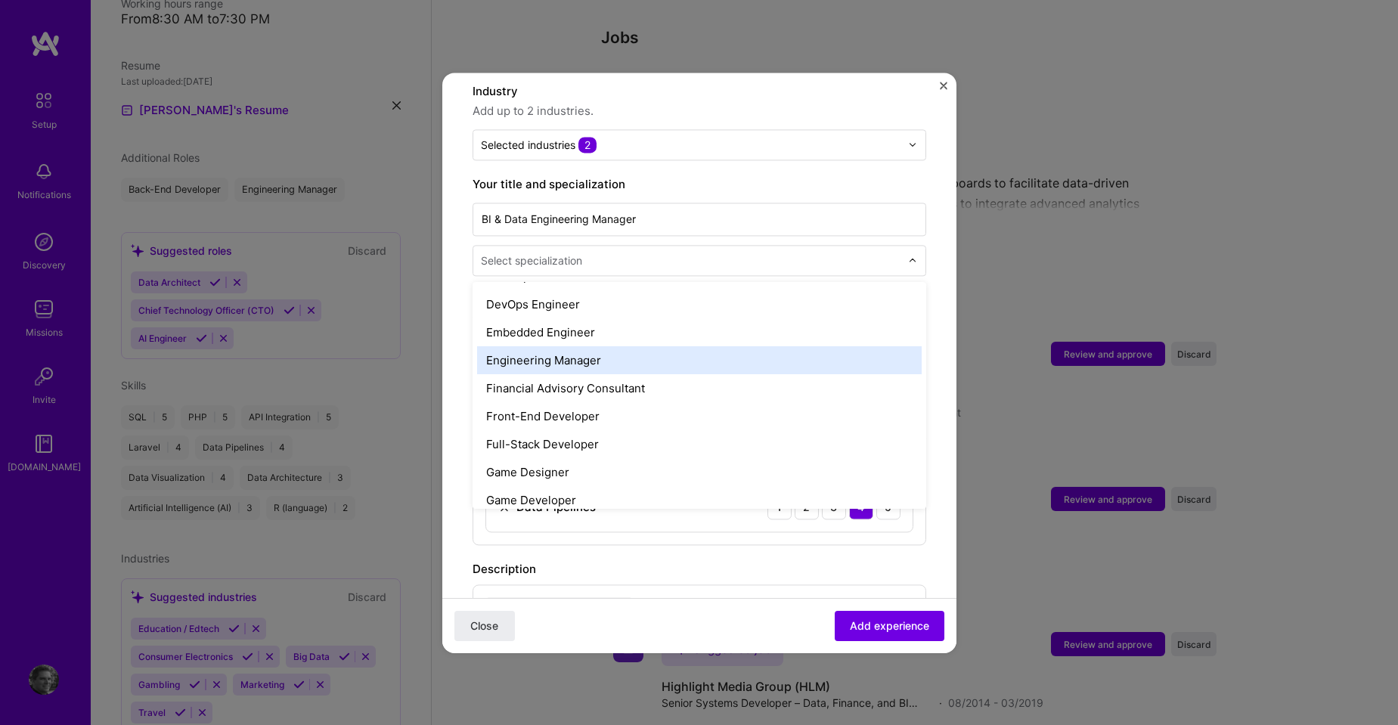
scroll to position [756, 0]
click at [809, 347] on div "Engineering Manager" at bounding box center [699, 356] width 445 height 28
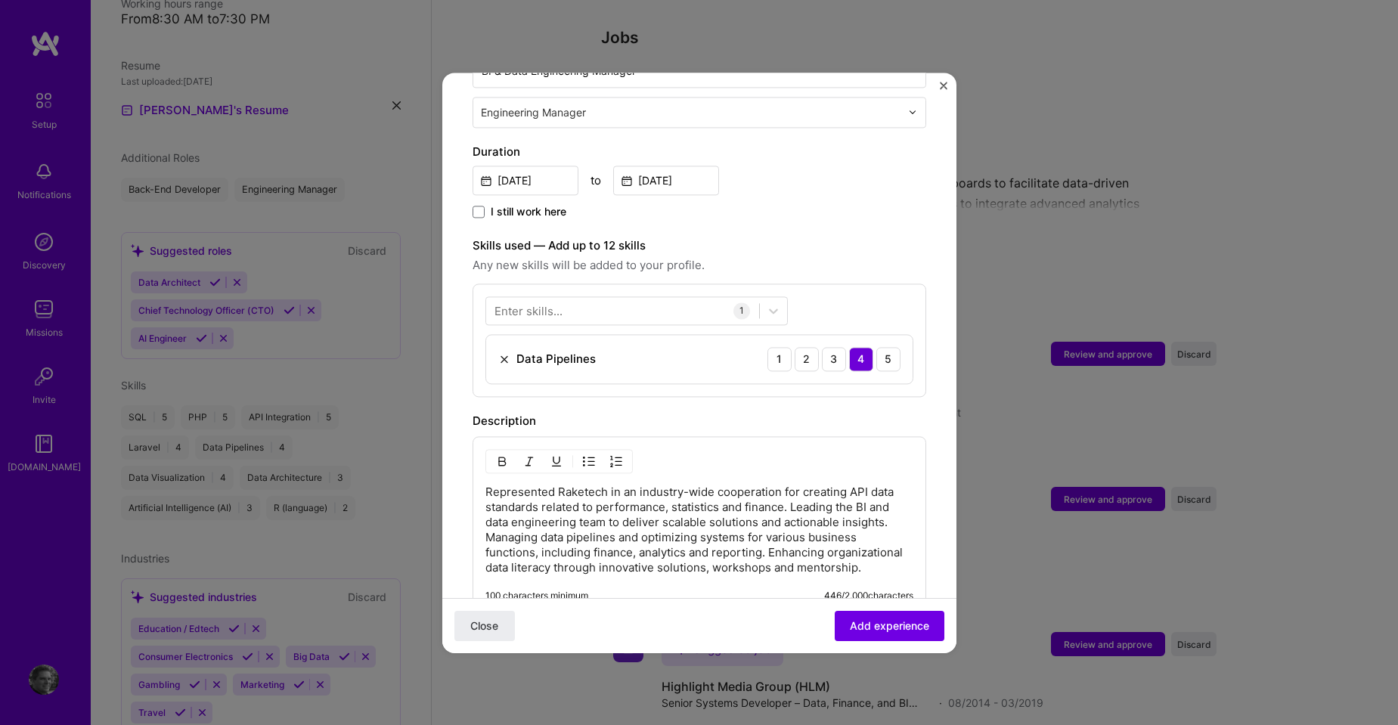
scroll to position [378, 0]
click at [643, 295] on div at bounding box center [622, 307] width 273 height 25
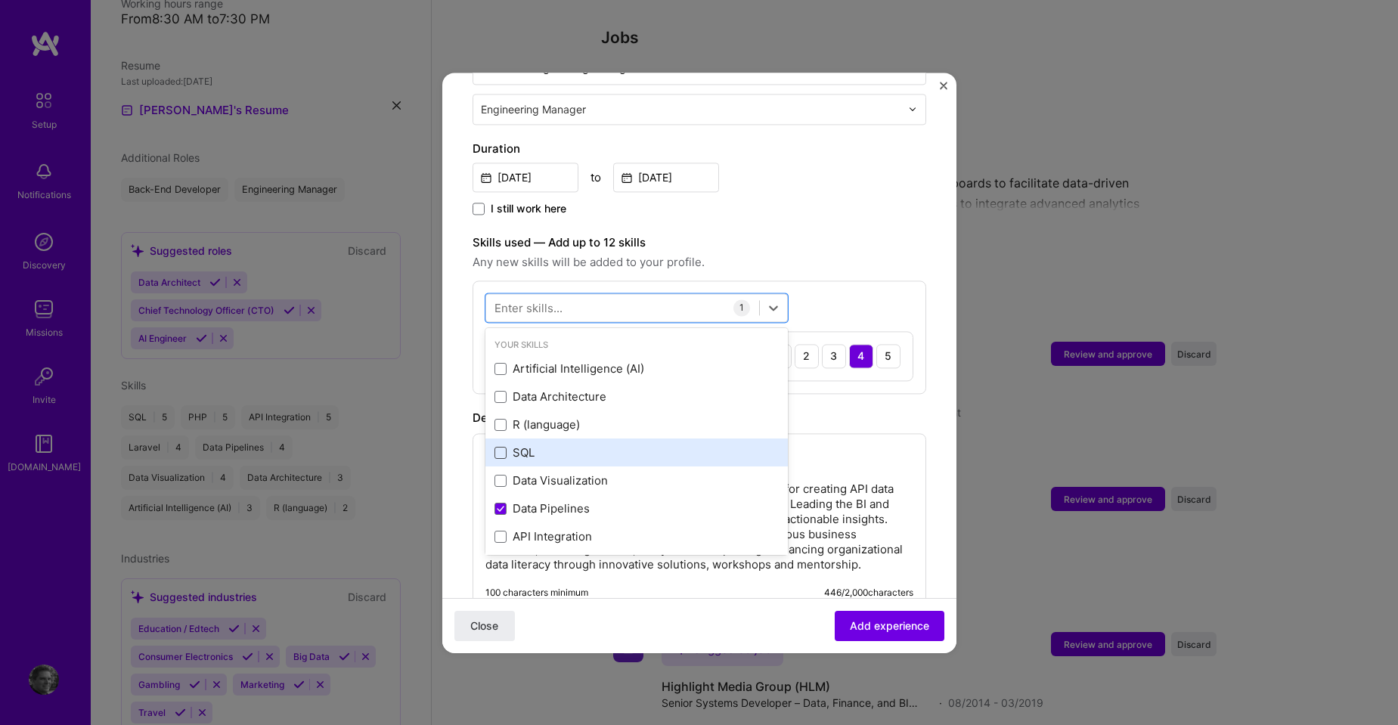
click at [500, 447] on span at bounding box center [501, 453] width 12 height 12
click at [0, 0] on input "checkbox" at bounding box center [0, 0] width 0 height 0
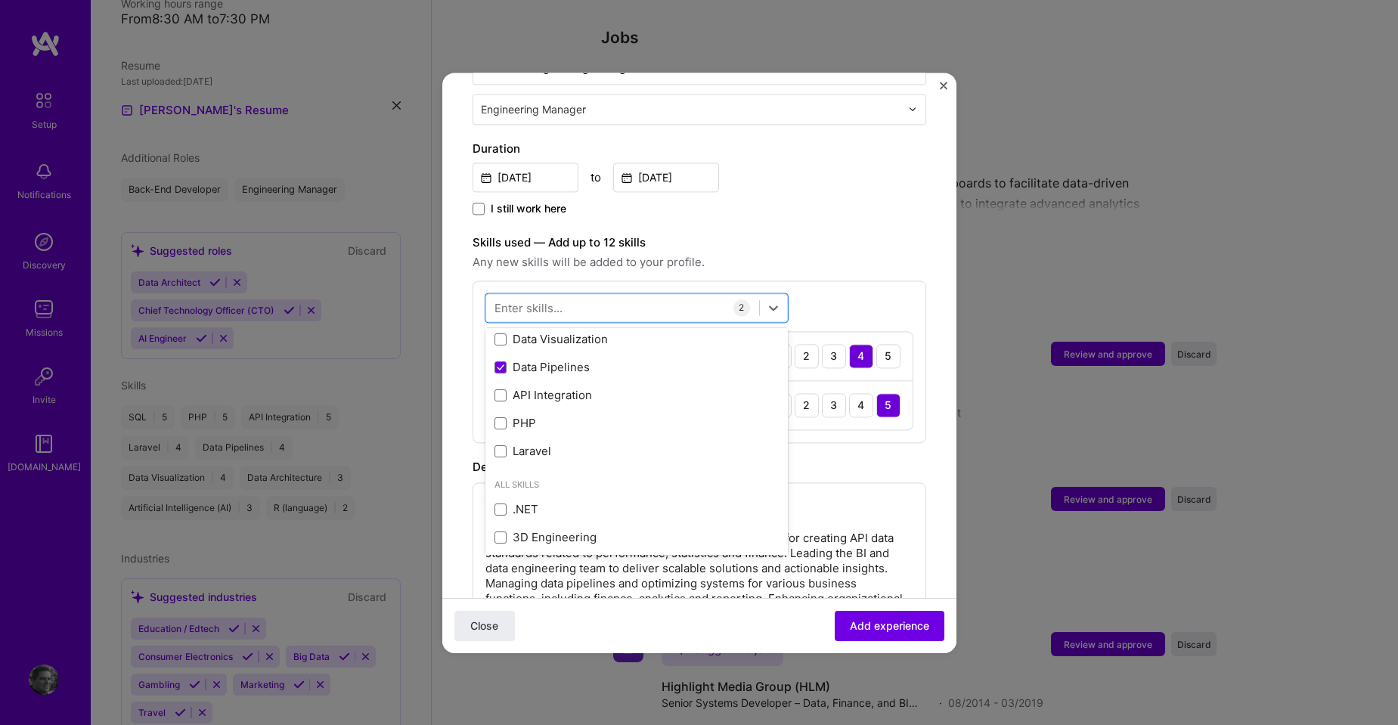
scroll to position [151, 0]
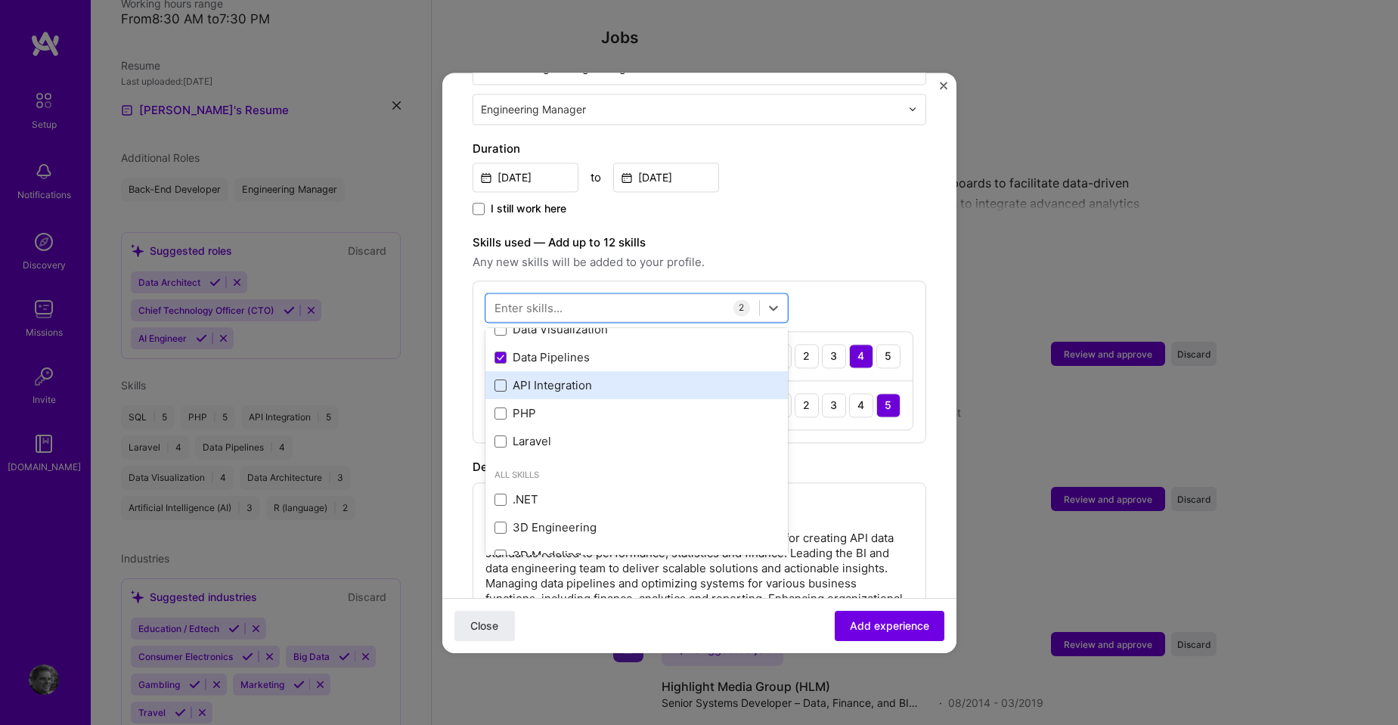
click at [503, 380] on span at bounding box center [501, 386] width 12 height 12
click at [0, 0] on input "checkbox" at bounding box center [0, 0] width 0 height 0
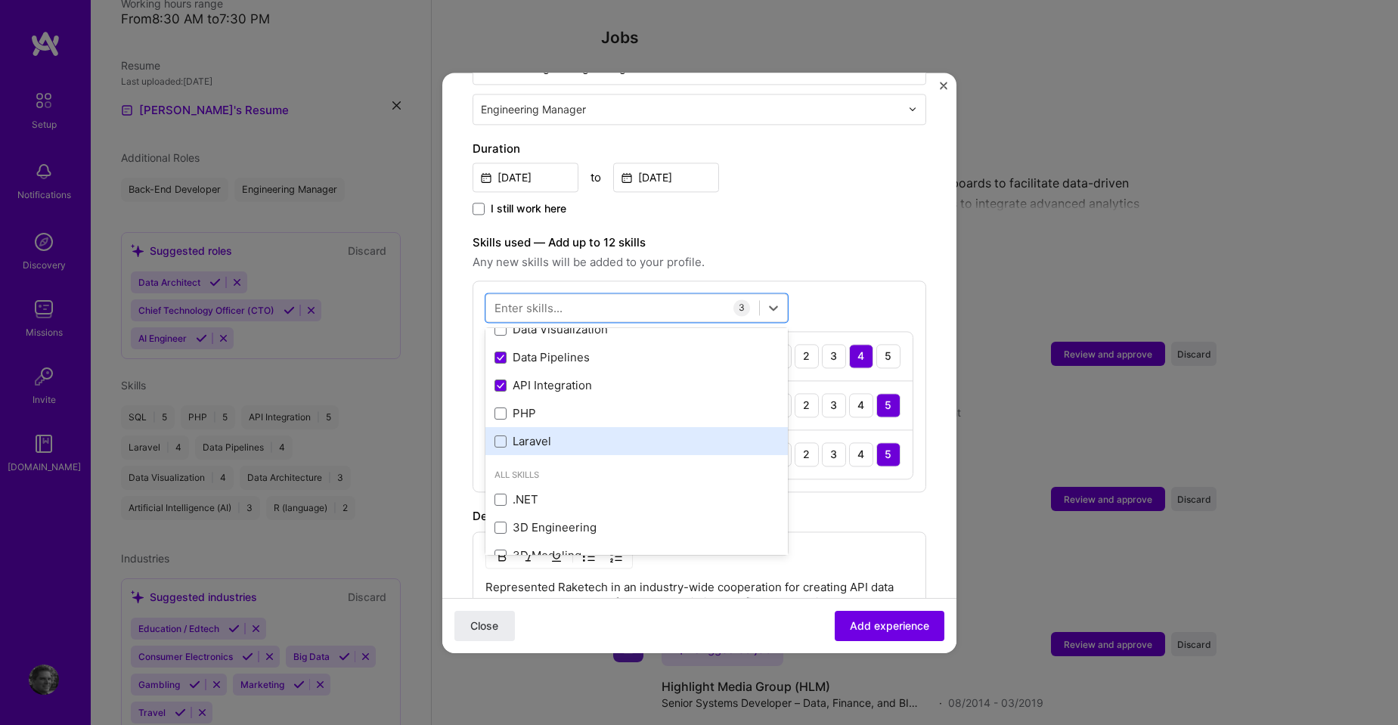
click at [530, 434] on div "Laravel" at bounding box center [637, 442] width 284 height 16
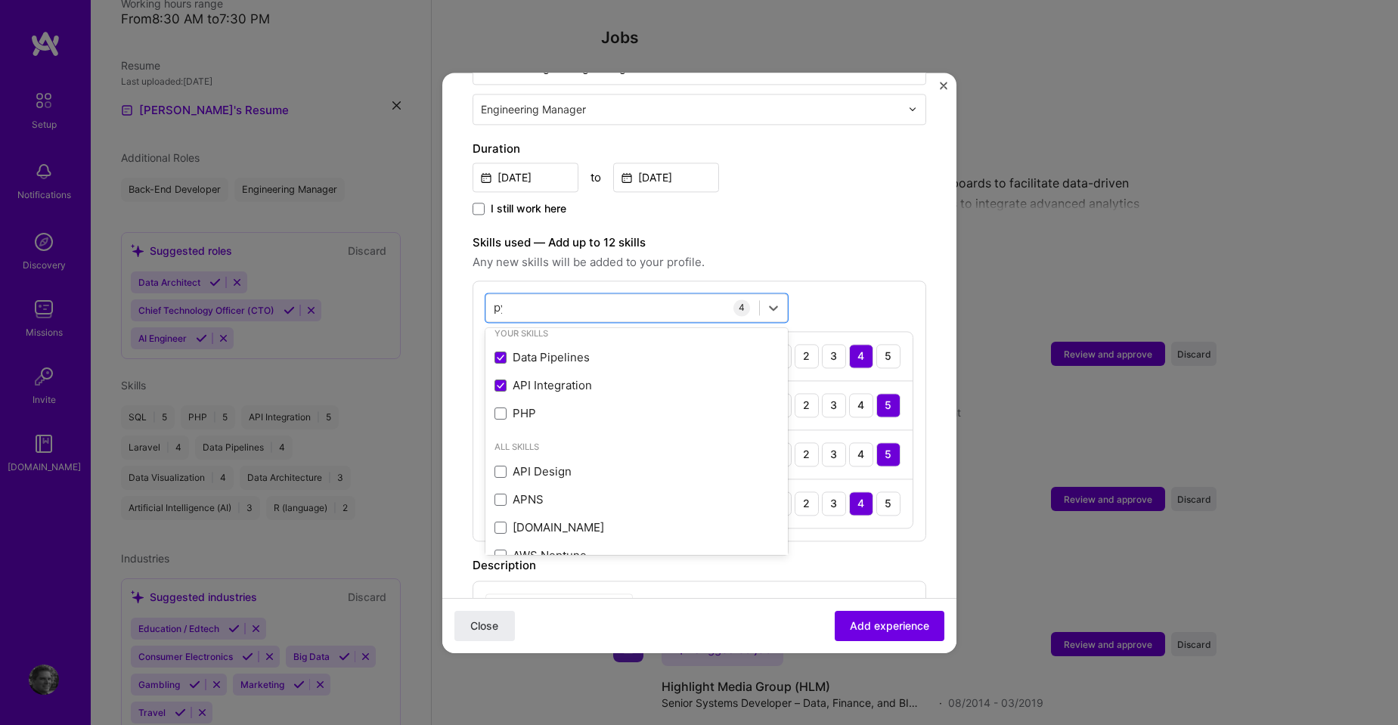
scroll to position [0, 0]
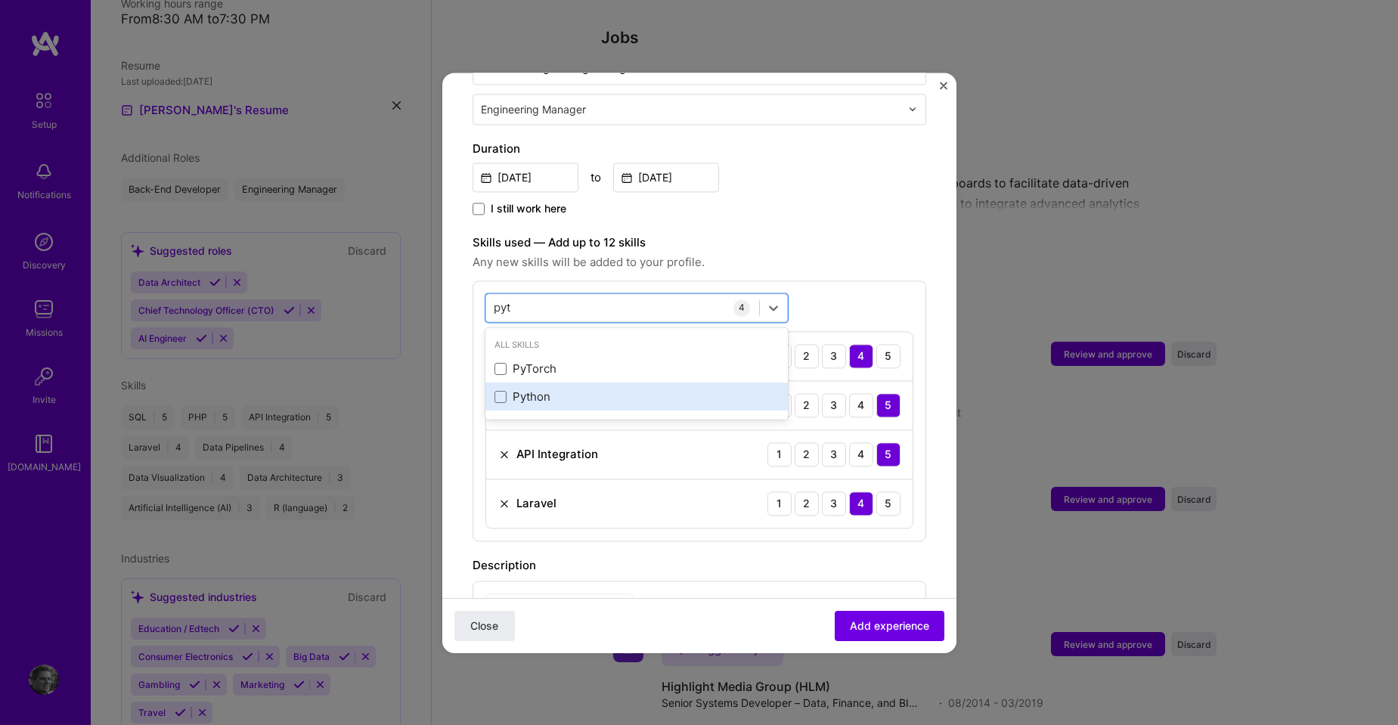
click at [528, 389] on div "Python" at bounding box center [637, 397] width 284 height 16
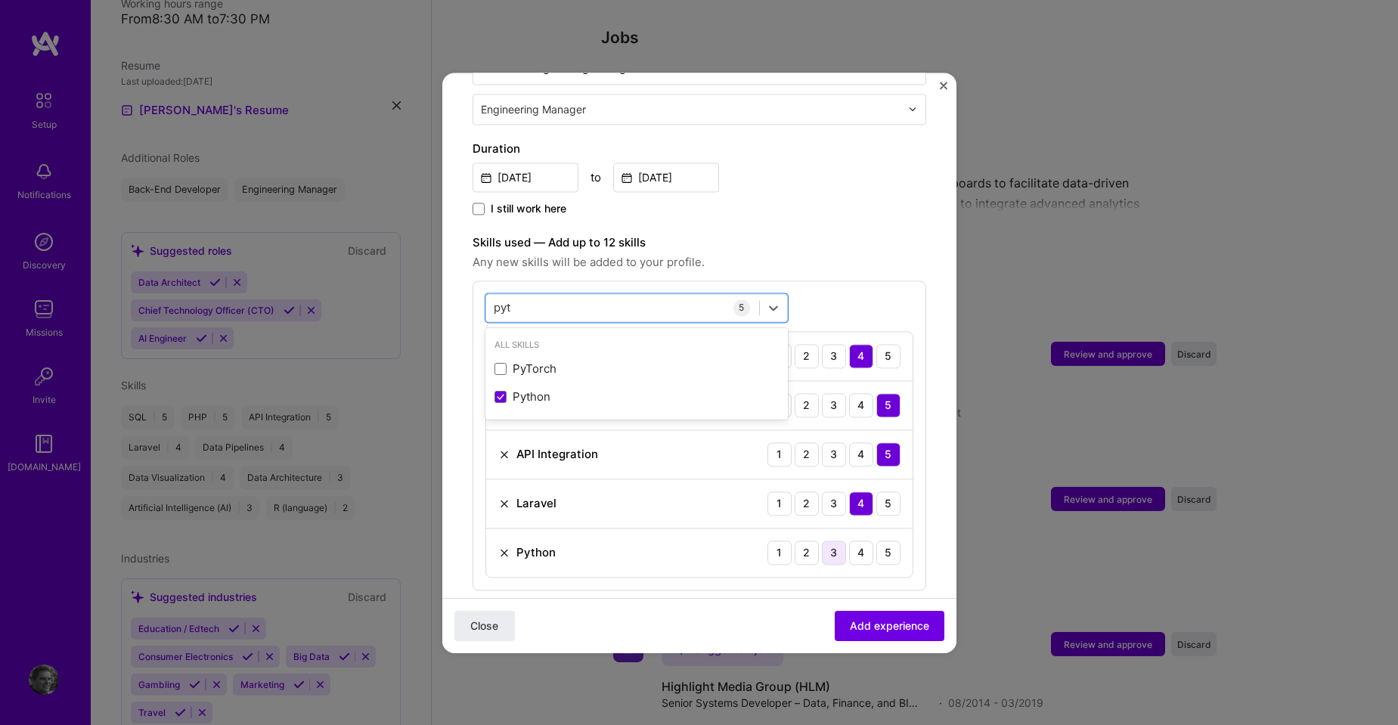
click at [822, 541] on div "3" at bounding box center [834, 553] width 24 height 24
click at [631, 295] on div "pyt pyt" at bounding box center [622, 307] width 273 height 25
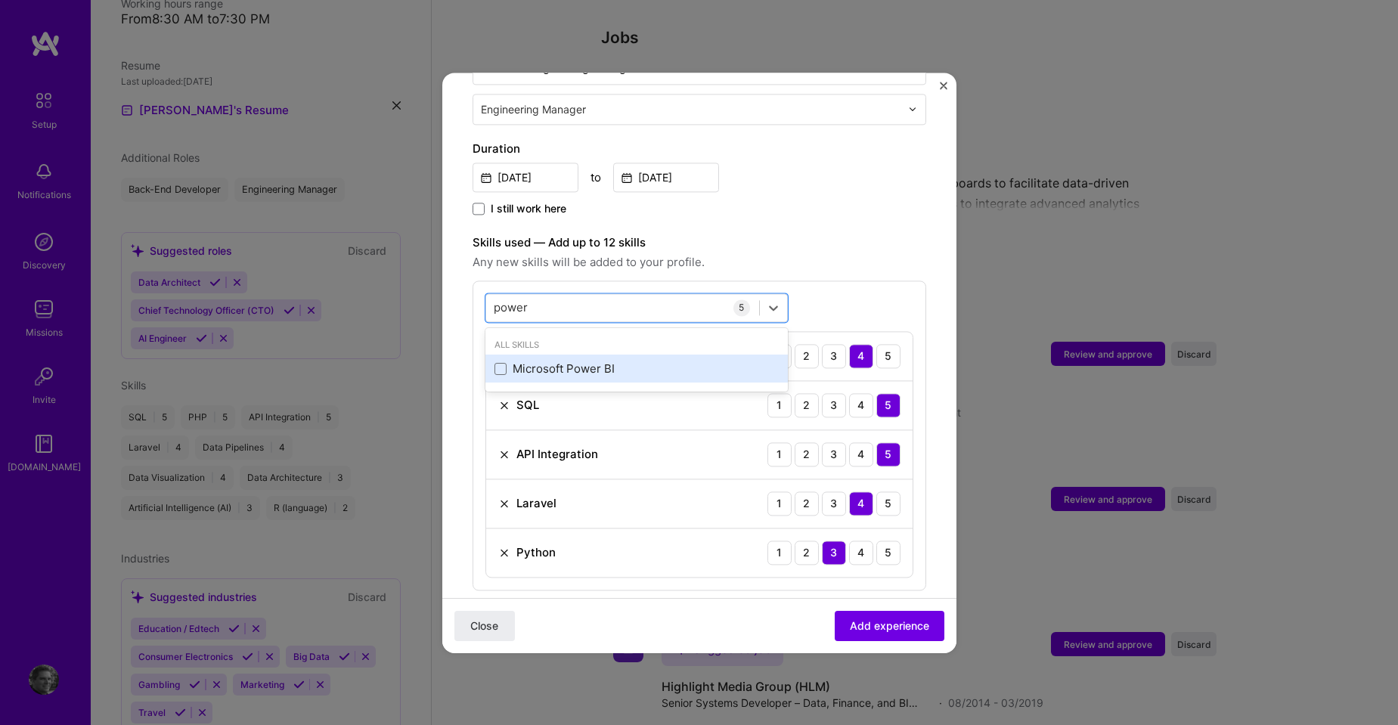
click at [594, 361] on div "Microsoft Power BI" at bounding box center [637, 369] width 284 height 16
type input "power"
click at [821, 255] on span "Any new skills will be added to your profile." at bounding box center [700, 262] width 454 height 18
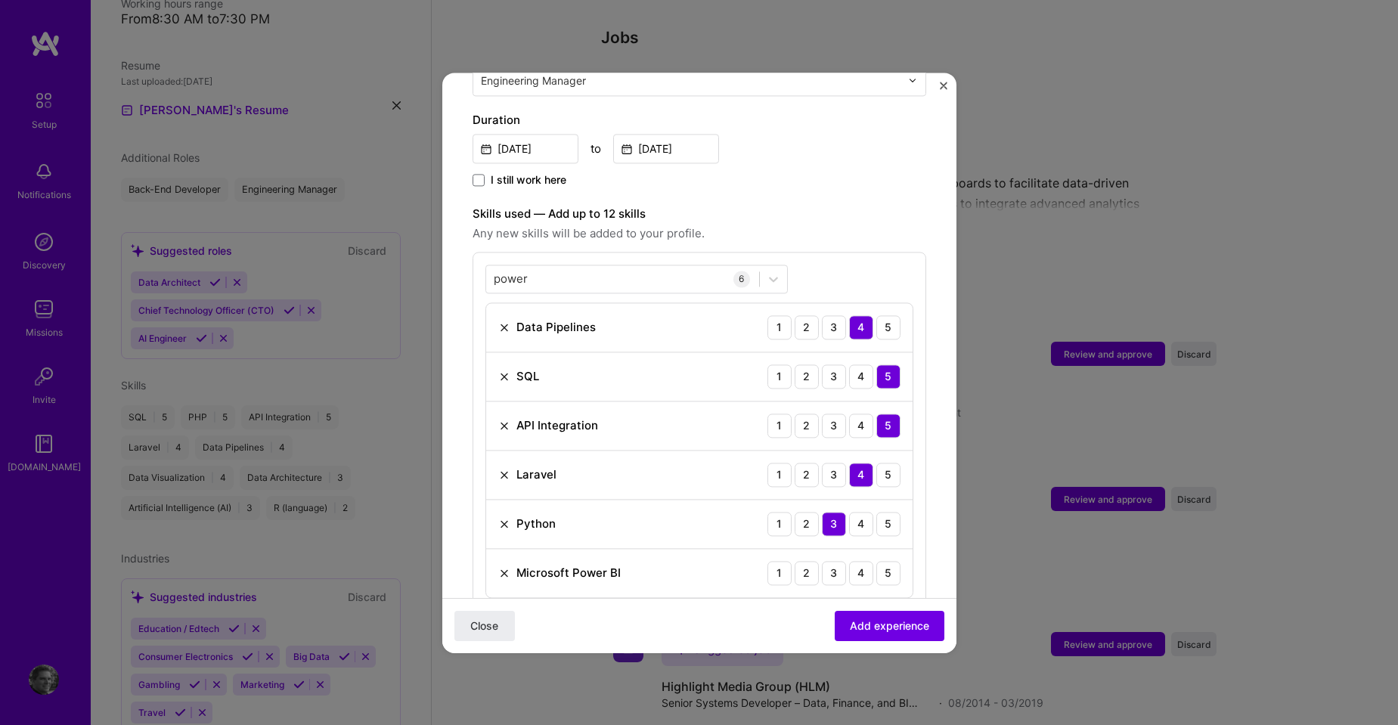
scroll to position [454, 0]
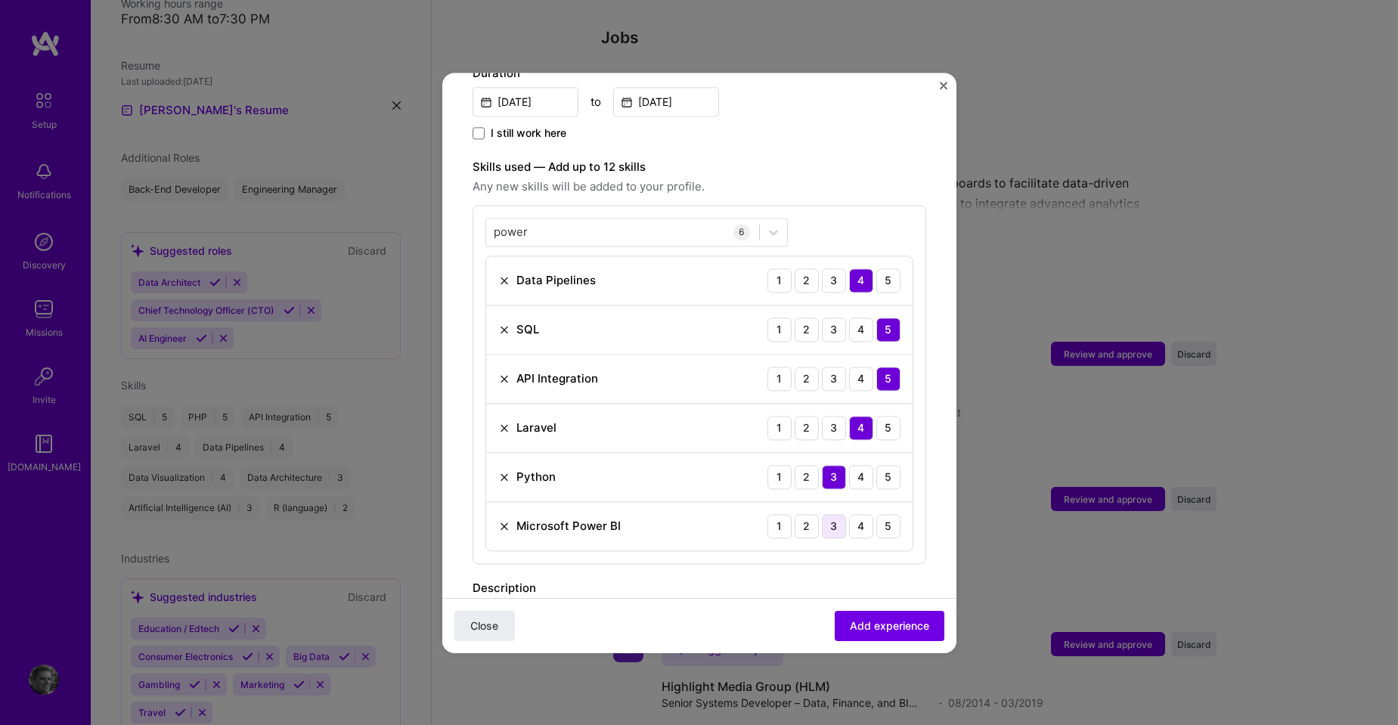
click at [822, 514] on div "3" at bounding box center [834, 526] width 24 height 24
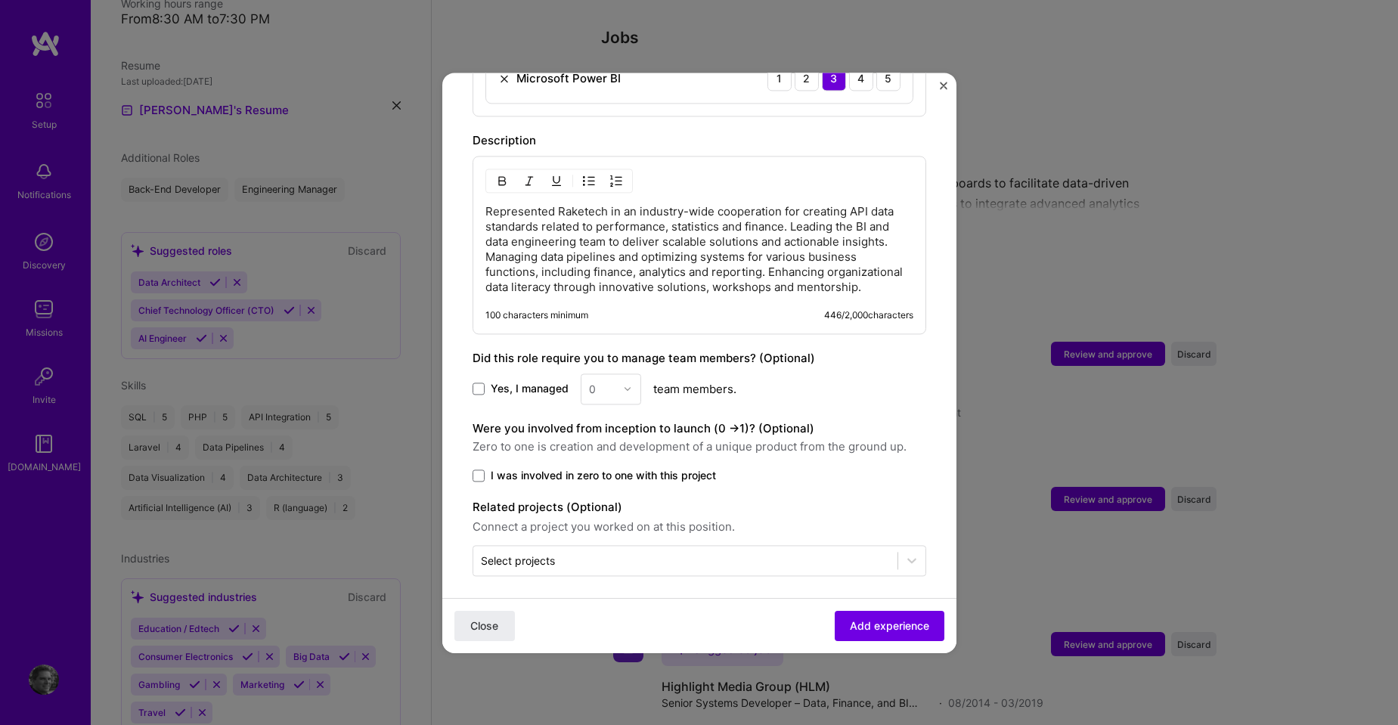
scroll to position [910, 0]
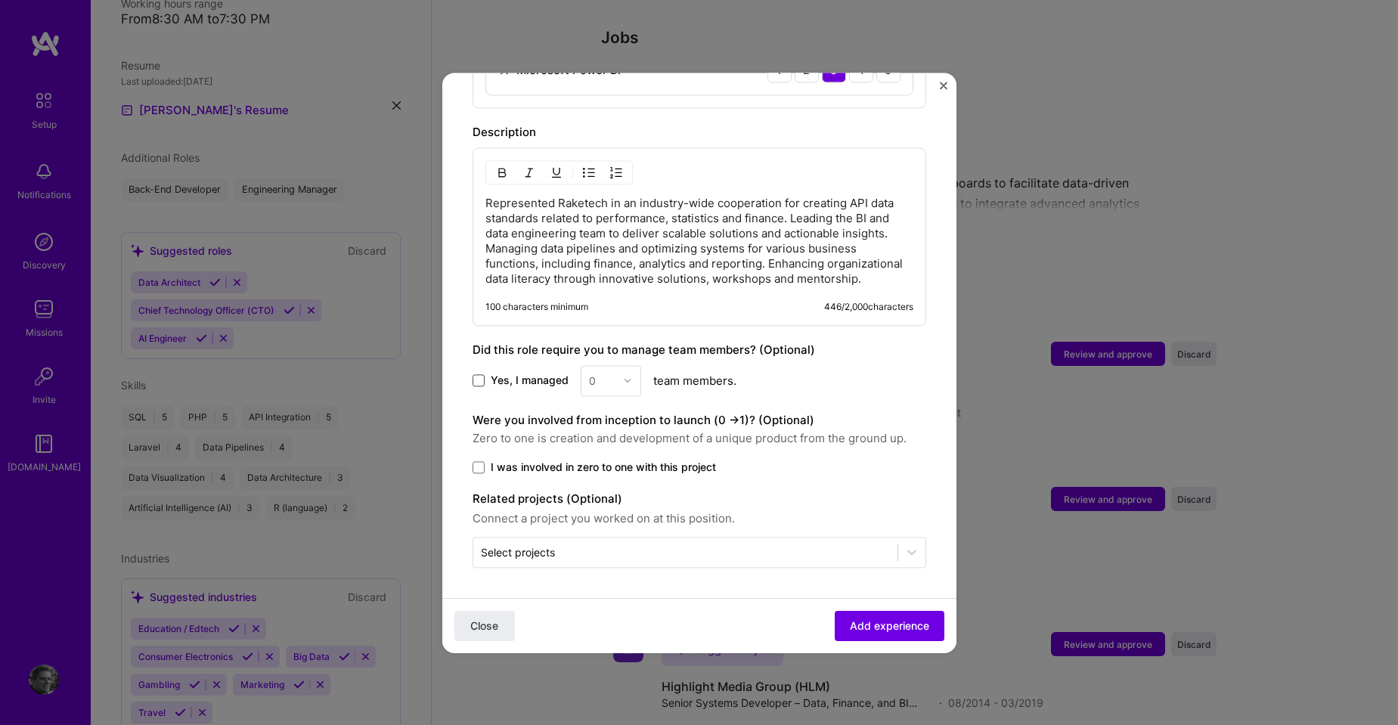
click at [473, 374] on span at bounding box center [479, 380] width 12 height 12
click at [0, 0] on input "Yes, I managed" at bounding box center [0, 0] width 0 height 0
click at [625, 384] on img at bounding box center [627, 380] width 9 height 9
click at [594, 534] on div "5" at bounding box center [610, 533] width 51 height 28
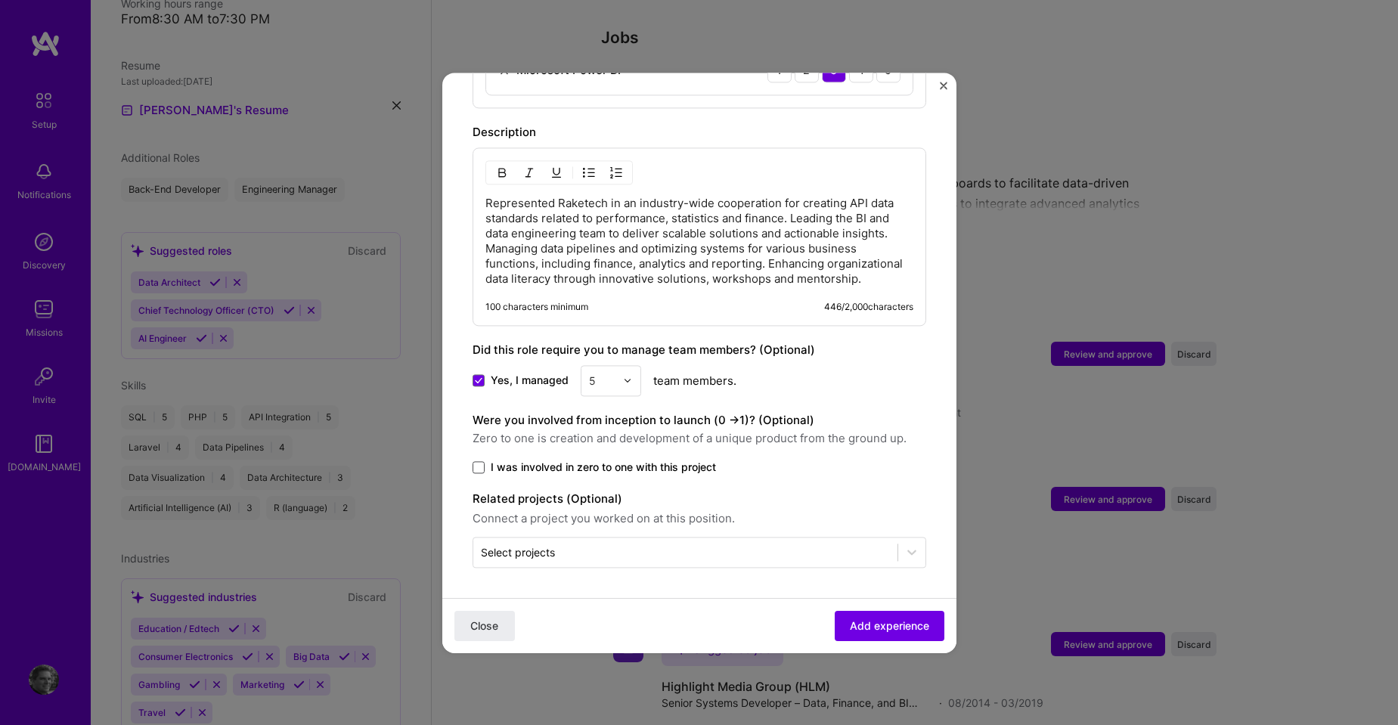
click at [476, 466] on span at bounding box center [479, 467] width 12 height 12
click at [0, 0] on input "I was involved in zero to one with this project" at bounding box center [0, 0] width 0 height 0
click at [904, 545] on icon at bounding box center [911, 551] width 15 height 15
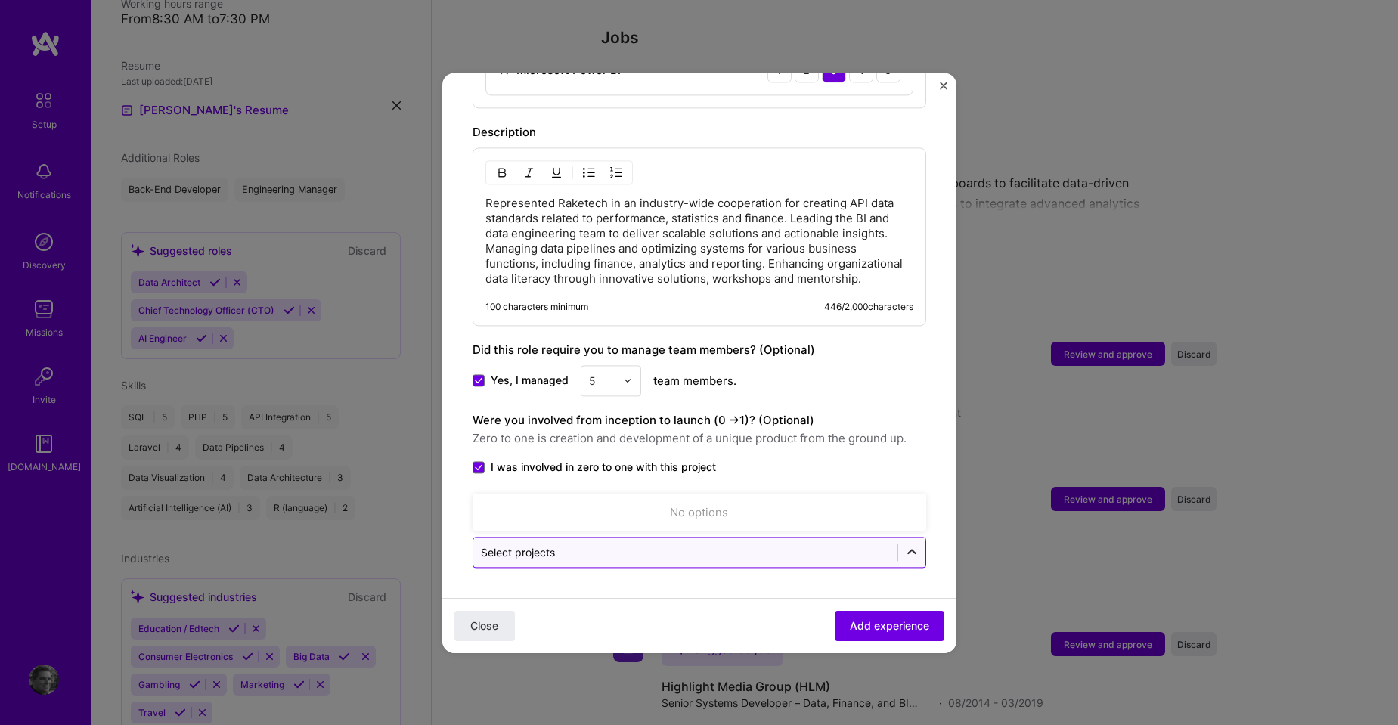
click at [904, 544] on icon at bounding box center [911, 551] width 15 height 15
click at [893, 618] on span "Add experience" at bounding box center [889, 625] width 79 height 15
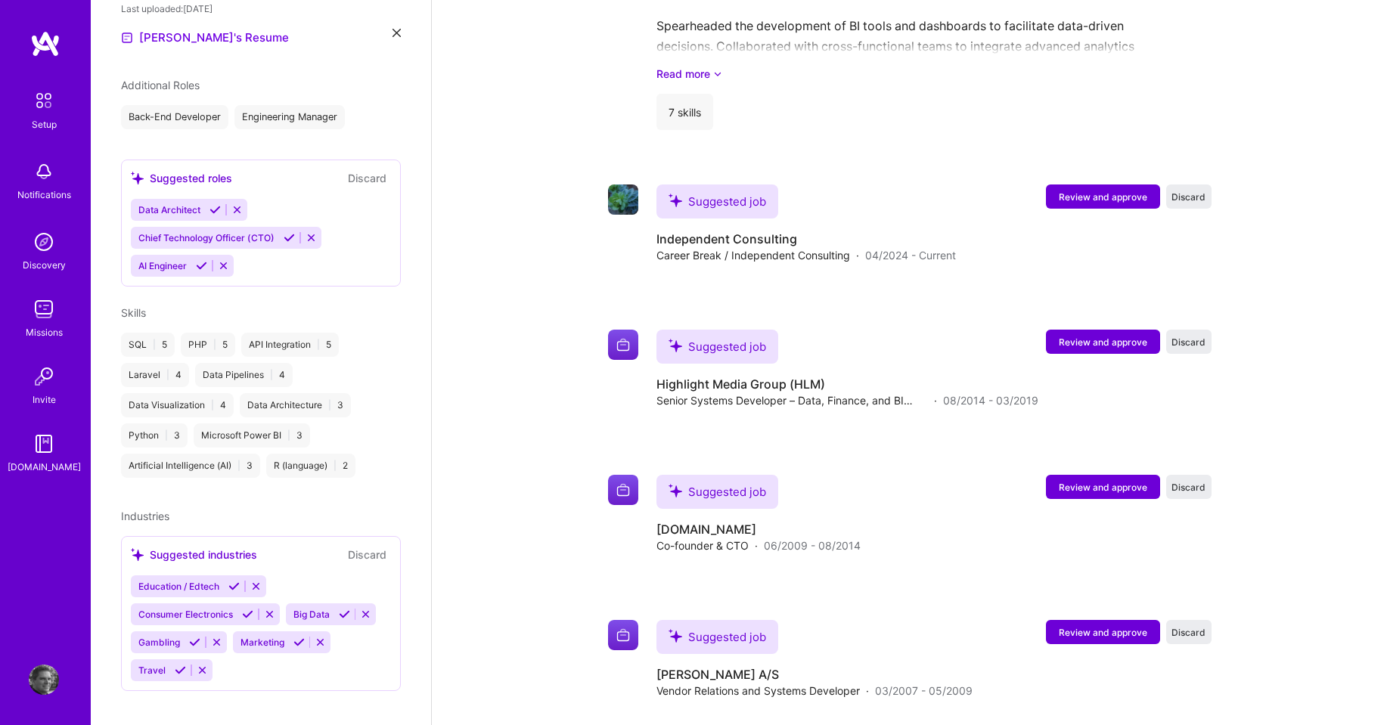
scroll to position [445, 0]
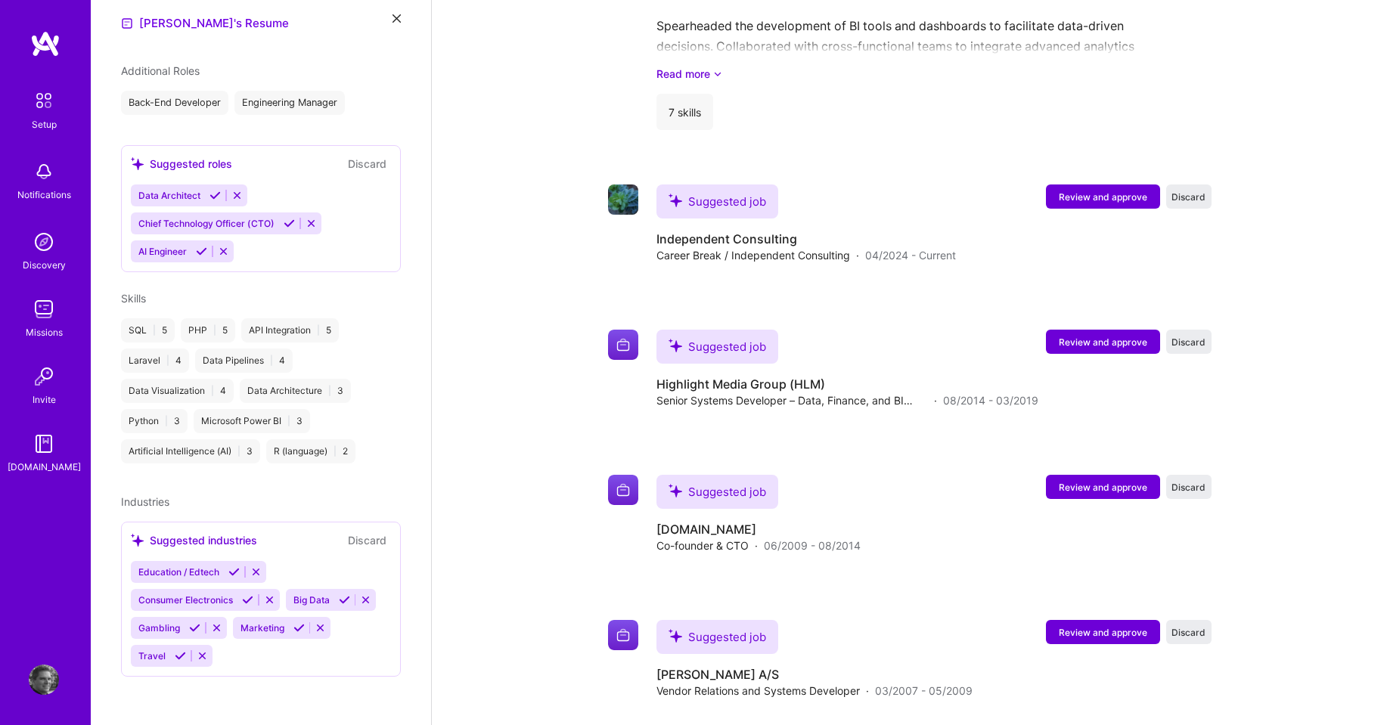
click at [345, 600] on icon at bounding box center [344, 599] width 11 height 11
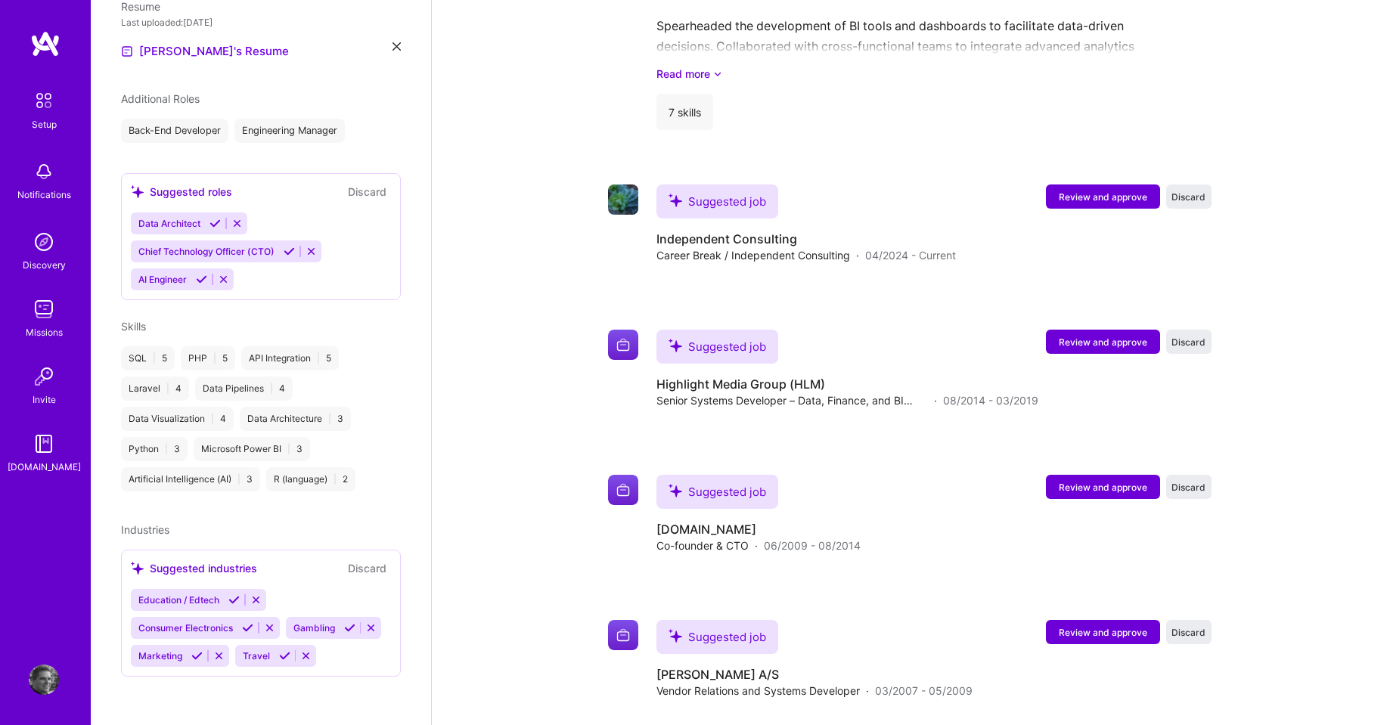
click at [344, 628] on icon at bounding box center [349, 627] width 11 height 11
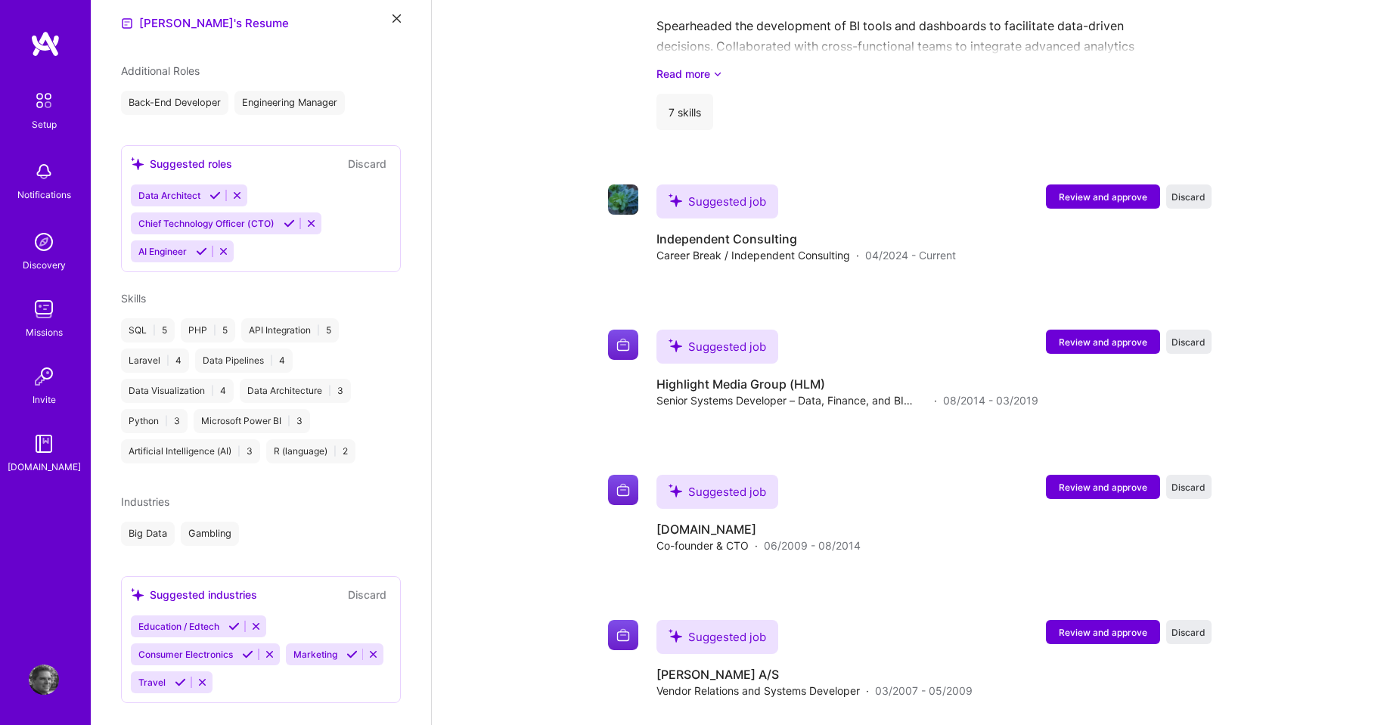
scroll to position [471, 0]
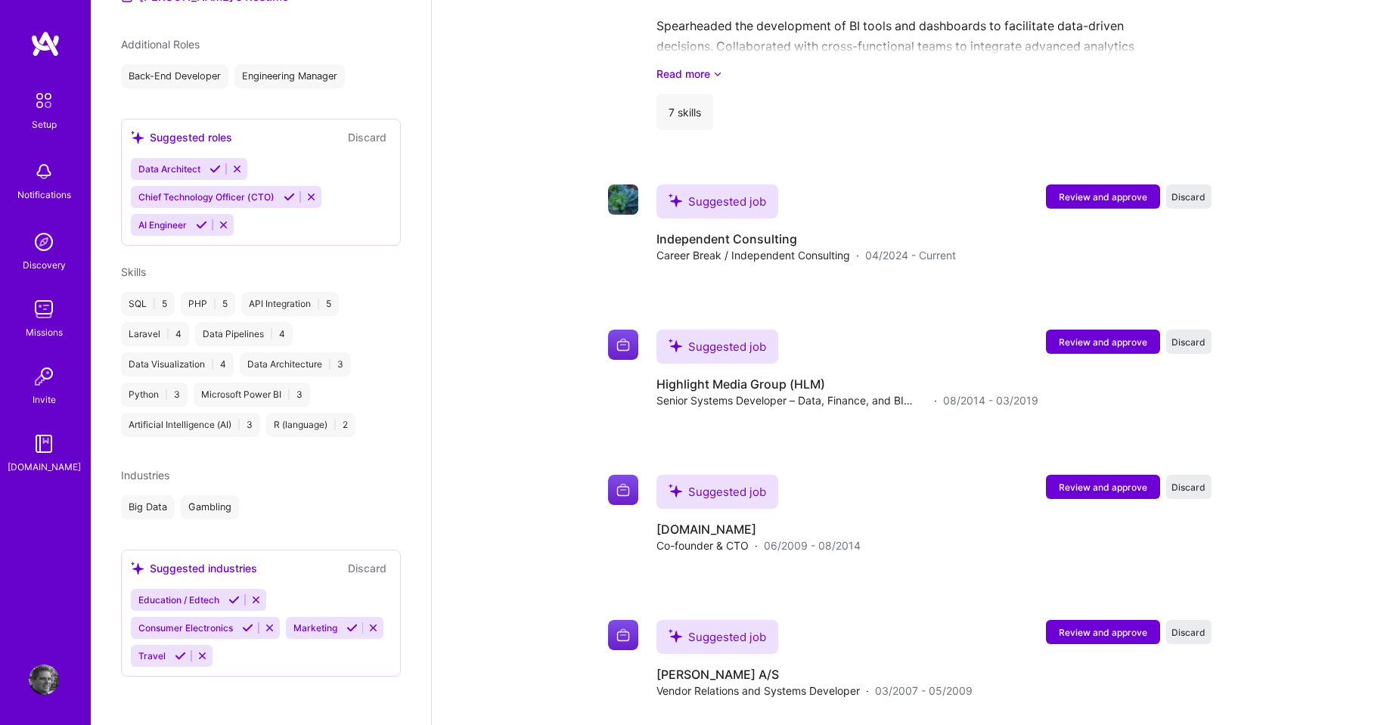
click at [186, 657] on icon at bounding box center [180, 655] width 11 height 11
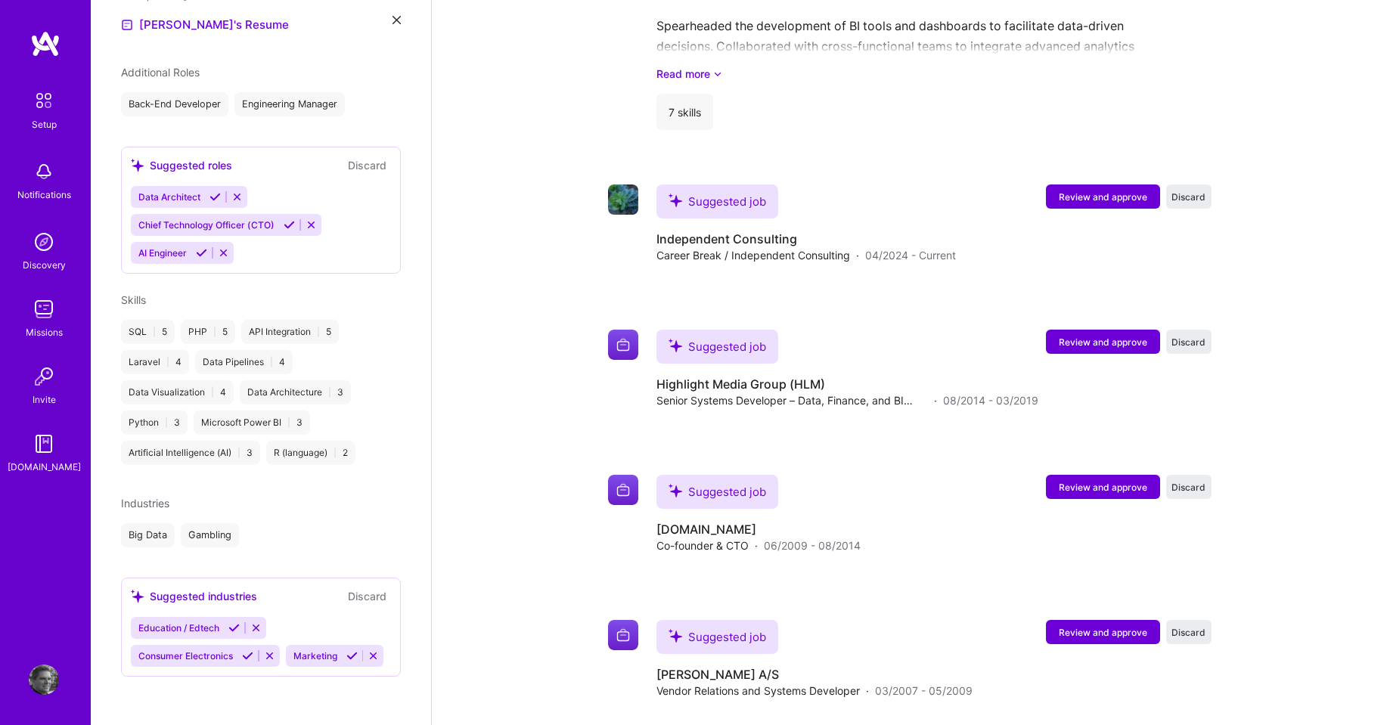
click at [346, 656] on icon at bounding box center [351, 655] width 11 height 11
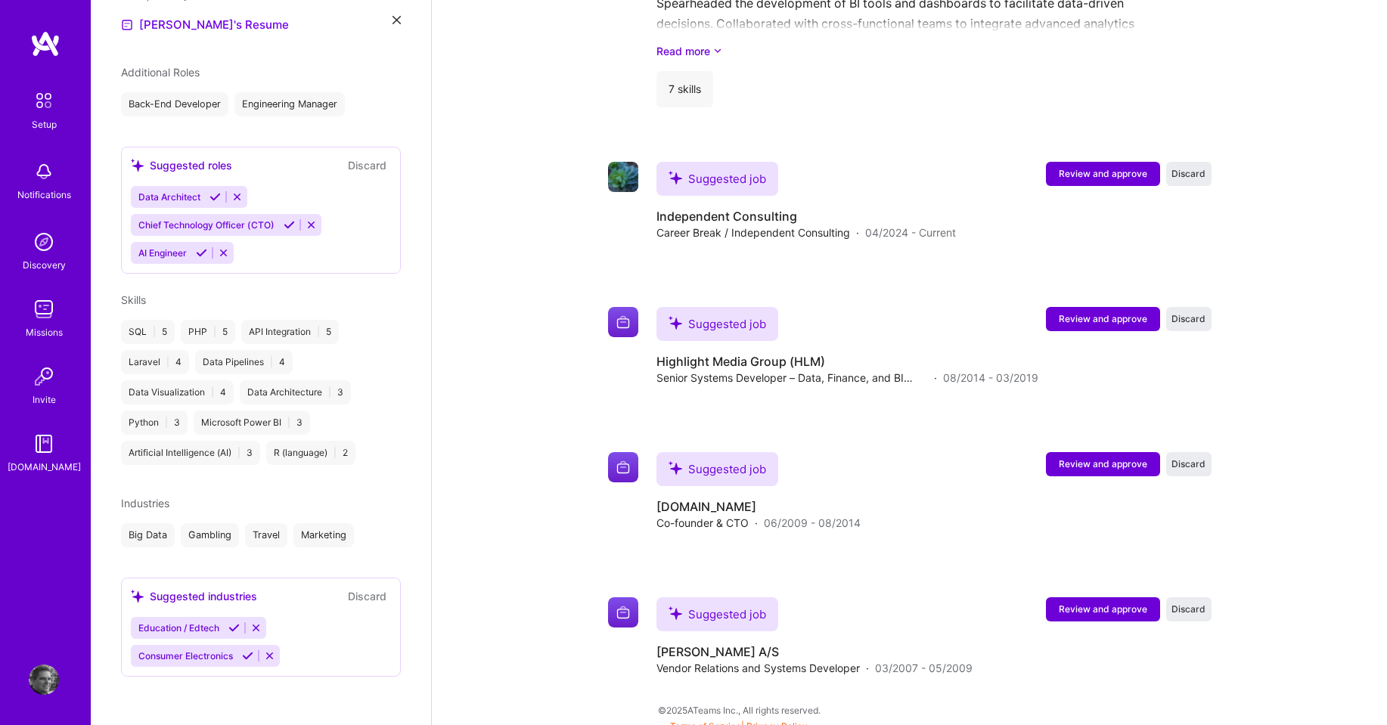
scroll to position [1623, 0]
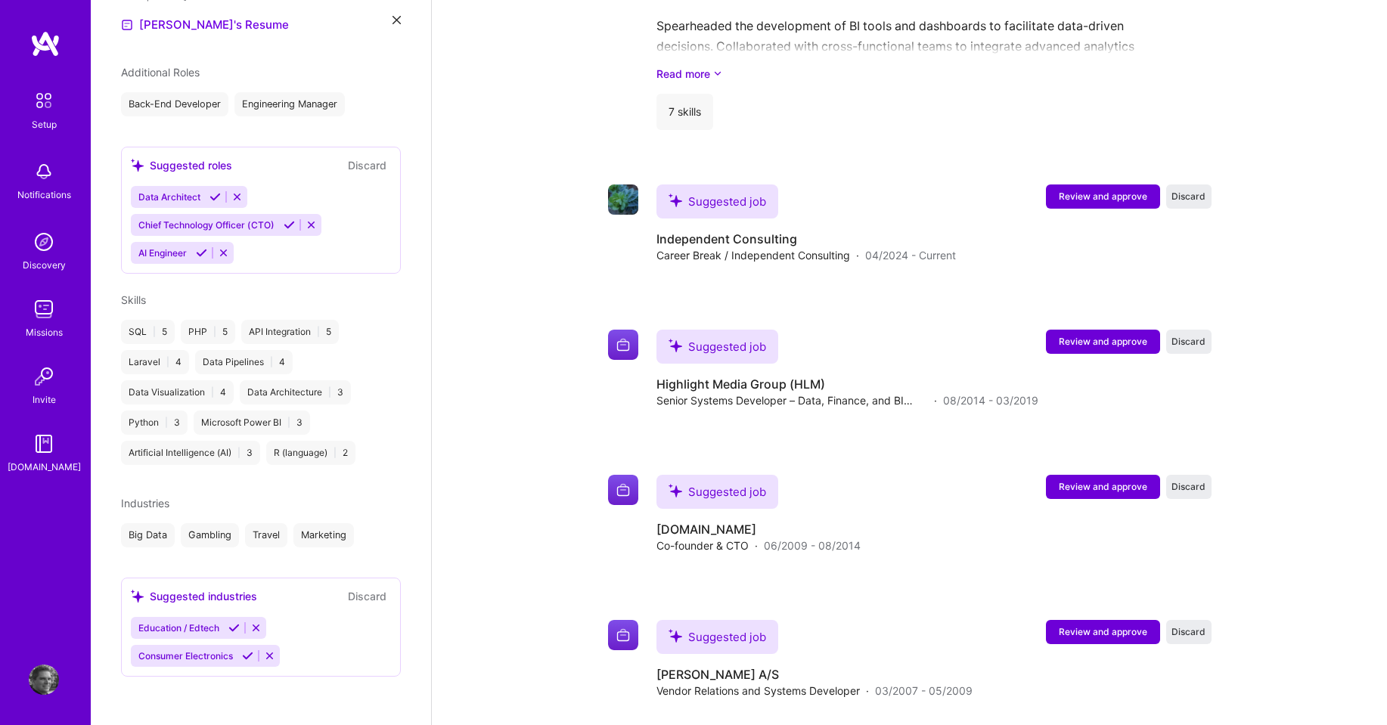
click at [257, 627] on icon at bounding box center [255, 627] width 11 height 11
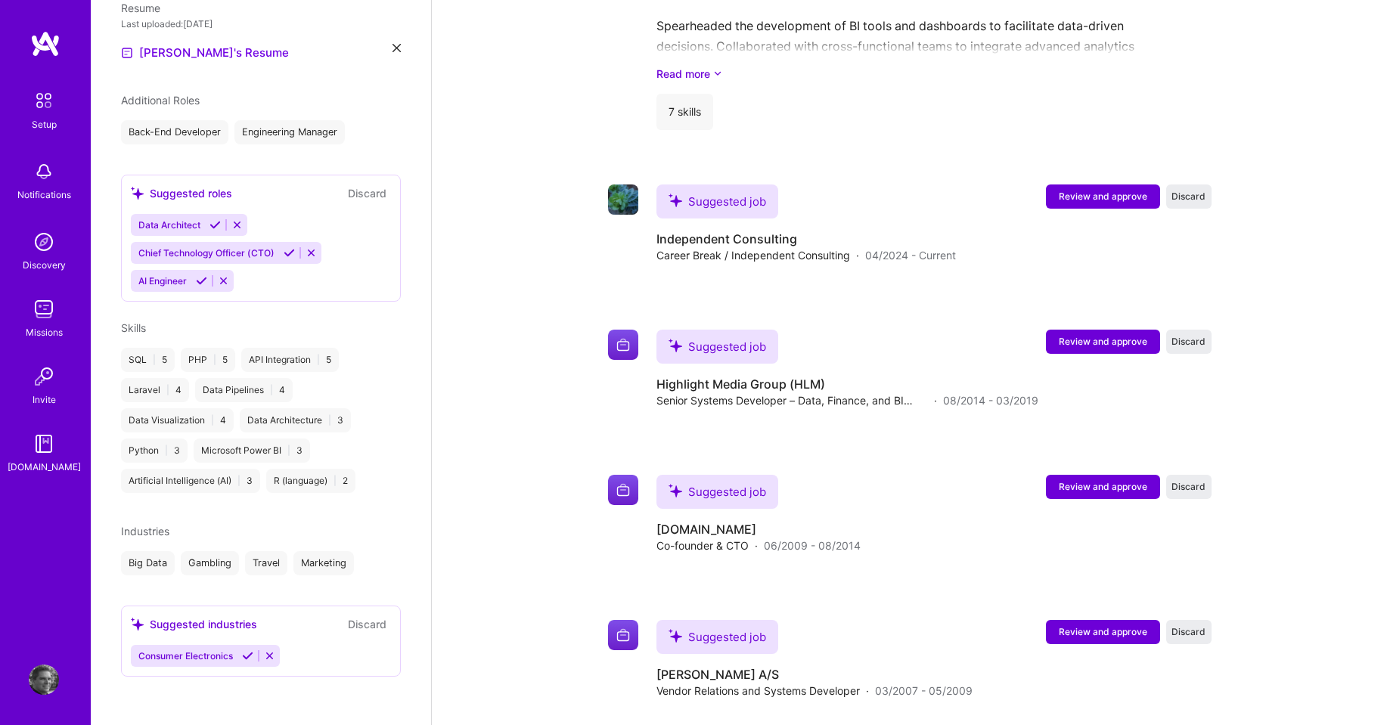
scroll to position [415, 0]
click at [271, 657] on icon at bounding box center [269, 655] width 11 height 11
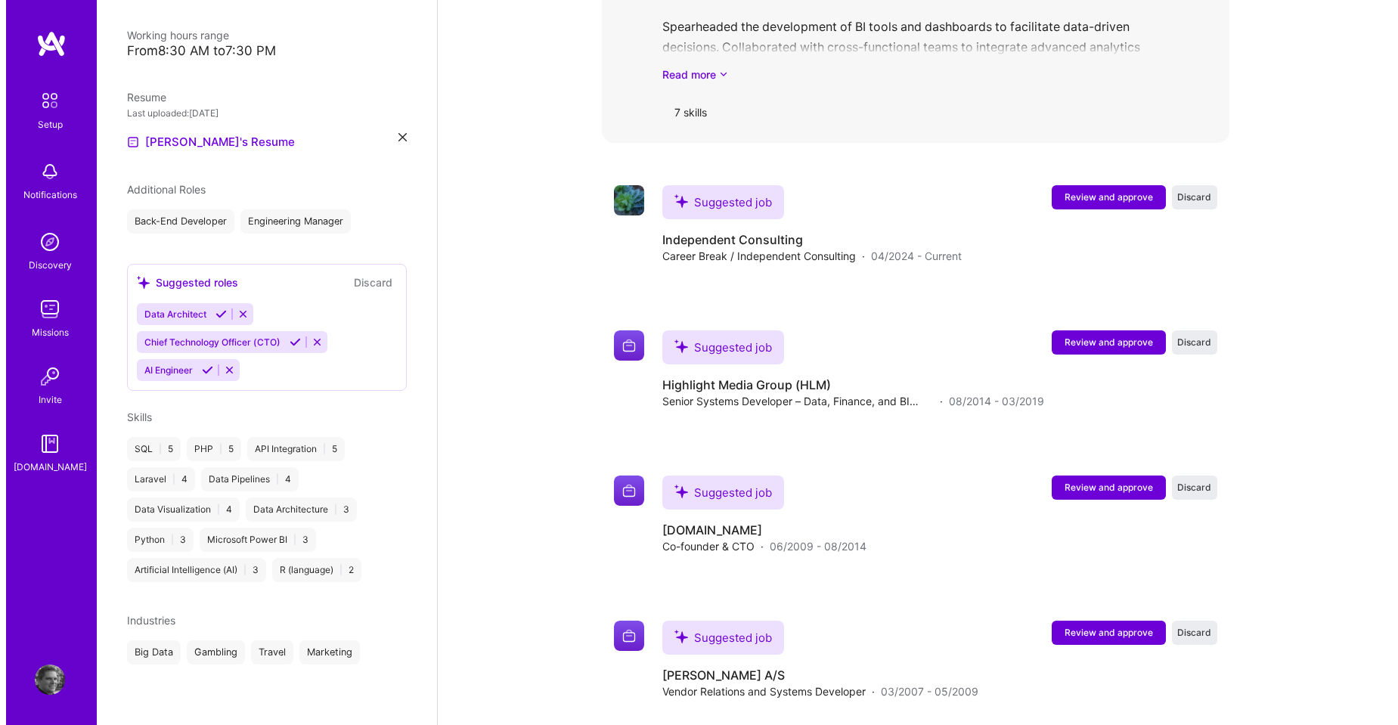
scroll to position [1623, 0]
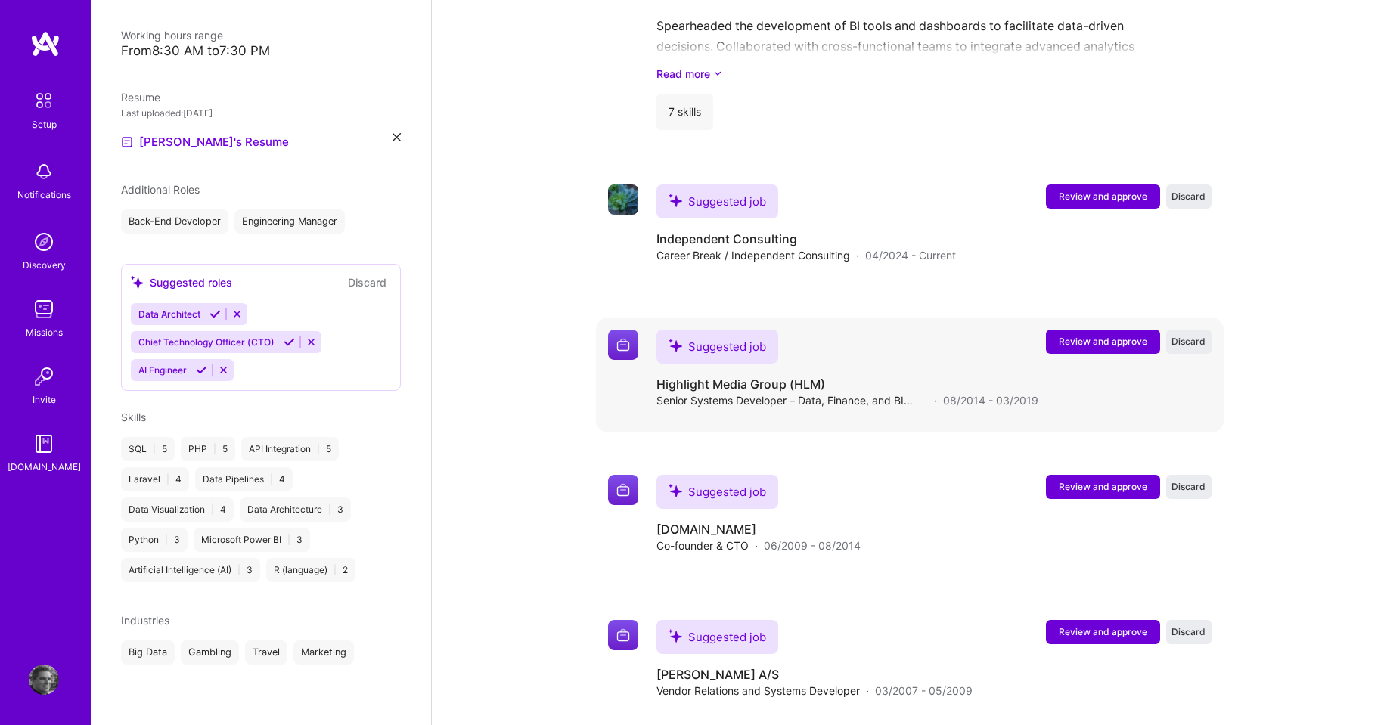
click at [1103, 335] on span "Review and approve" at bounding box center [1103, 341] width 88 height 13
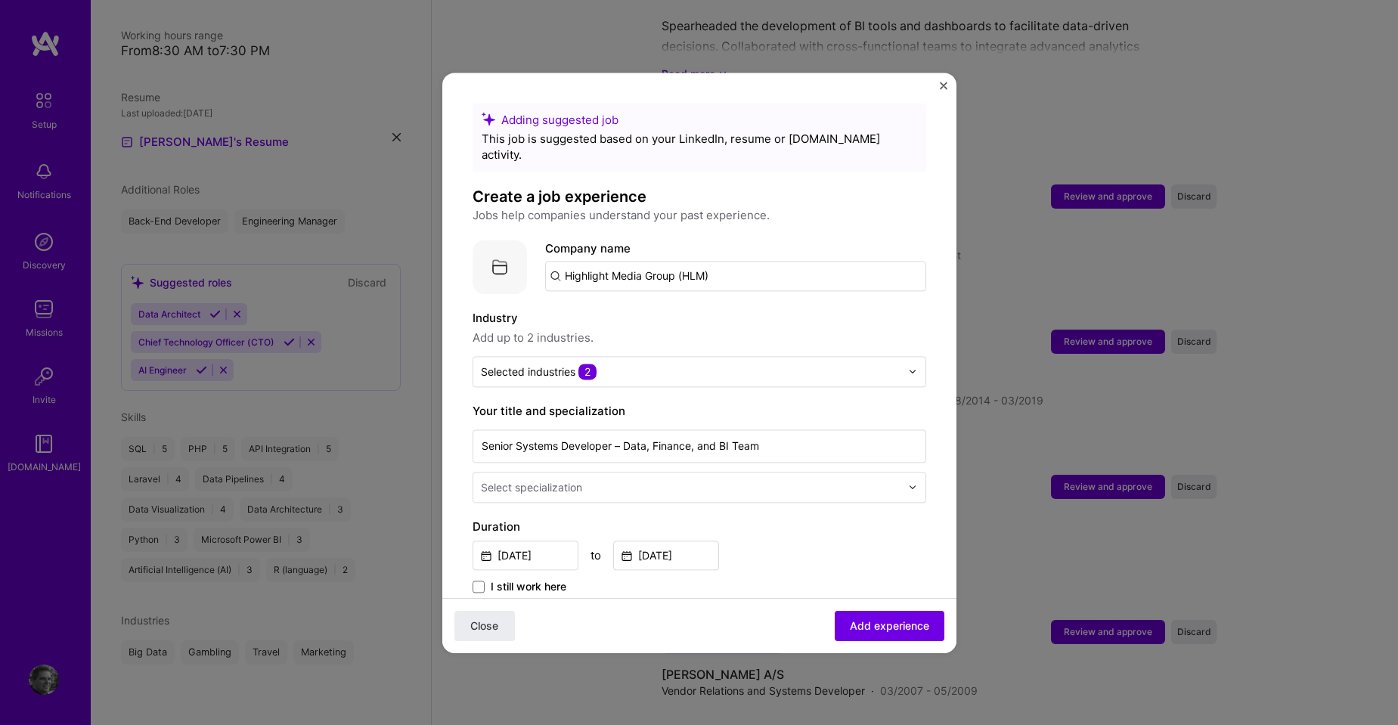
click at [728, 262] on input "Highlight Media Group (HLM)" at bounding box center [735, 276] width 381 height 30
click at [723, 261] on input "Highlight Media Group (HLM)" at bounding box center [735, 276] width 381 height 30
click at [717, 261] on input "Highlight Media Group (HLM)" at bounding box center [735, 276] width 381 height 30
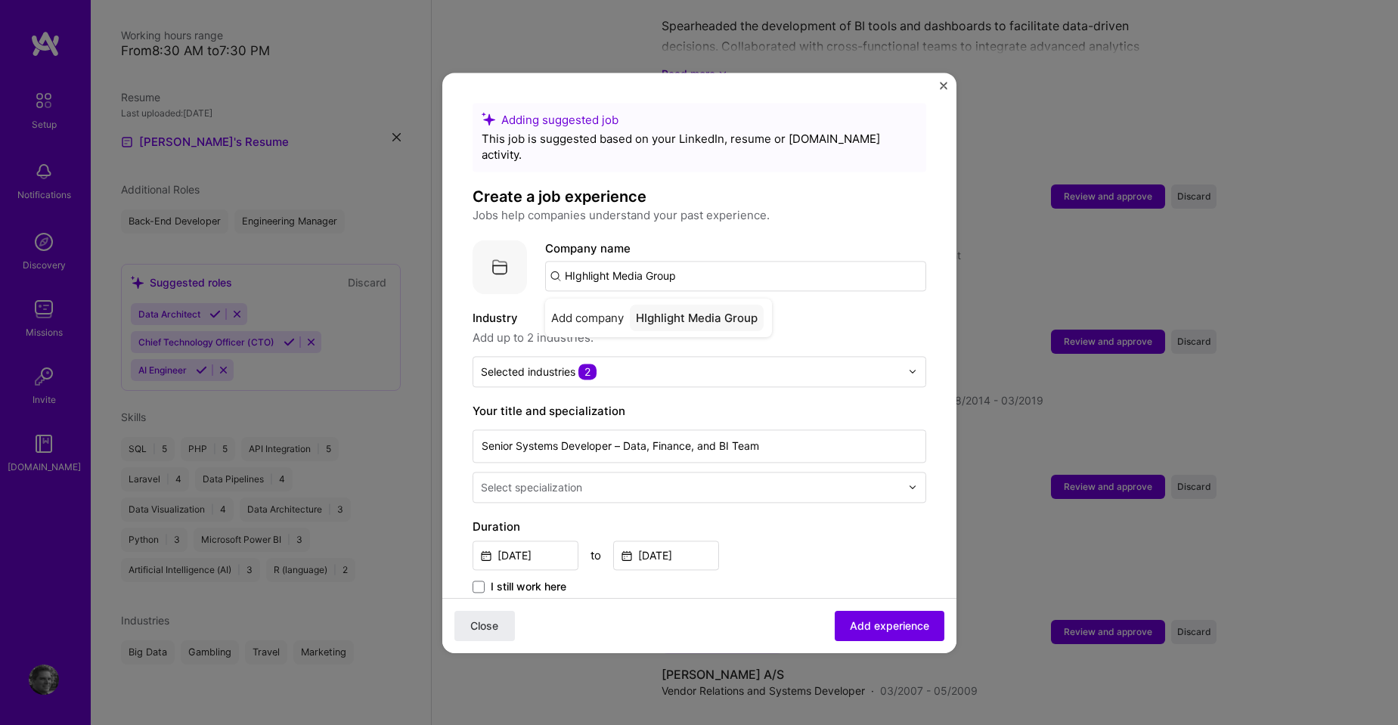
type input "HIghlight Media Group"
click at [671, 305] on div "HIghlight Media Group" at bounding box center [697, 318] width 134 height 26
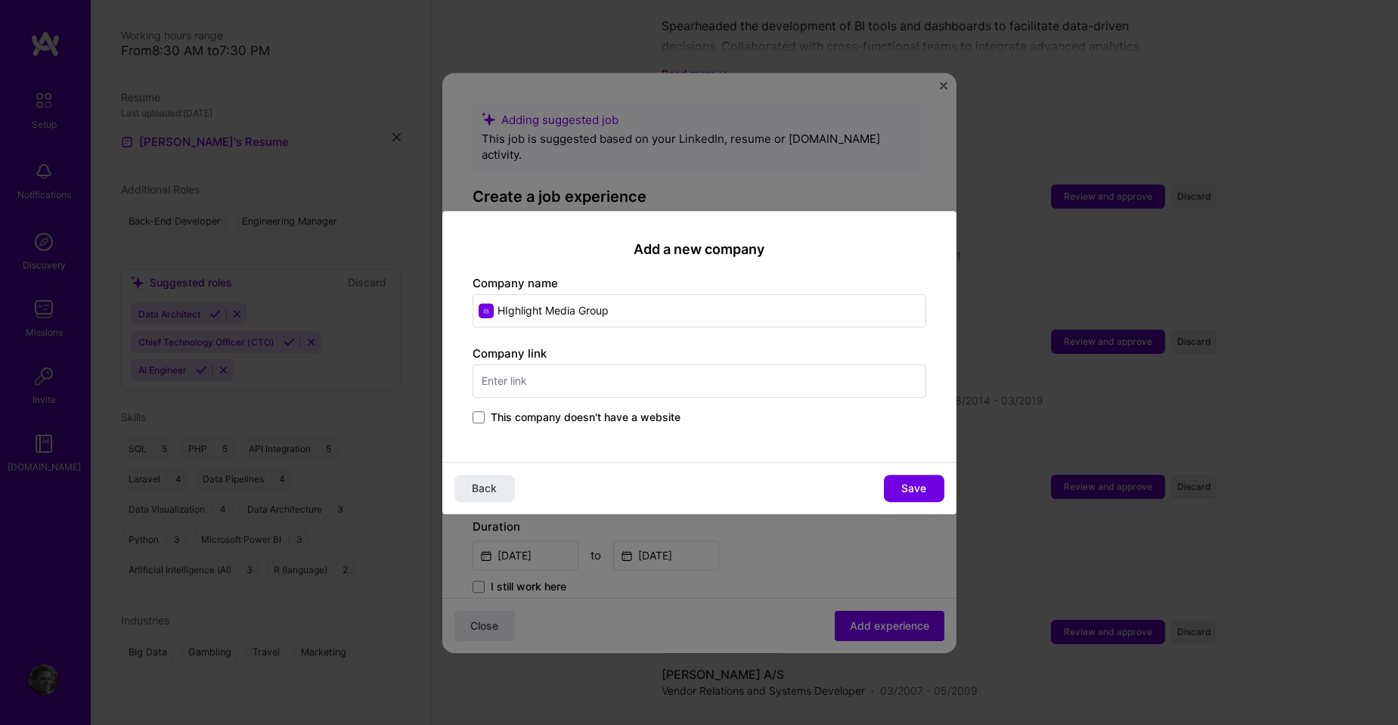
click at [581, 383] on input "text" at bounding box center [700, 380] width 454 height 33
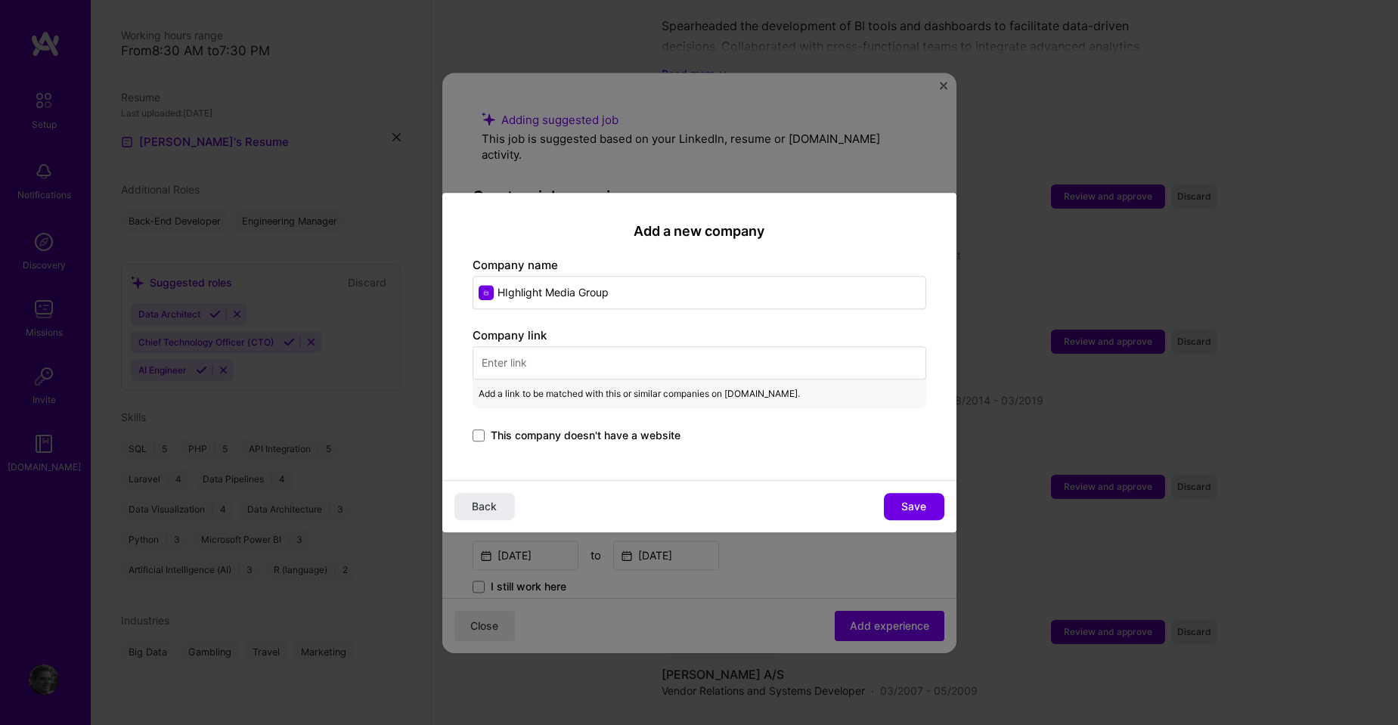
paste input "[URL][DOMAIN_NAME]"
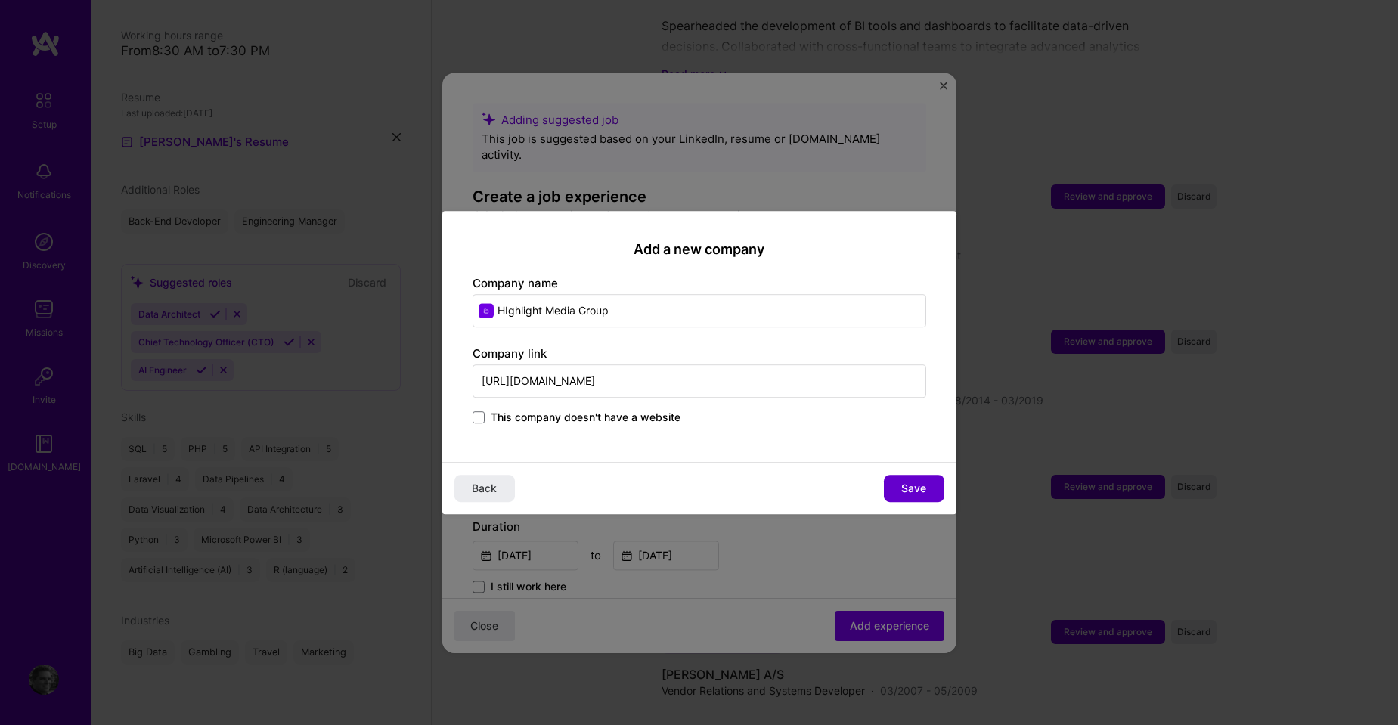
type input "[URL][DOMAIN_NAME]"
click at [906, 492] on span "Save" at bounding box center [913, 488] width 25 height 15
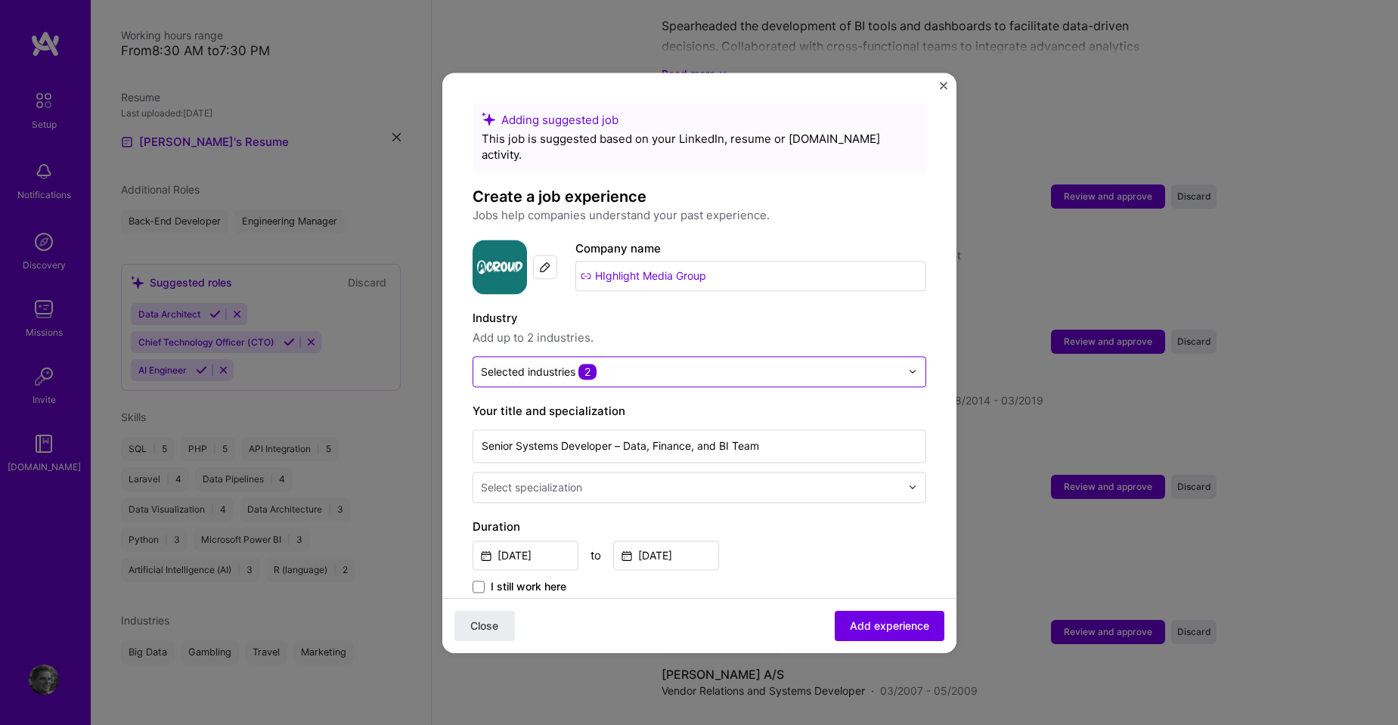
click at [669, 364] on input "text" at bounding box center [691, 372] width 420 height 16
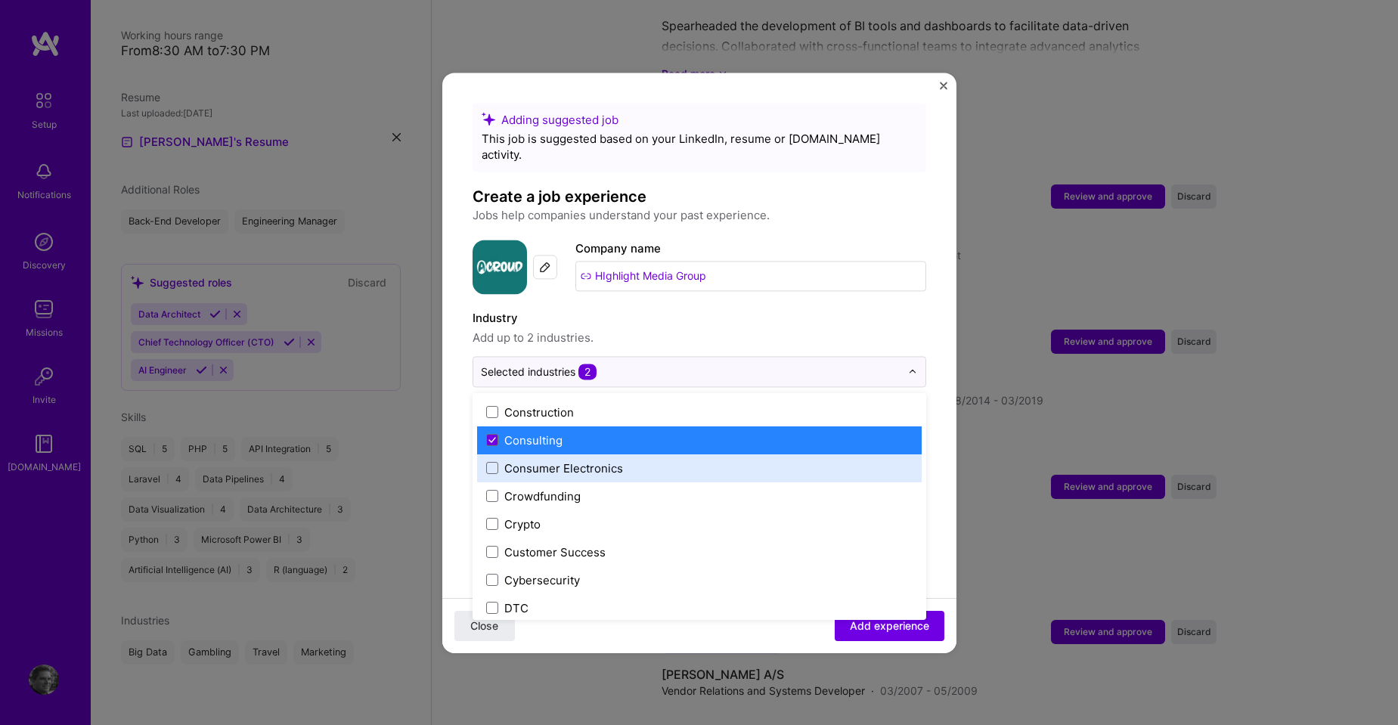
scroll to position [983, 0]
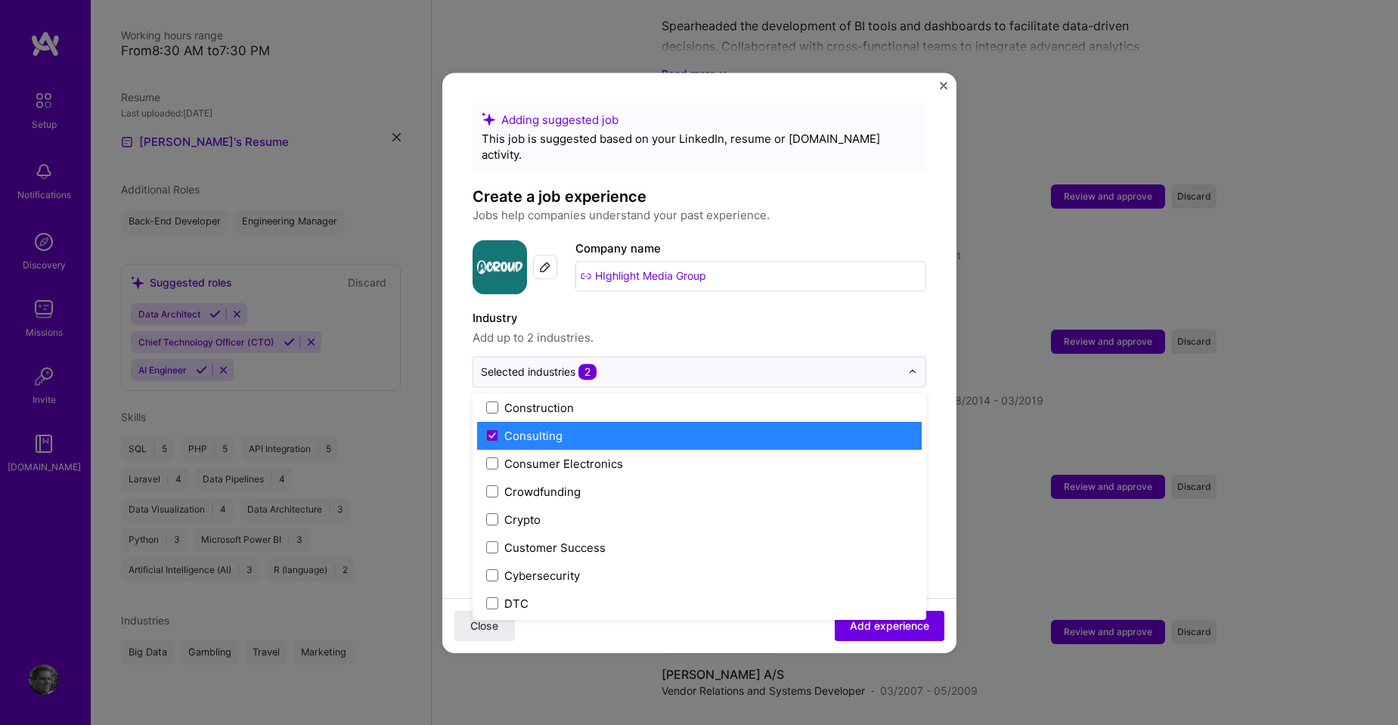
click at [757, 428] on label "Consulting" at bounding box center [699, 436] width 426 height 16
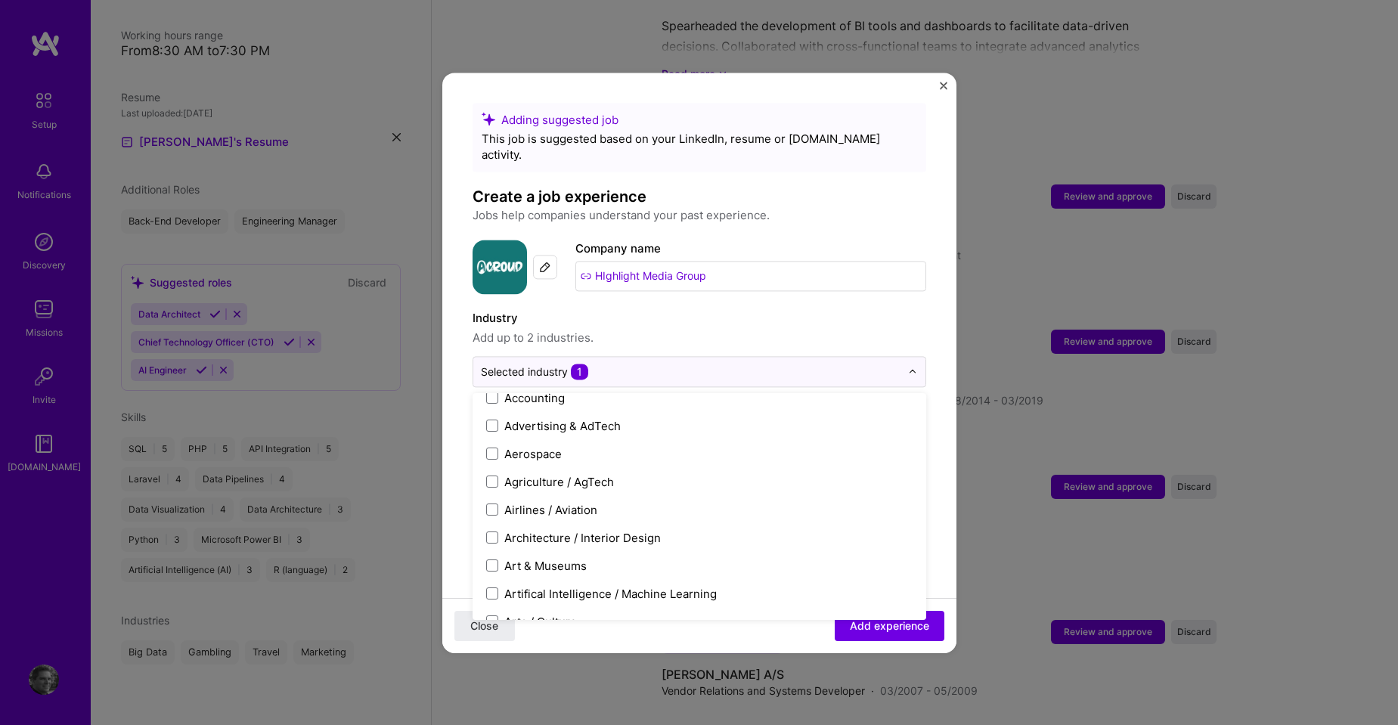
scroll to position [76, 0]
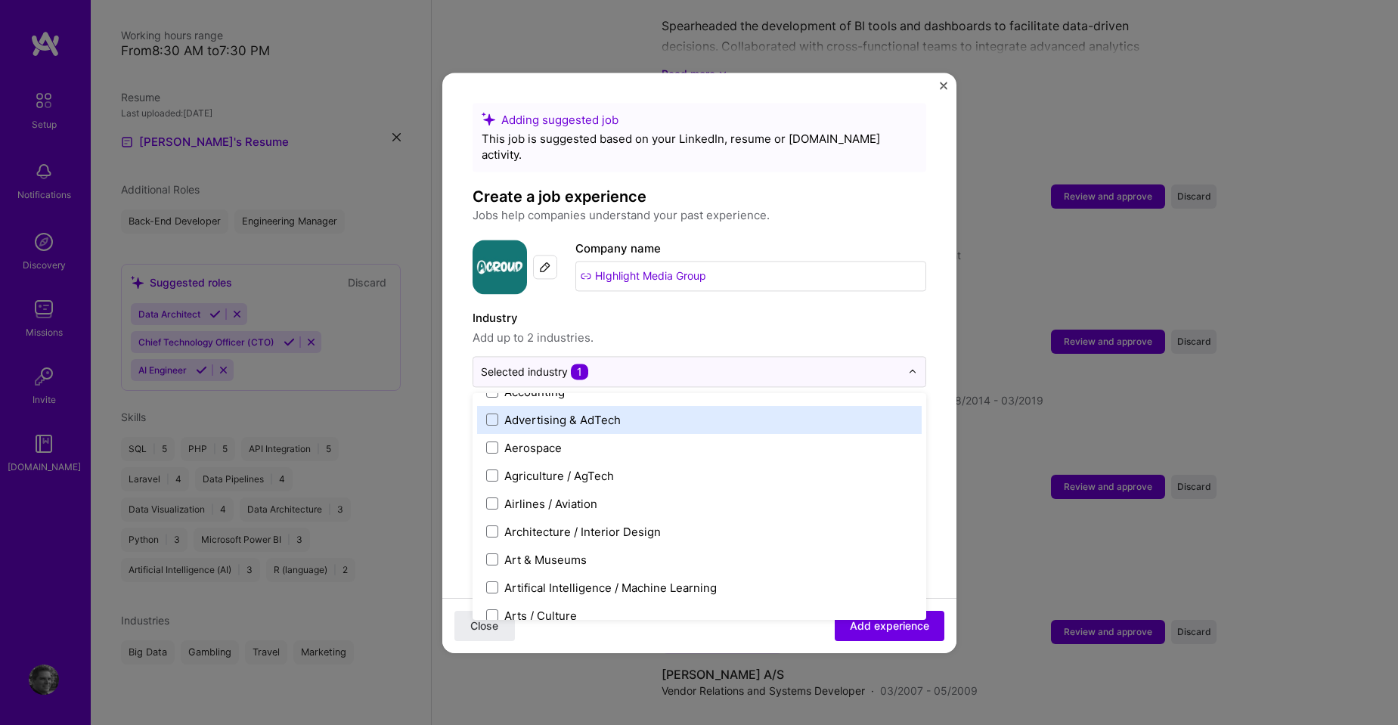
click at [721, 412] on label "Advertising & AdTech" at bounding box center [699, 420] width 426 height 16
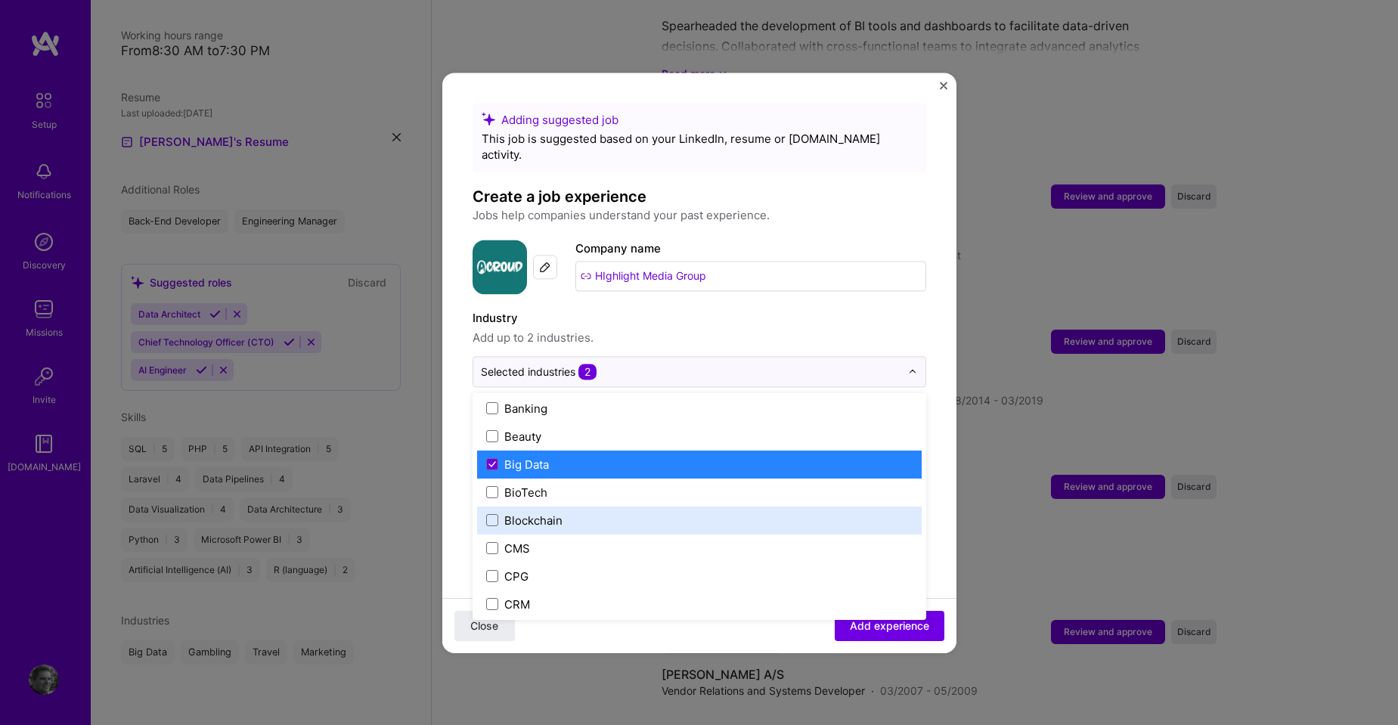
scroll to position [529, 0]
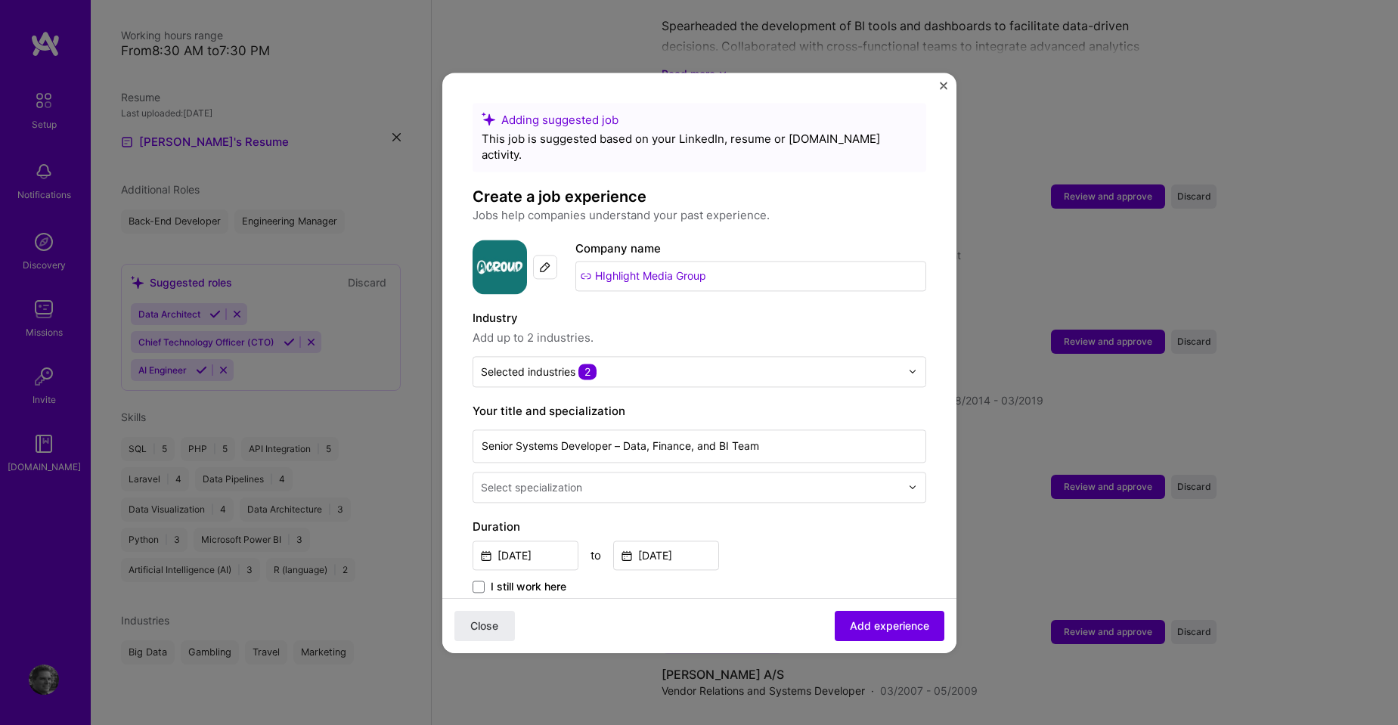
click at [737, 628] on div "Close Add experience" at bounding box center [699, 624] width 514 height 55
click at [611, 478] on div at bounding box center [692, 487] width 423 height 19
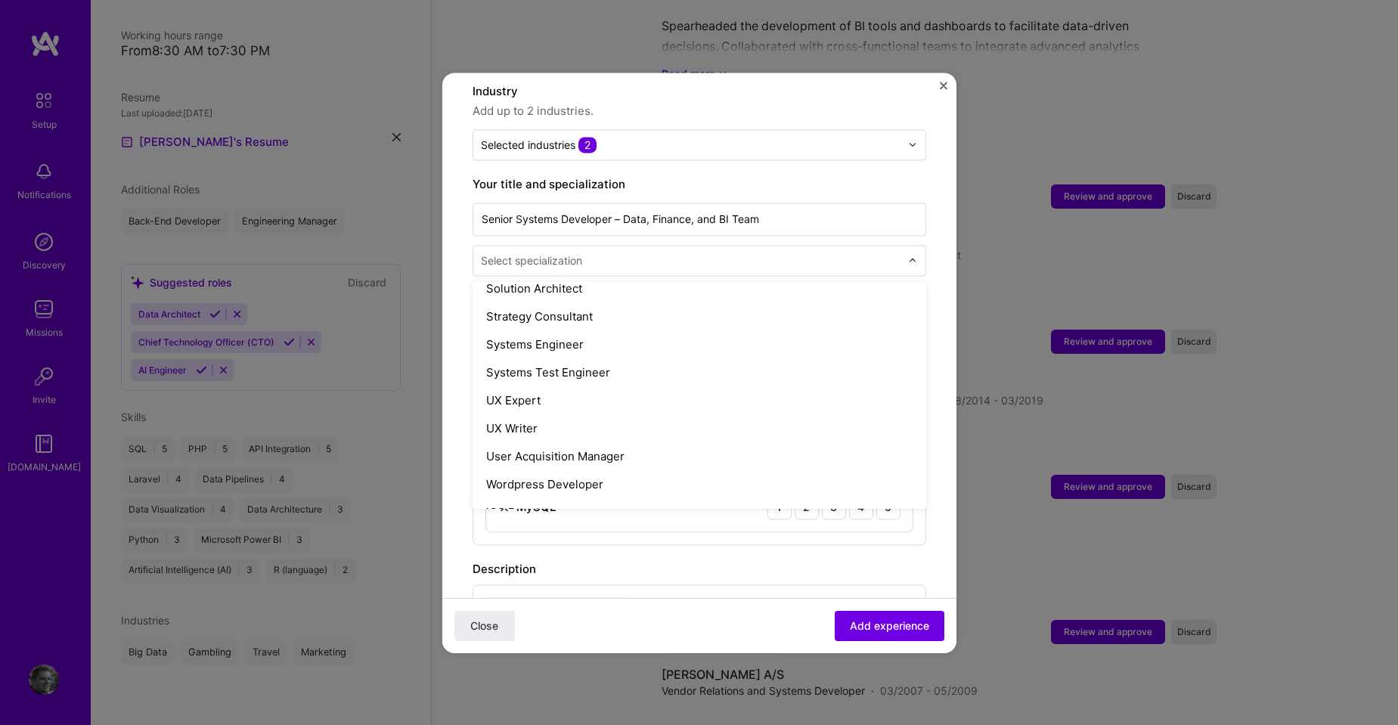
scroll to position [1741, 0]
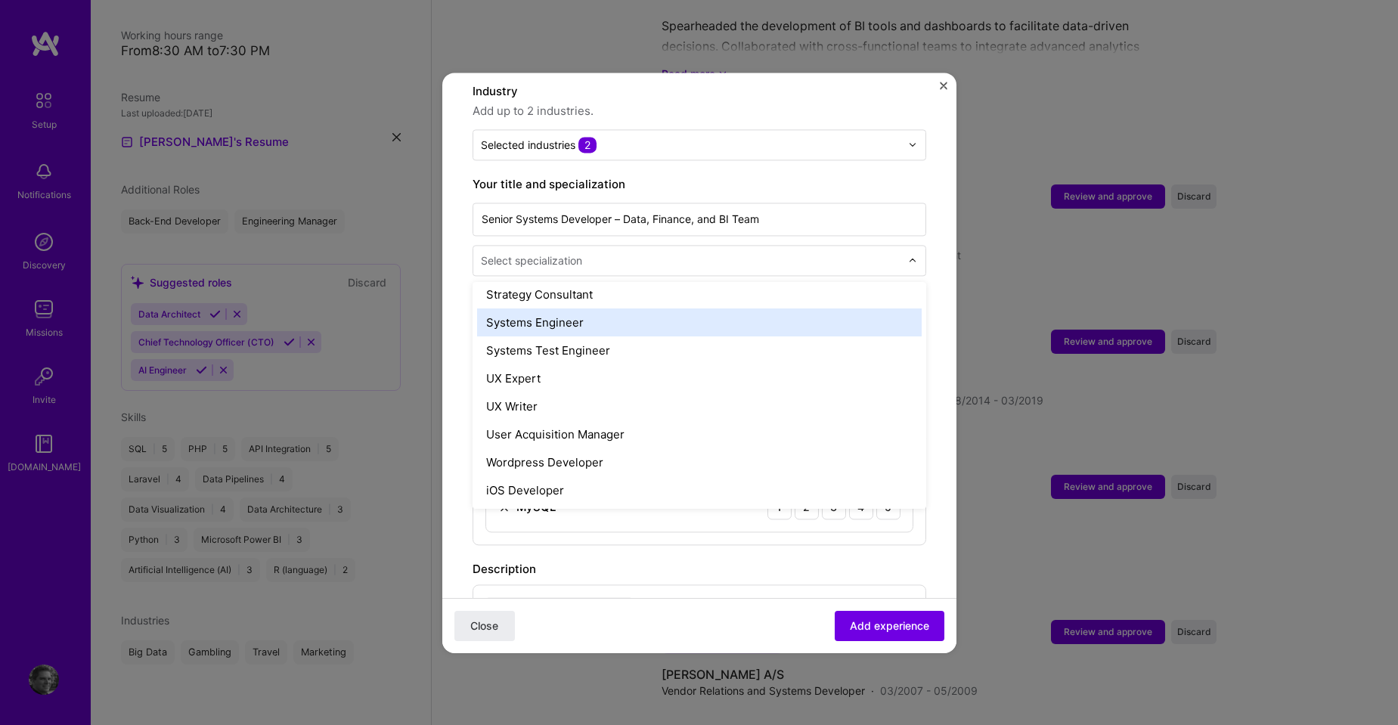
click at [797, 309] on div "Systems Engineer" at bounding box center [699, 323] width 445 height 28
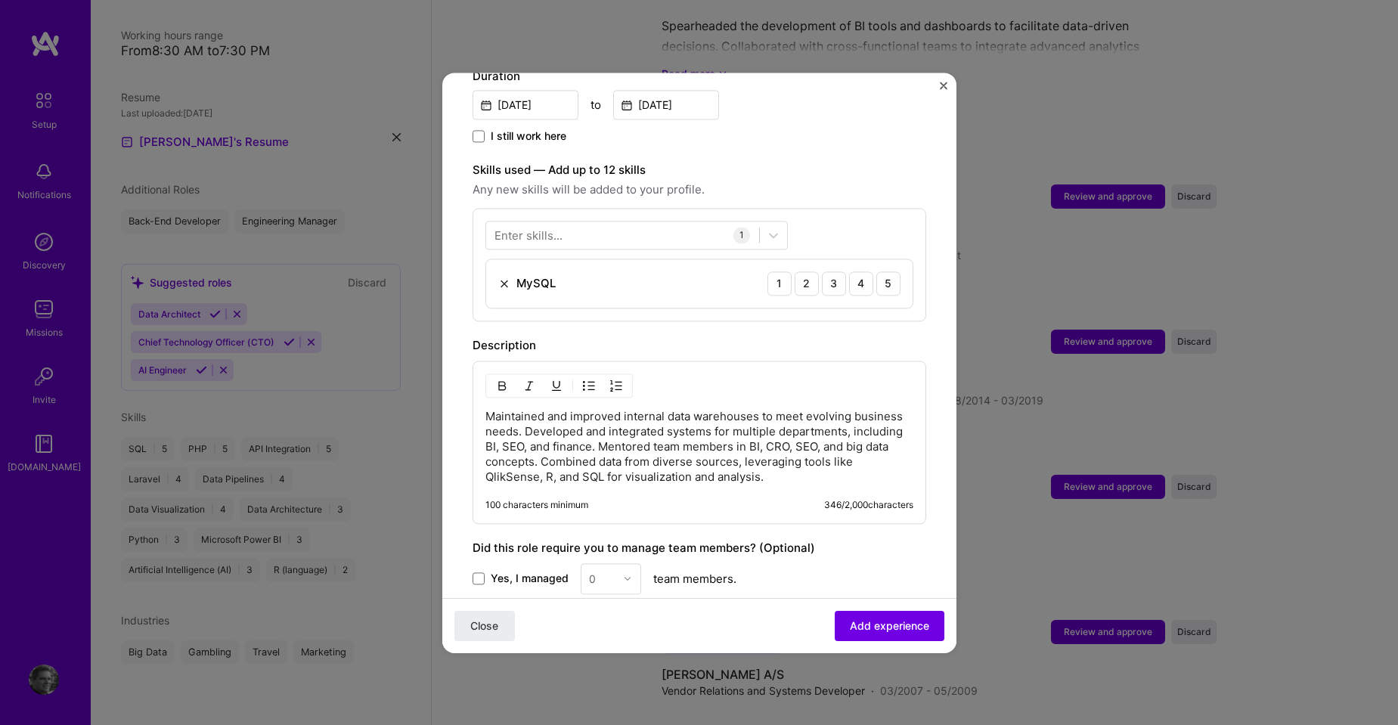
scroll to position [454, 0]
click at [882, 268] on div "5" at bounding box center [888, 280] width 24 height 24
click at [581, 219] on div at bounding box center [622, 231] width 273 height 25
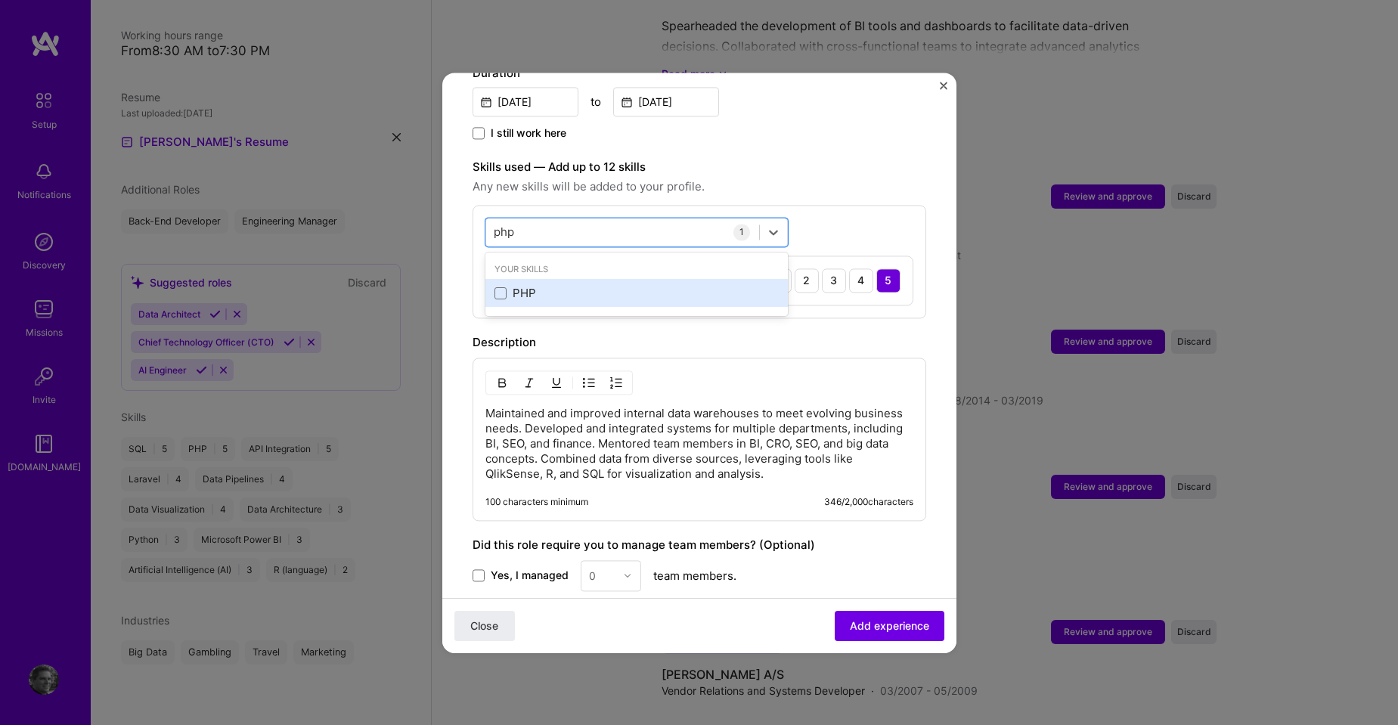
click at [514, 286] on div "PHP" at bounding box center [637, 294] width 284 height 16
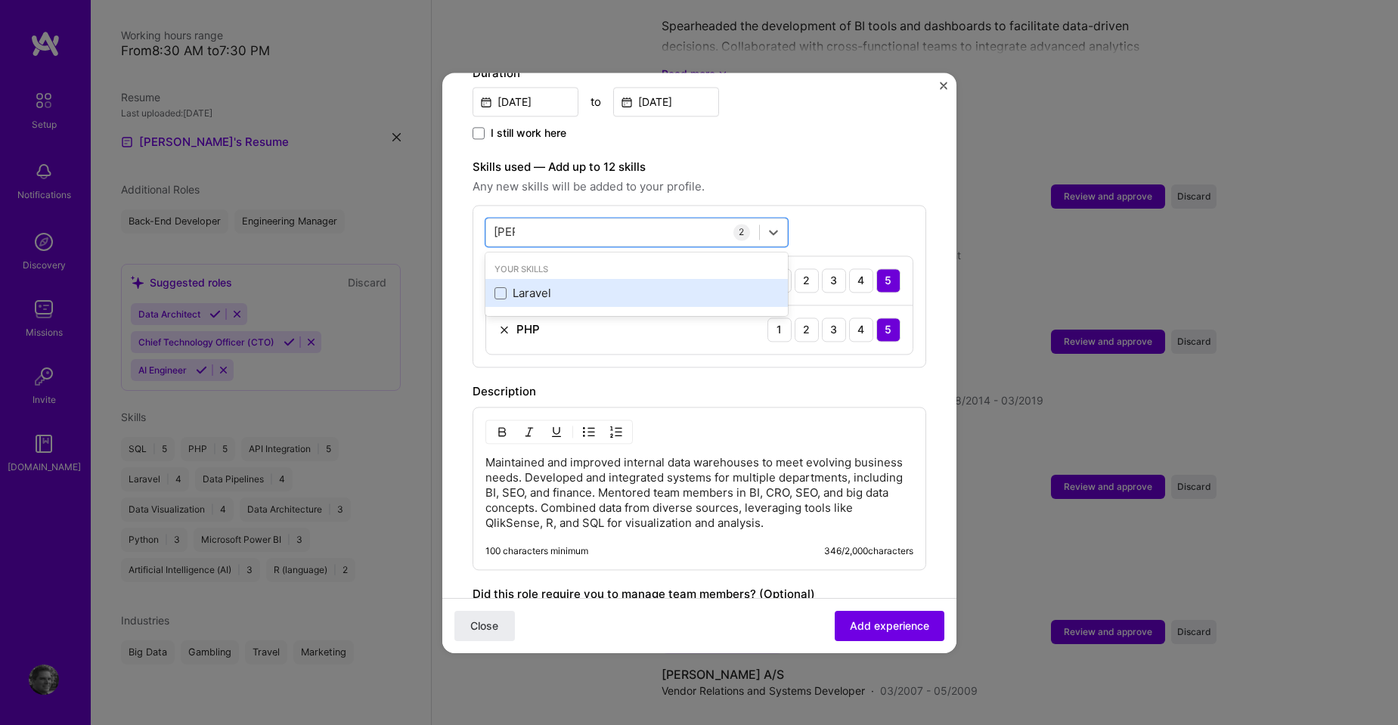
click at [538, 286] on div "Laravel" at bounding box center [637, 294] width 284 height 16
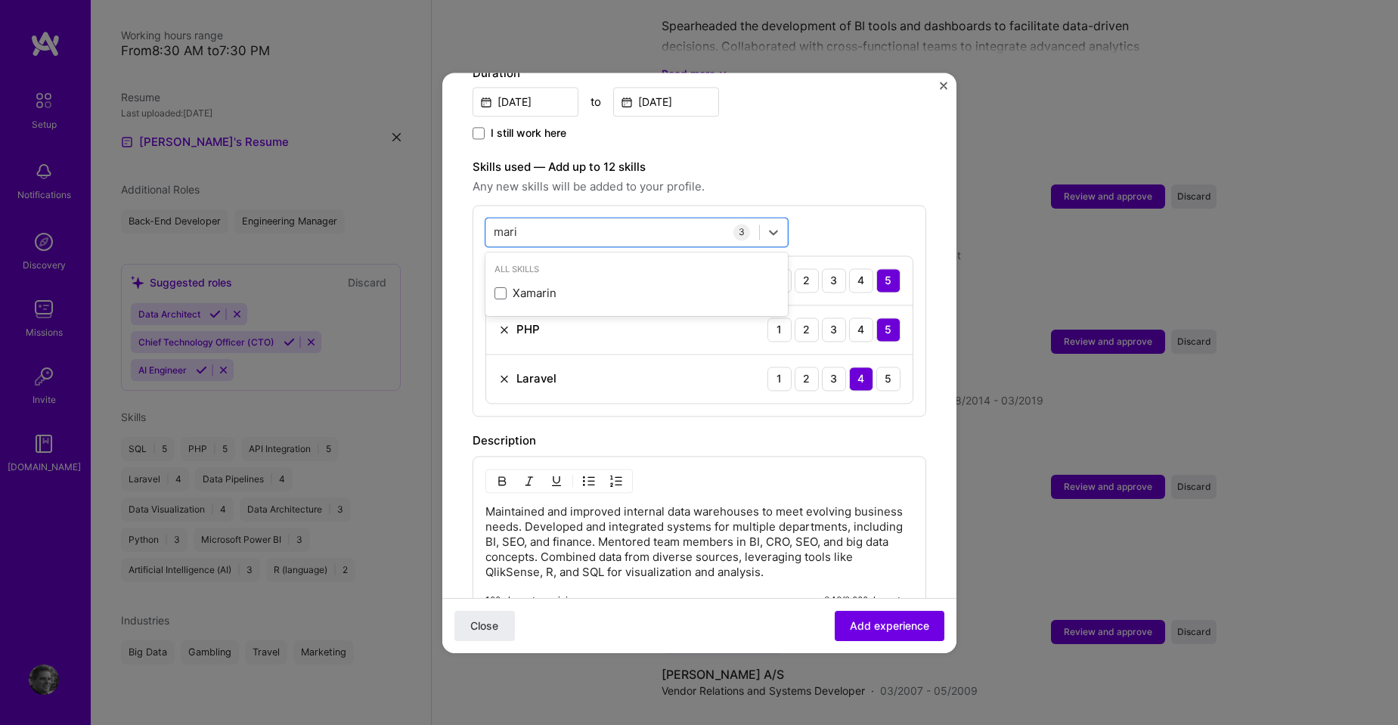
type input "[PERSON_NAME]"
type input "c"
type input "q"
click at [617, 286] on div "Microsoft Power BI" at bounding box center [637, 294] width 284 height 16
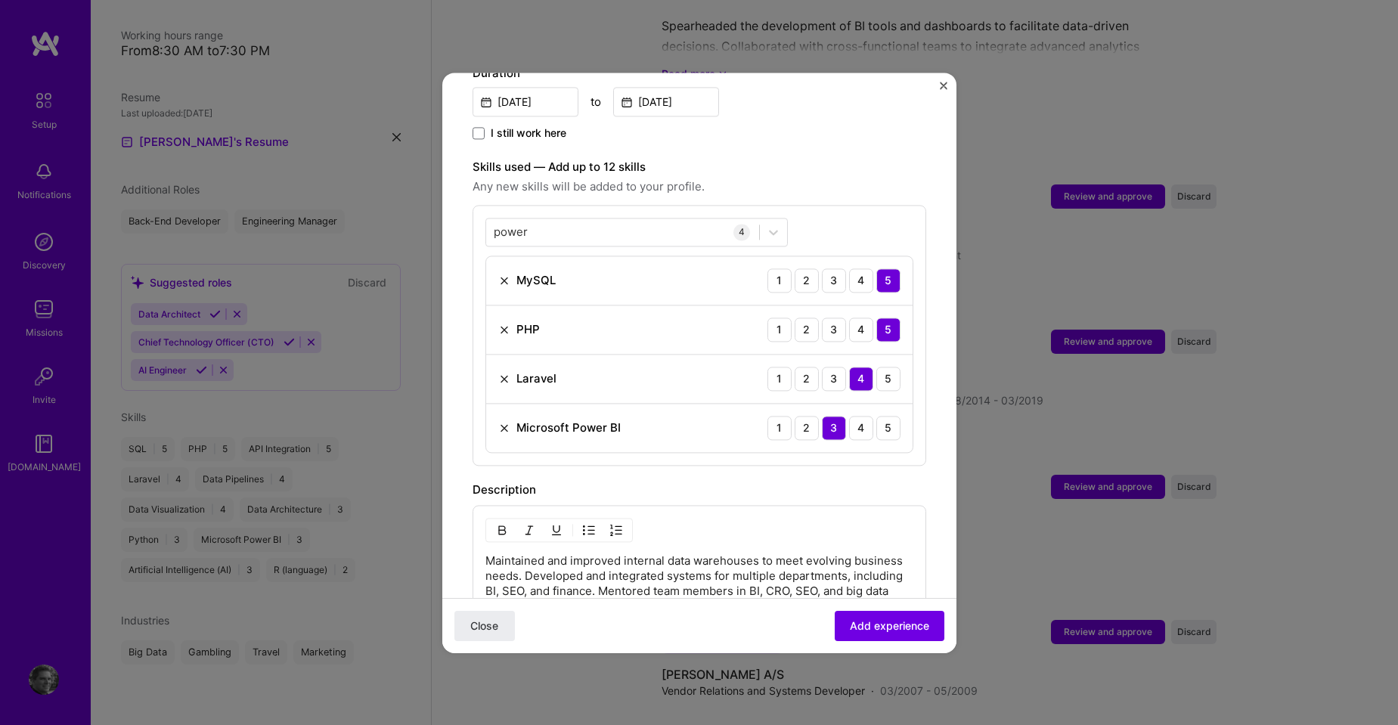
click at [864, 158] on label "Skills used — Add up to 12 skills" at bounding box center [700, 167] width 454 height 18
click at [606, 219] on div "power power" at bounding box center [622, 231] width 273 height 25
click at [604, 218] on div "power power" at bounding box center [636, 232] width 302 height 29
click at [577, 314] on div "JavaScript" at bounding box center [637, 322] width 284 height 16
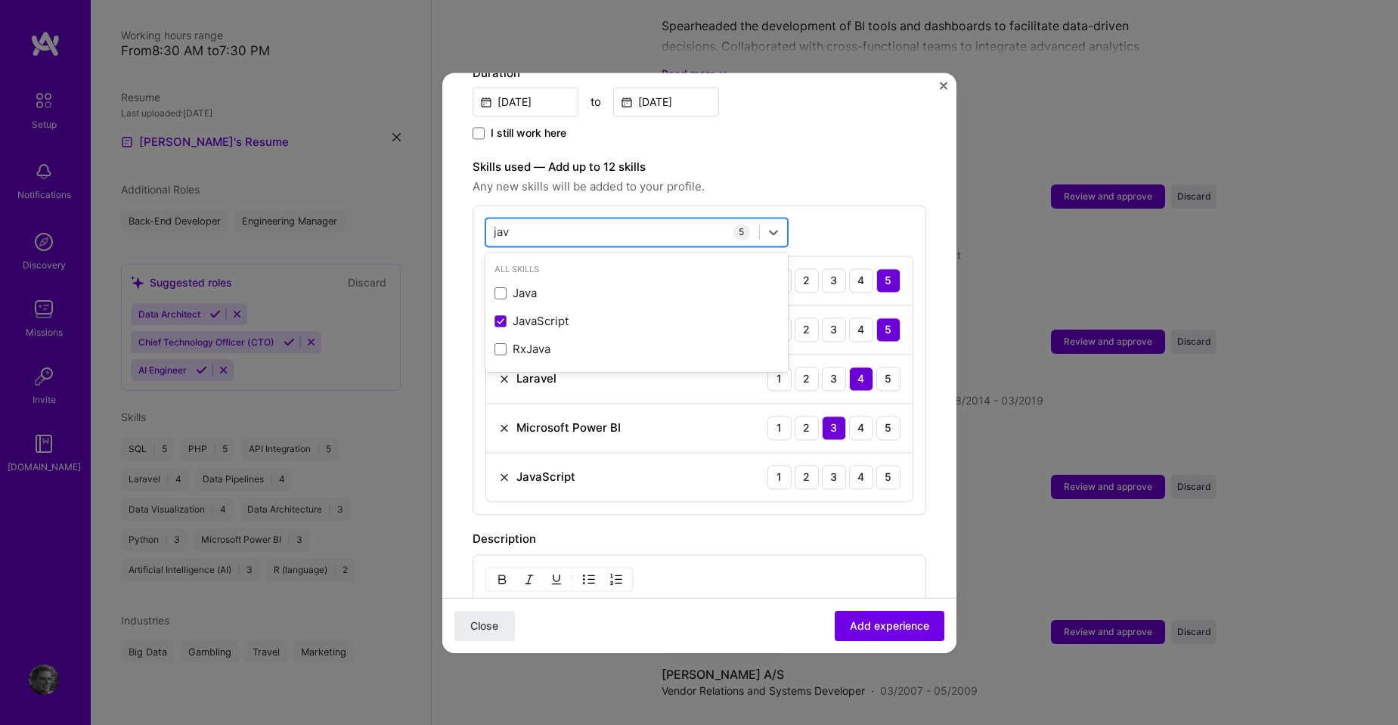
click at [591, 219] on div "jav jav" at bounding box center [622, 231] width 273 height 25
click at [589, 219] on div "jav jav" at bounding box center [622, 231] width 273 height 25
click at [519, 286] on div "HTML" at bounding box center [637, 294] width 284 height 16
type input "s"
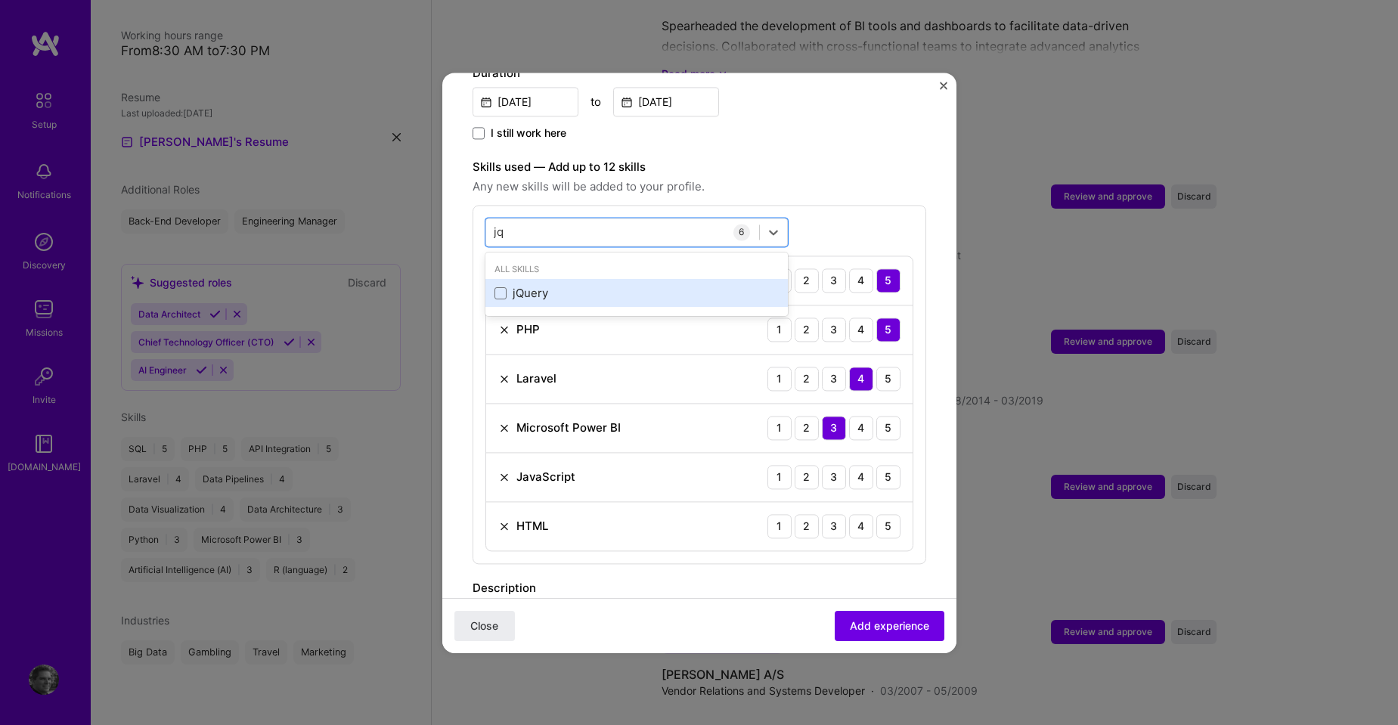
click at [544, 286] on div "jQuery" at bounding box center [637, 294] width 284 height 16
type input "jq"
click at [811, 178] on span "Any new skills will be added to your profile." at bounding box center [700, 187] width 454 height 18
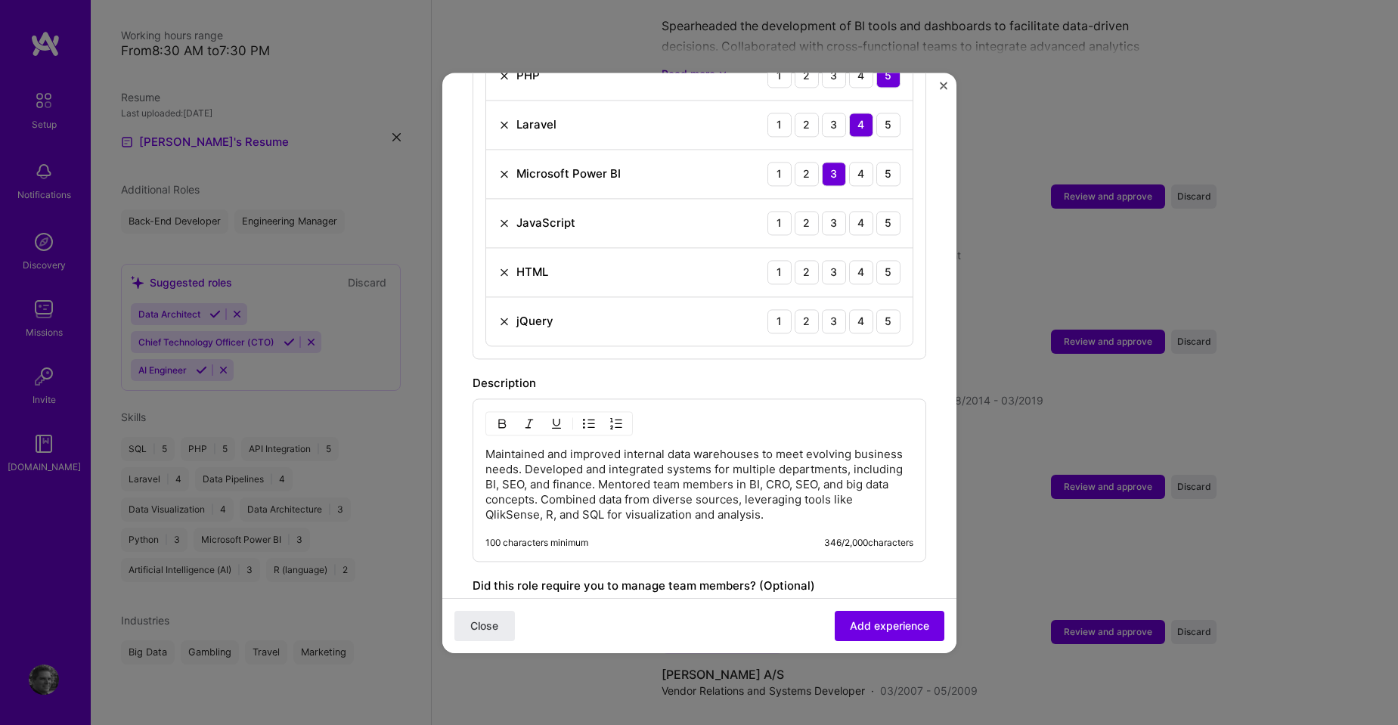
scroll to position [756, 0]
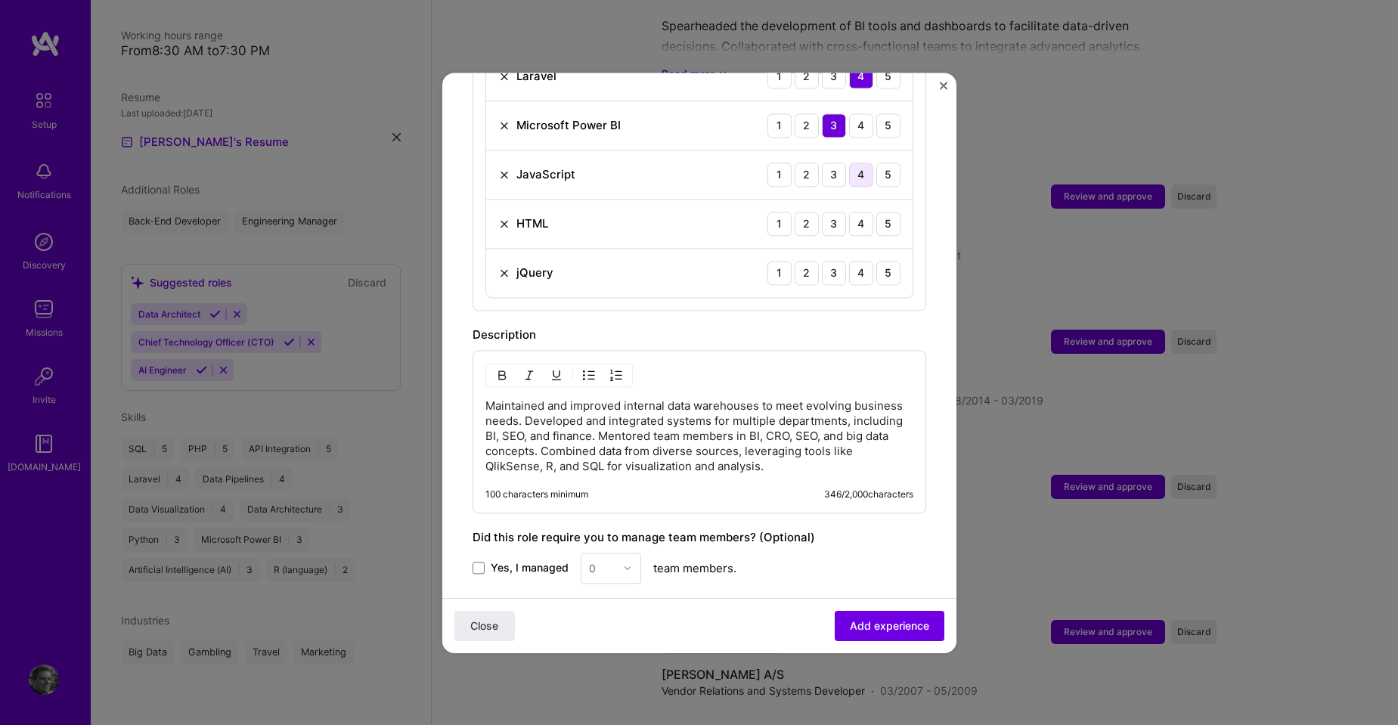
click at [849, 163] on div "4" at bounding box center [861, 175] width 24 height 24
click at [876, 212] on div "5" at bounding box center [888, 224] width 24 height 24
click at [857, 264] on div "4" at bounding box center [861, 273] width 24 height 24
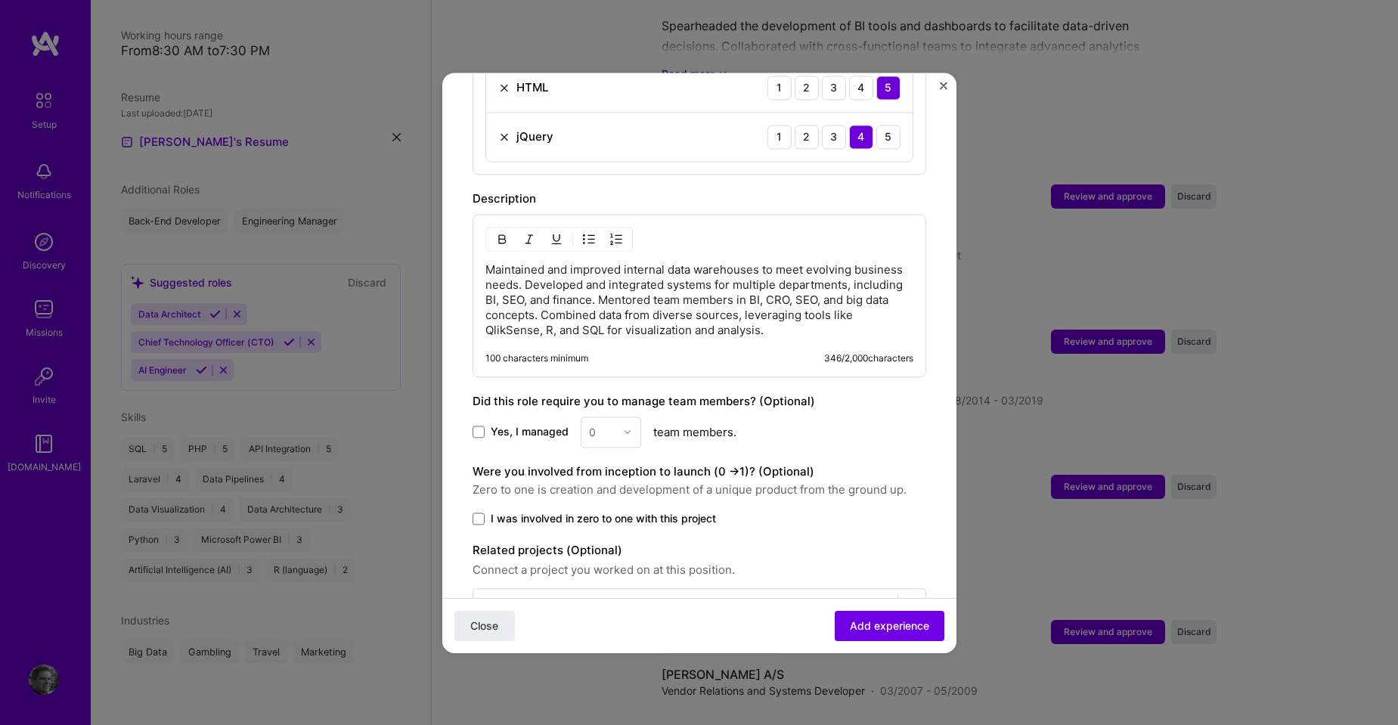
scroll to position [929, 0]
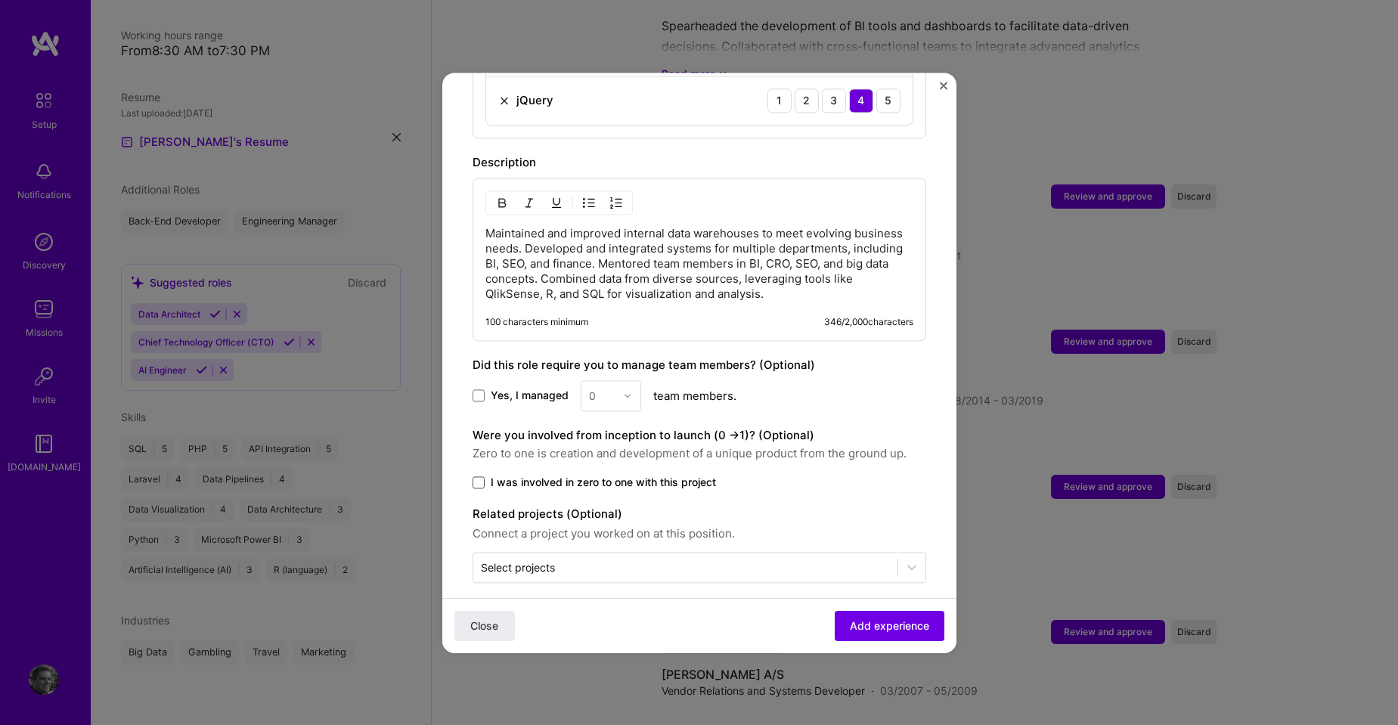
click at [479, 476] on span at bounding box center [479, 482] width 12 height 12
click at [0, 0] on input "I was involved in zero to one with this project" at bounding box center [0, 0] width 0 height 0
click at [850, 623] on span "Add experience" at bounding box center [889, 625] width 79 height 15
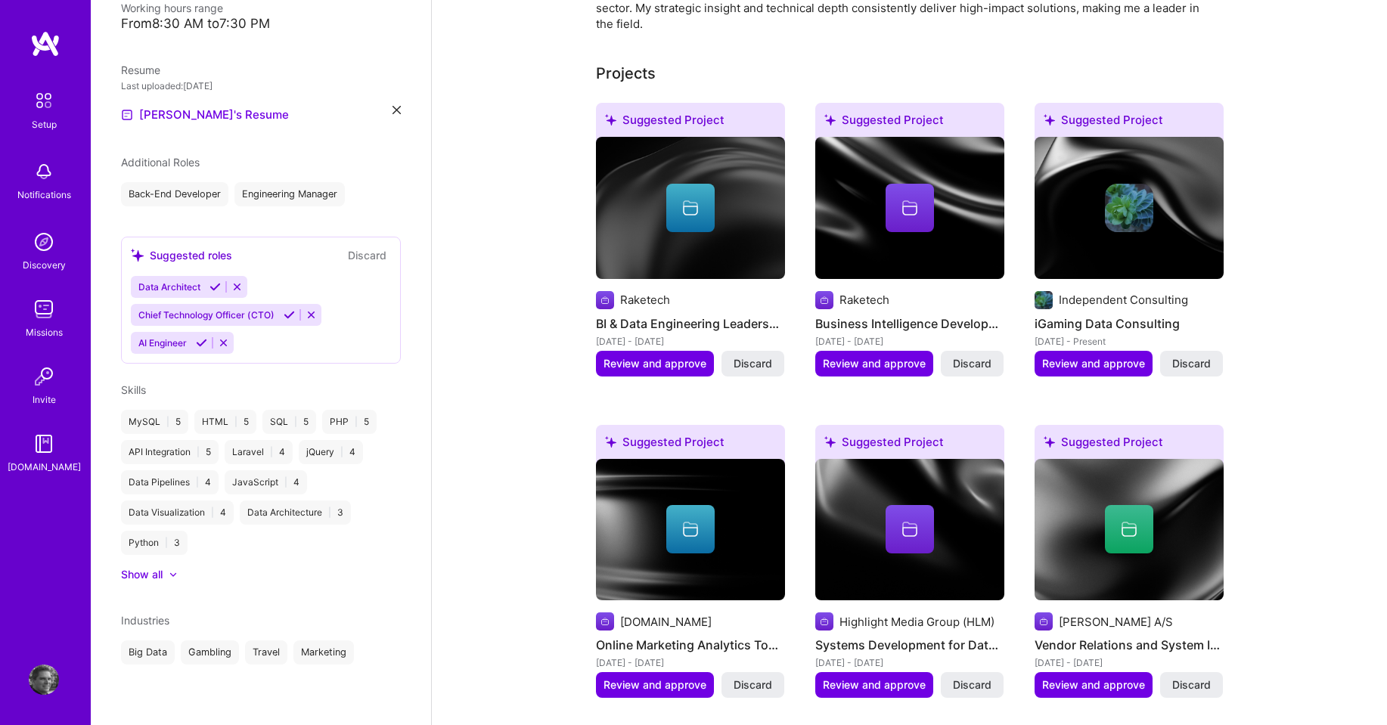
scroll to position [498, 0]
